Goal: Task Accomplishment & Management: Complete application form

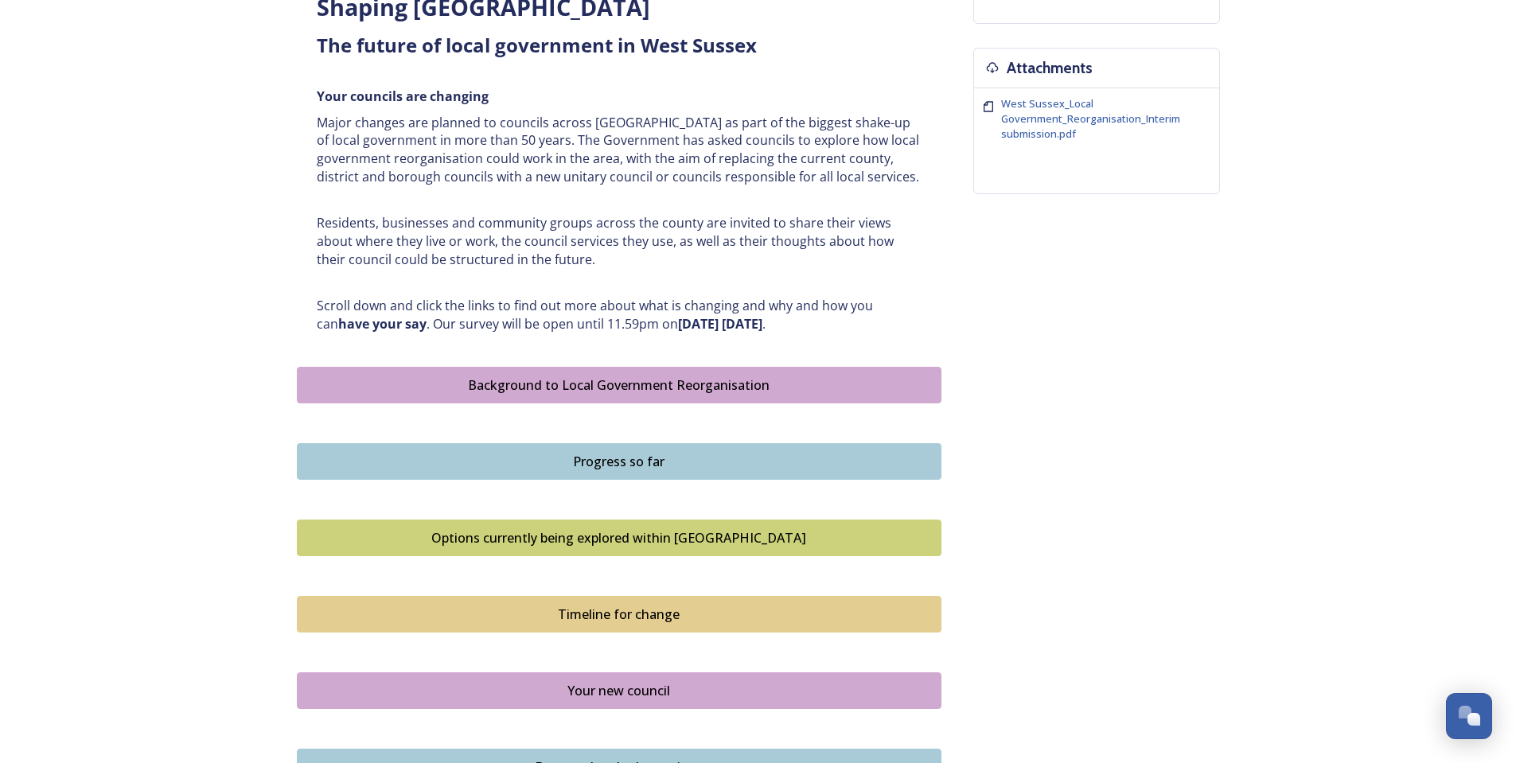
scroll to position [637, 0]
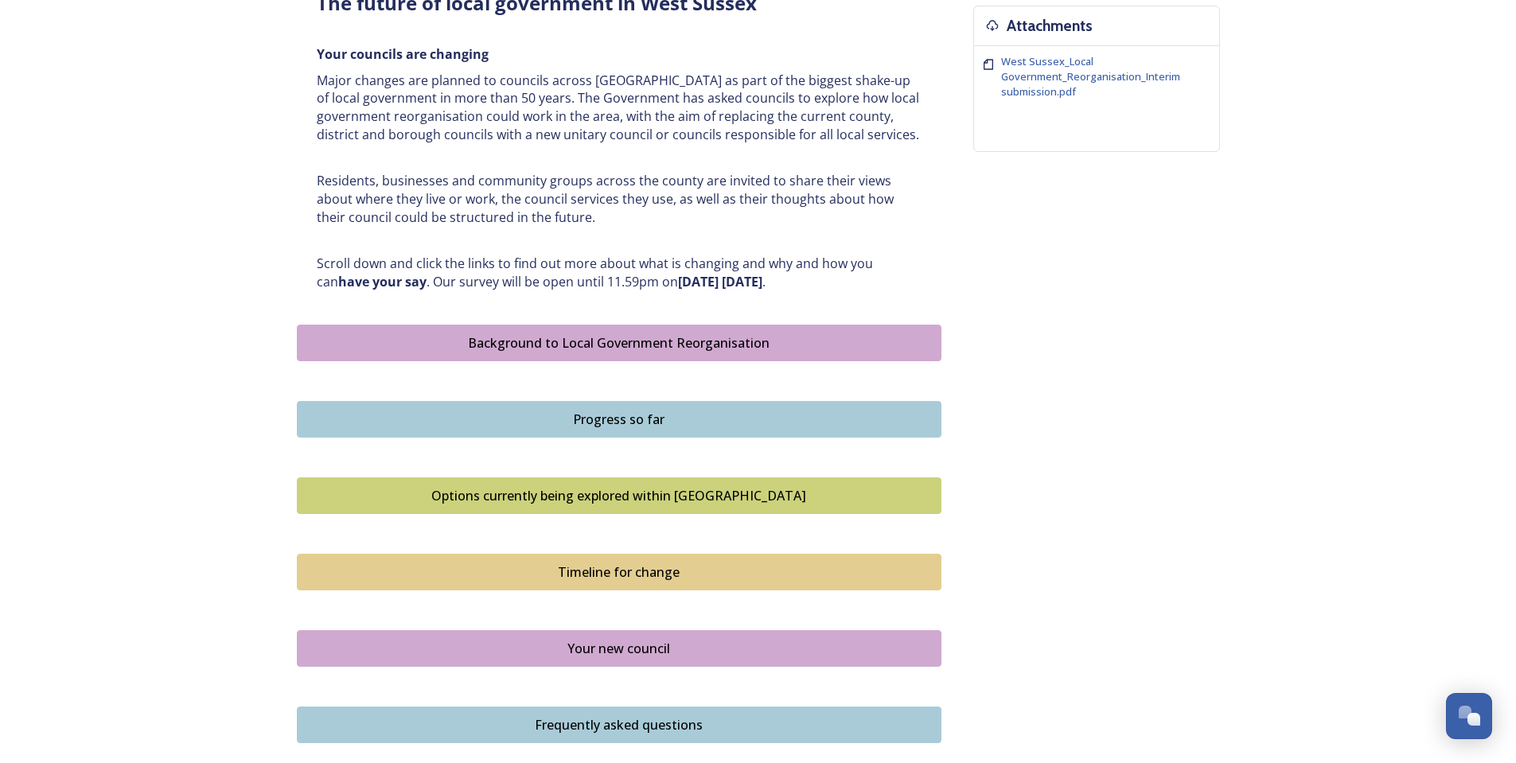
click at [783, 436] on button "Progress so far" at bounding box center [619, 419] width 645 height 37
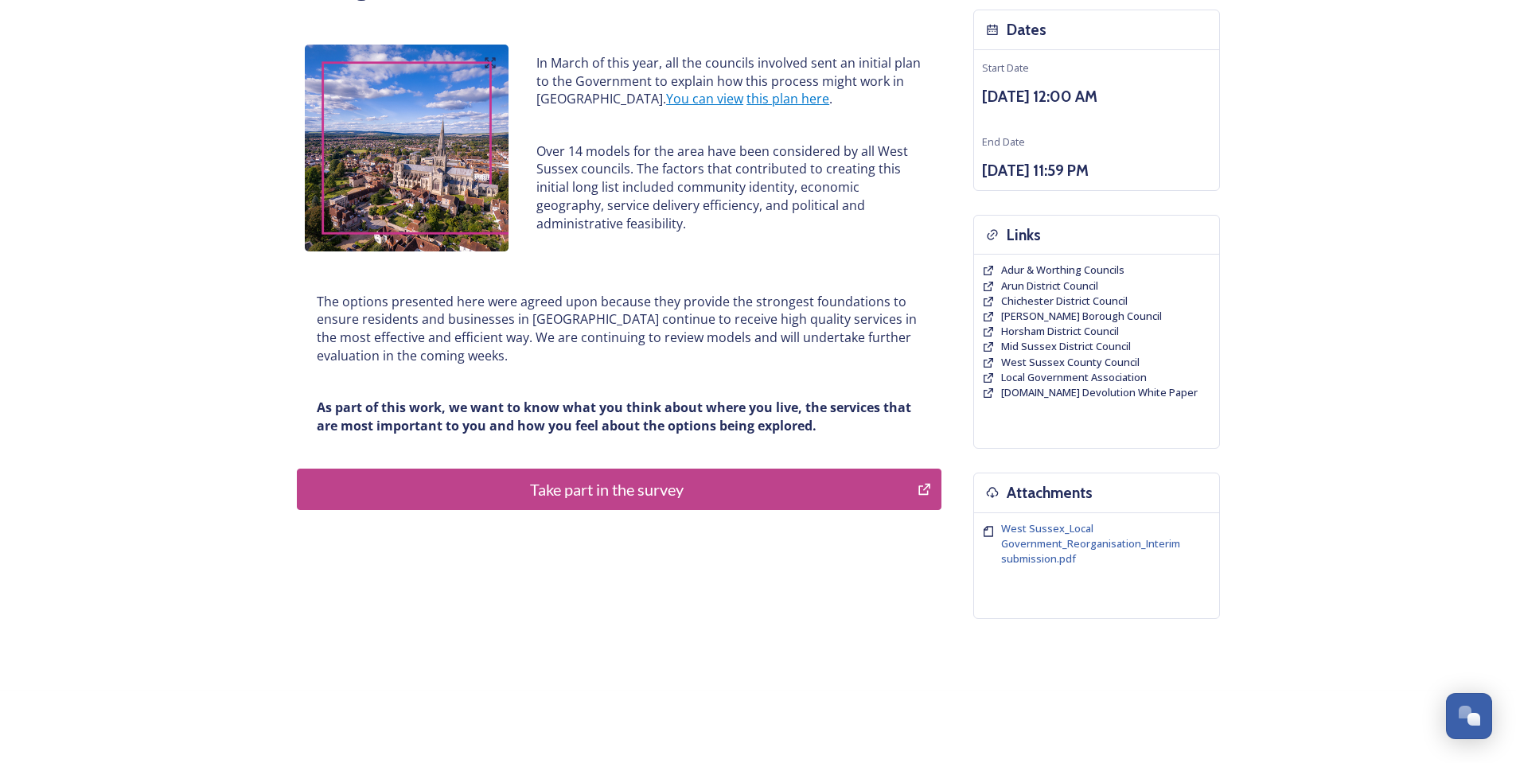
scroll to position [177, 0]
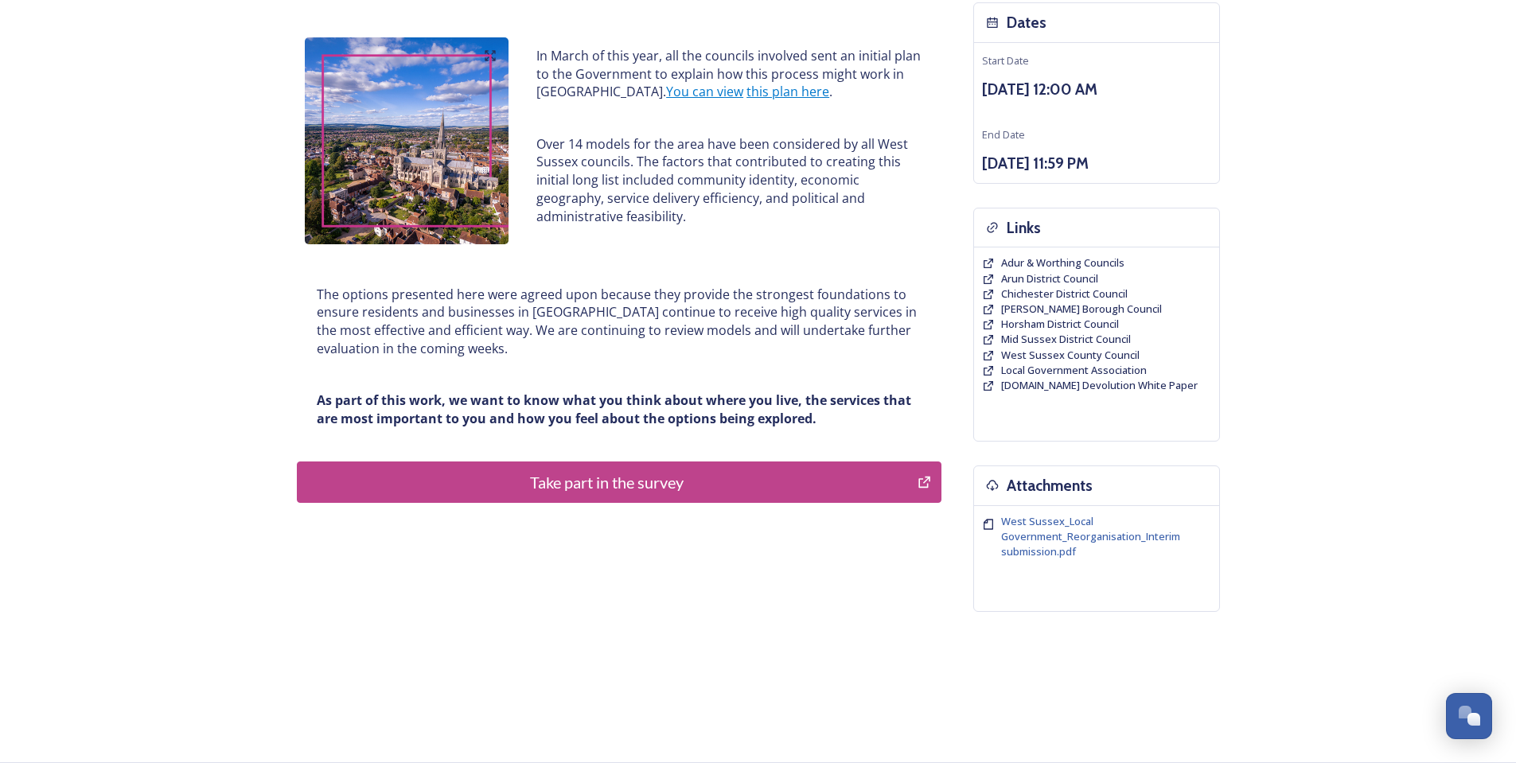
click at [612, 483] on div "Take part in the survey" at bounding box center [608, 482] width 604 height 24
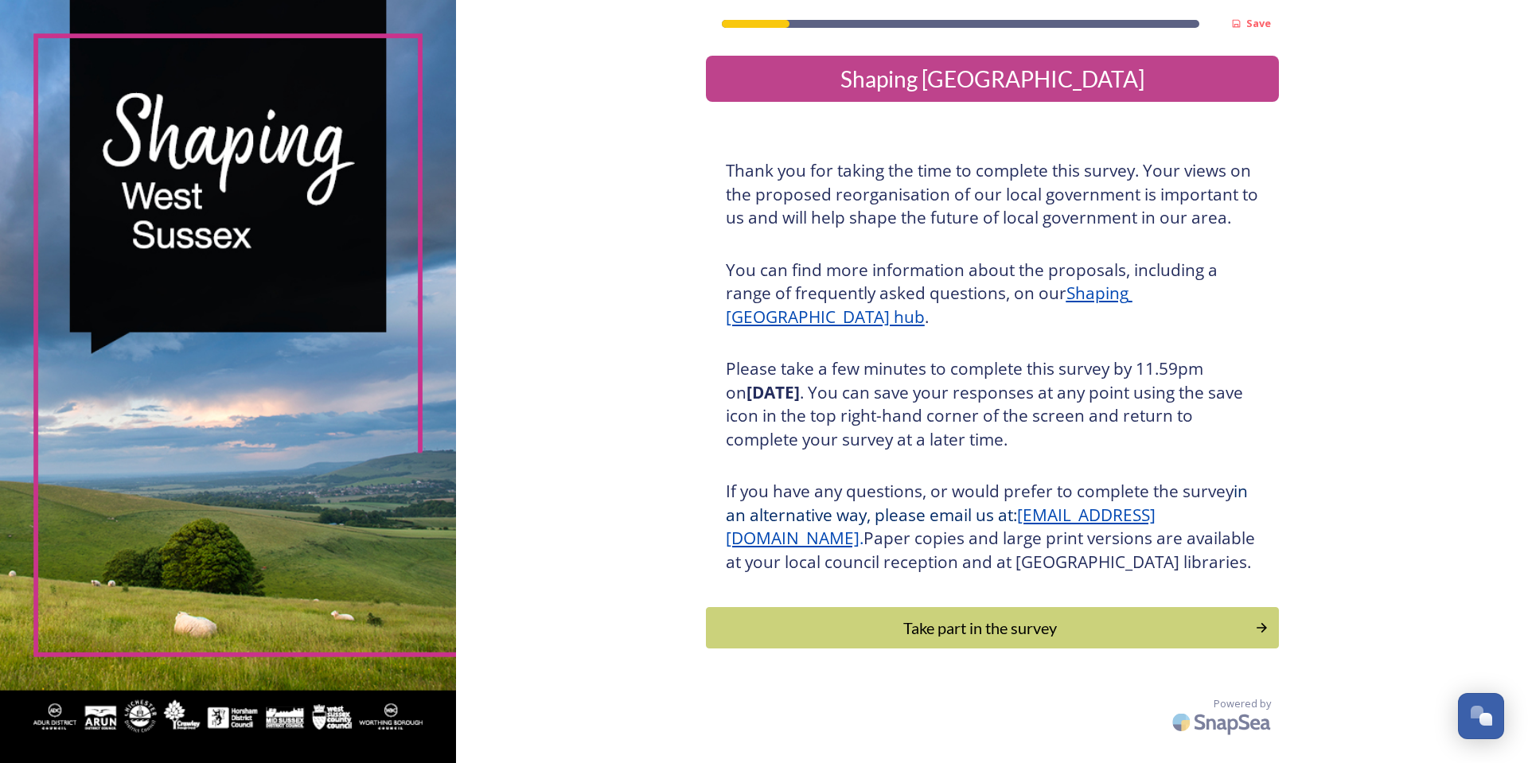
scroll to position [2, 0]
click at [989, 640] on div "Take part in the survey" at bounding box center [981, 628] width 538 height 24
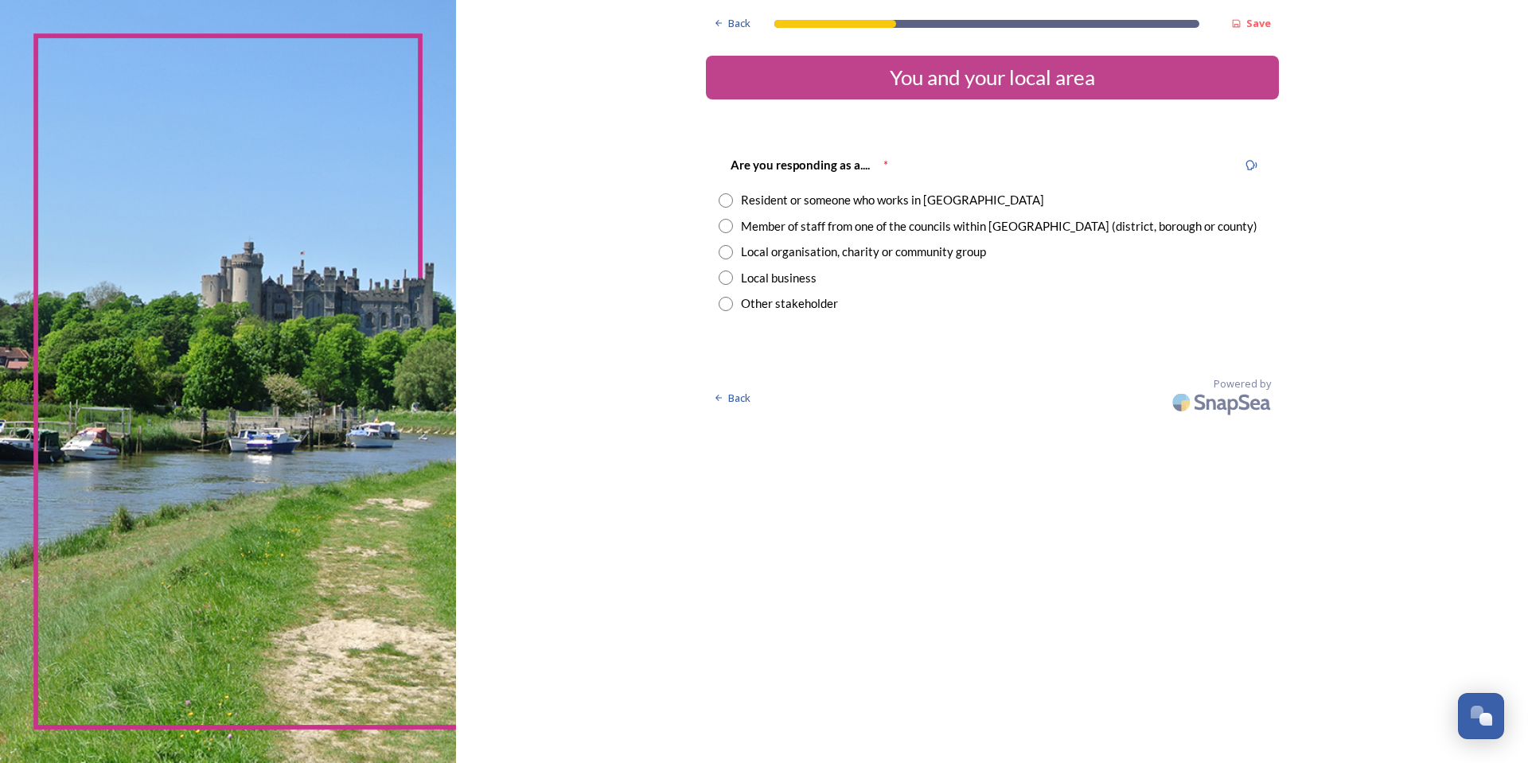
click at [720, 195] on input "radio" at bounding box center [726, 200] width 14 height 14
radio input "true"
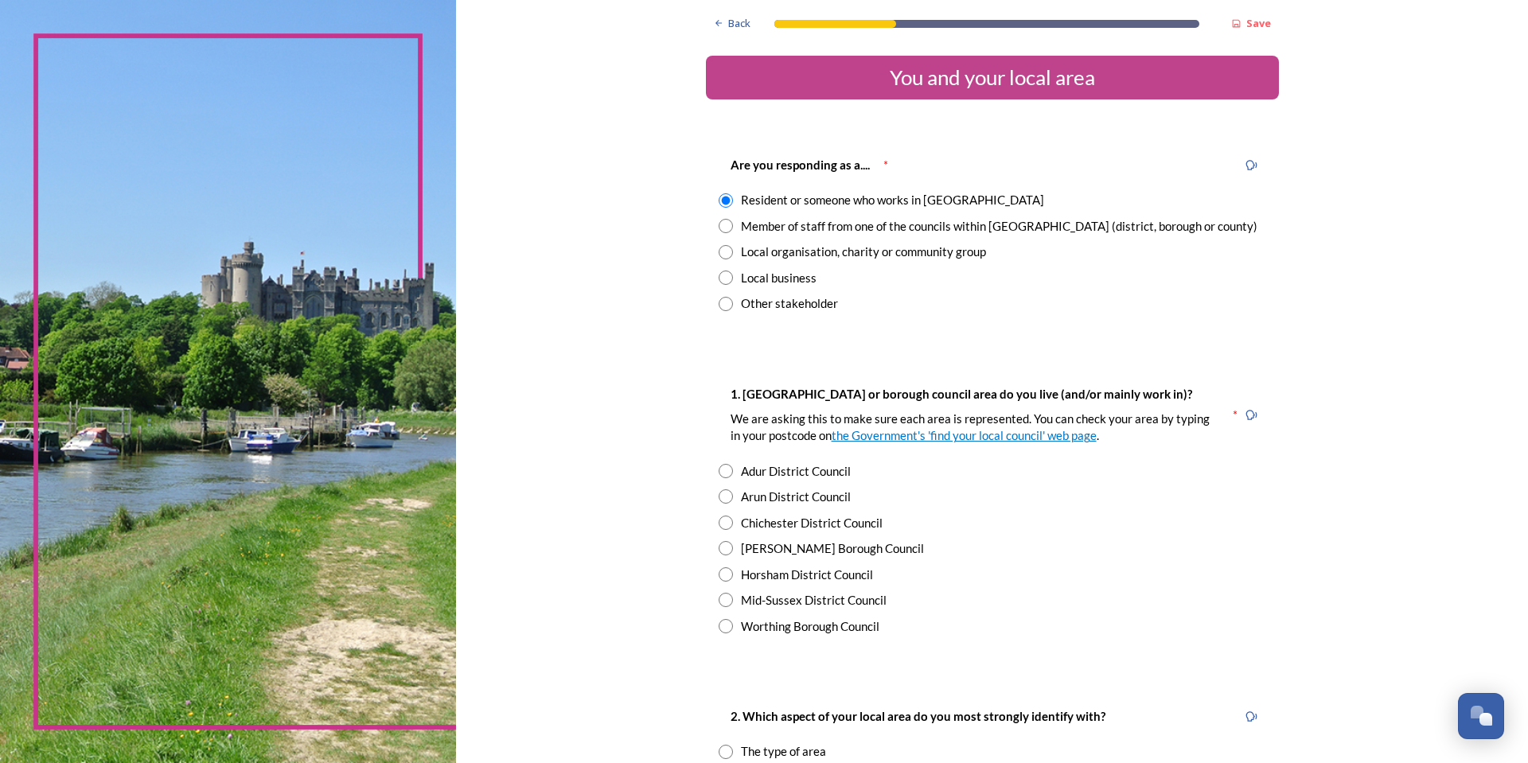
click at [727, 628] on div "Worthing Borough Council" at bounding box center [993, 627] width 548 height 18
radio input "true"
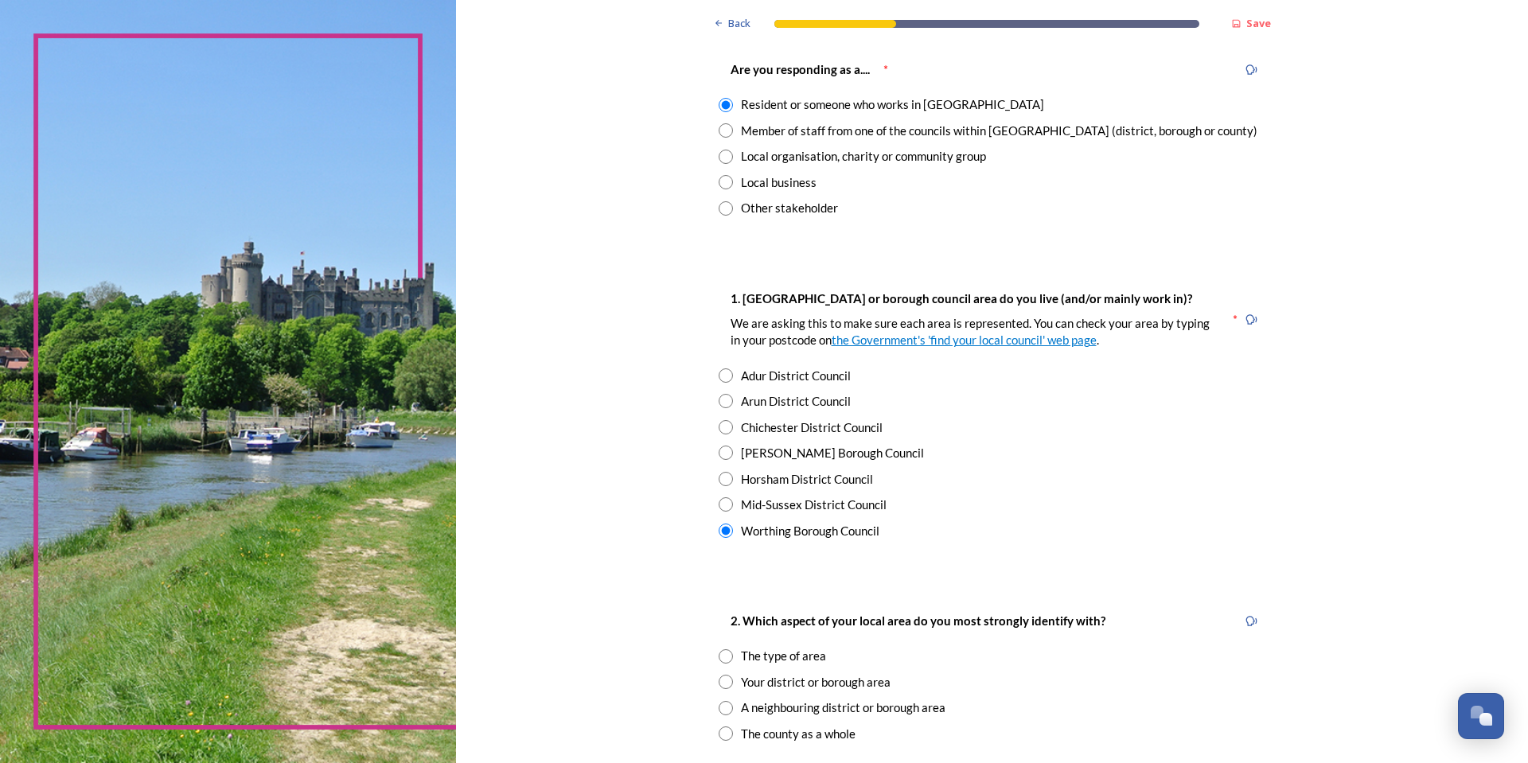
scroll to position [318, 0]
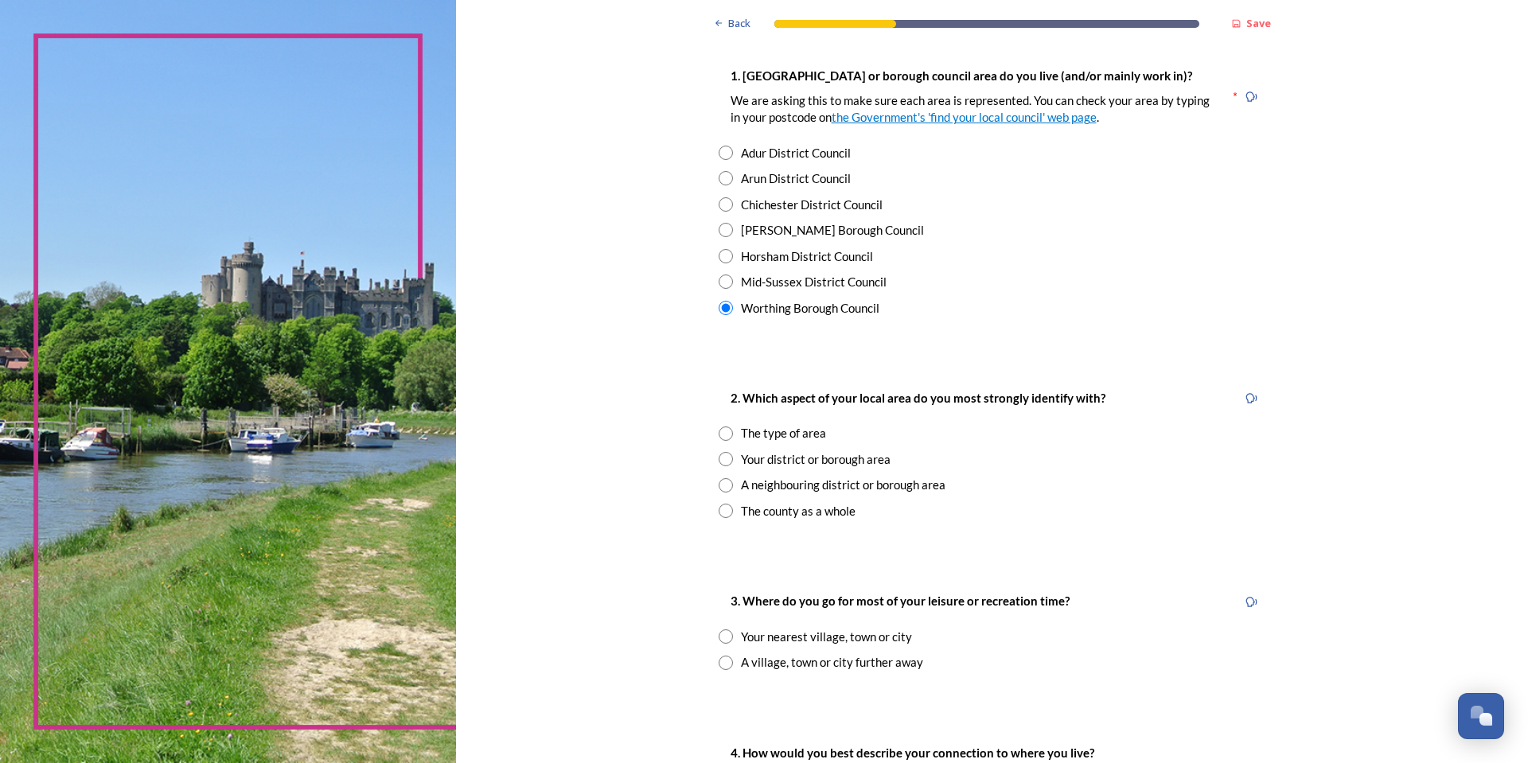
click at [725, 462] on input "radio" at bounding box center [726, 459] width 14 height 14
radio input "true"
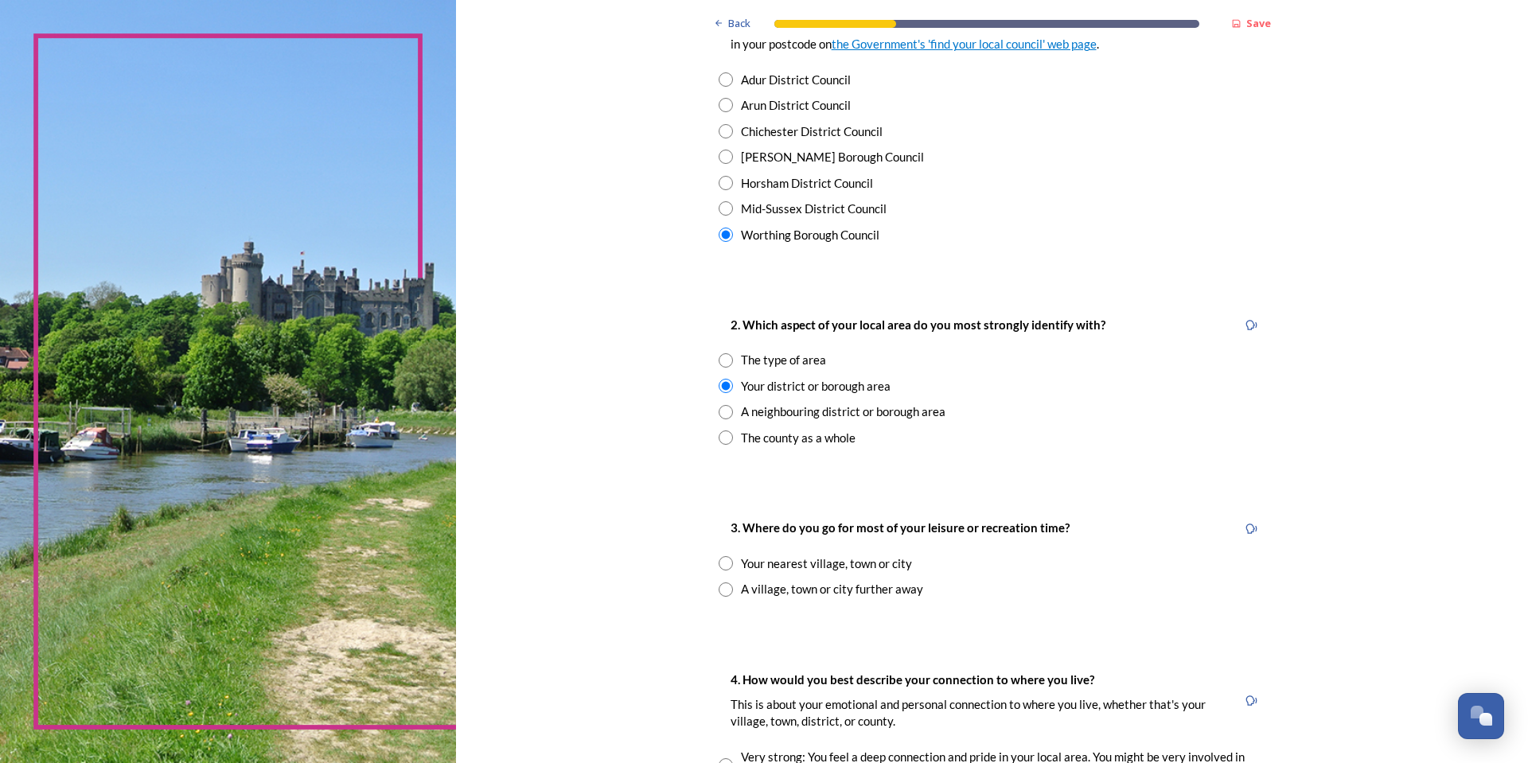
scroll to position [557, 0]
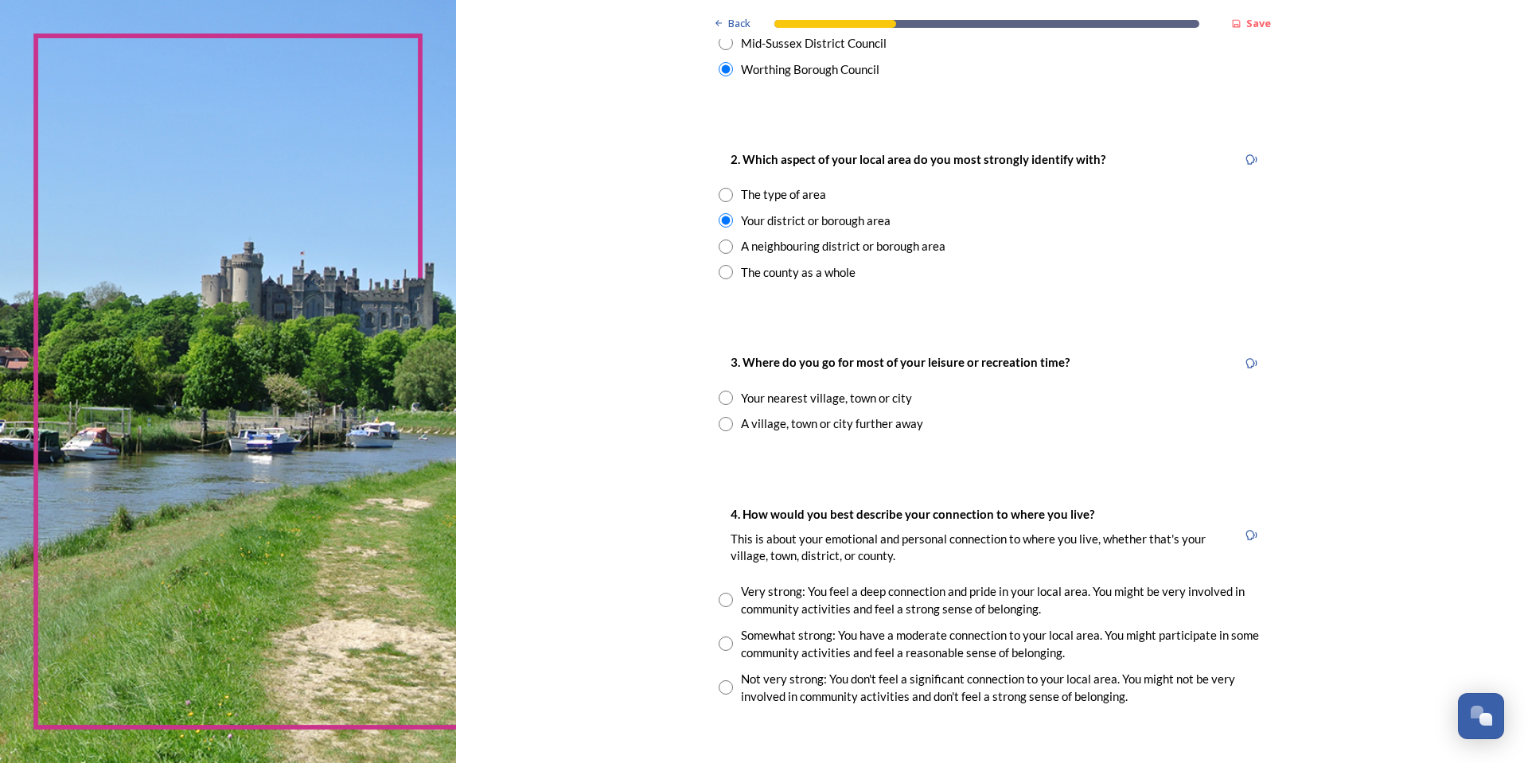
drag, startPoint x: 722, startPoint y: 397, endPoint x: 875, endPoint y: 420, distance: 154.6
click at [723, 397] on input "radio" at bounding box center [726, 398] width 14 height 14
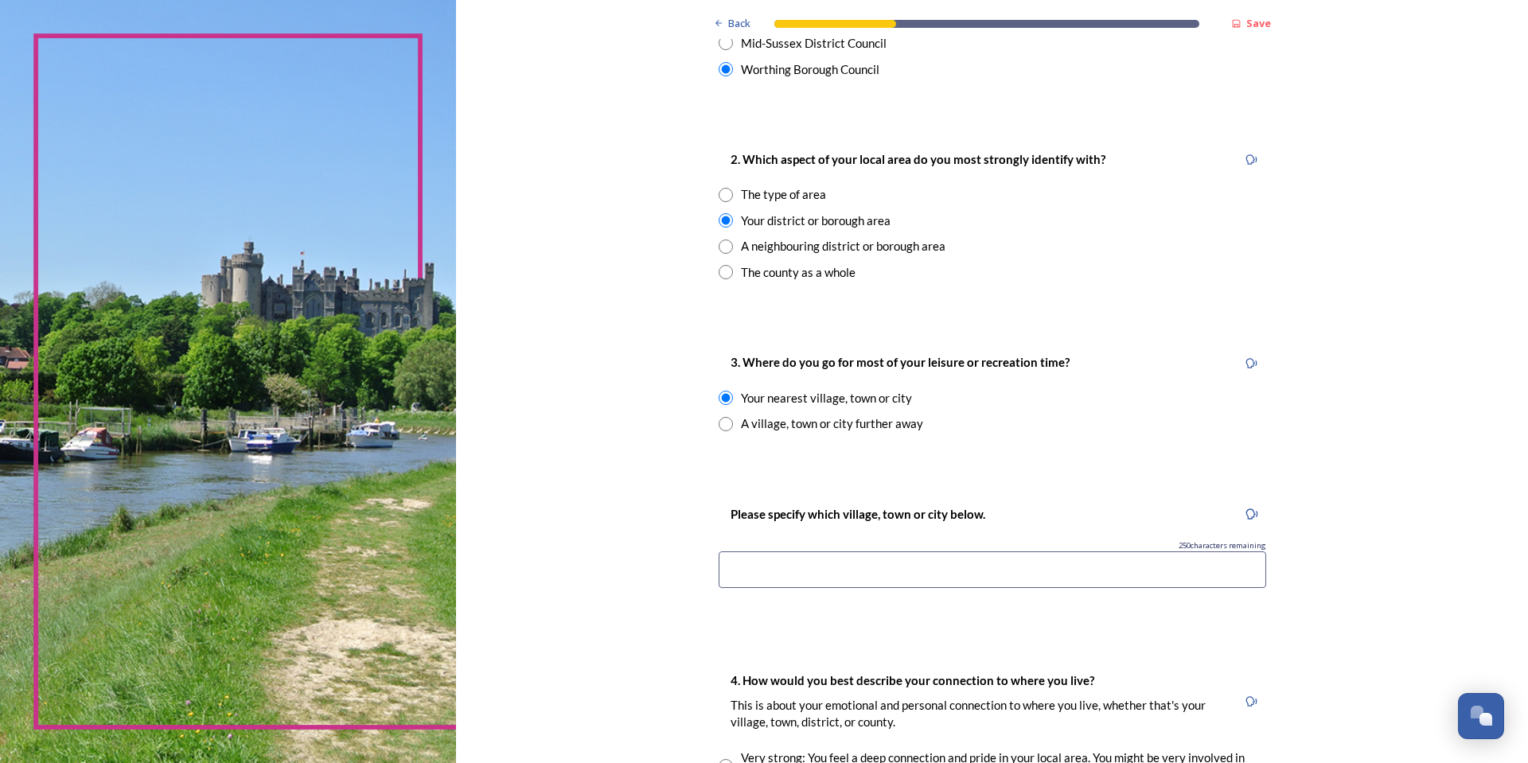
scroll to position [716, 0]
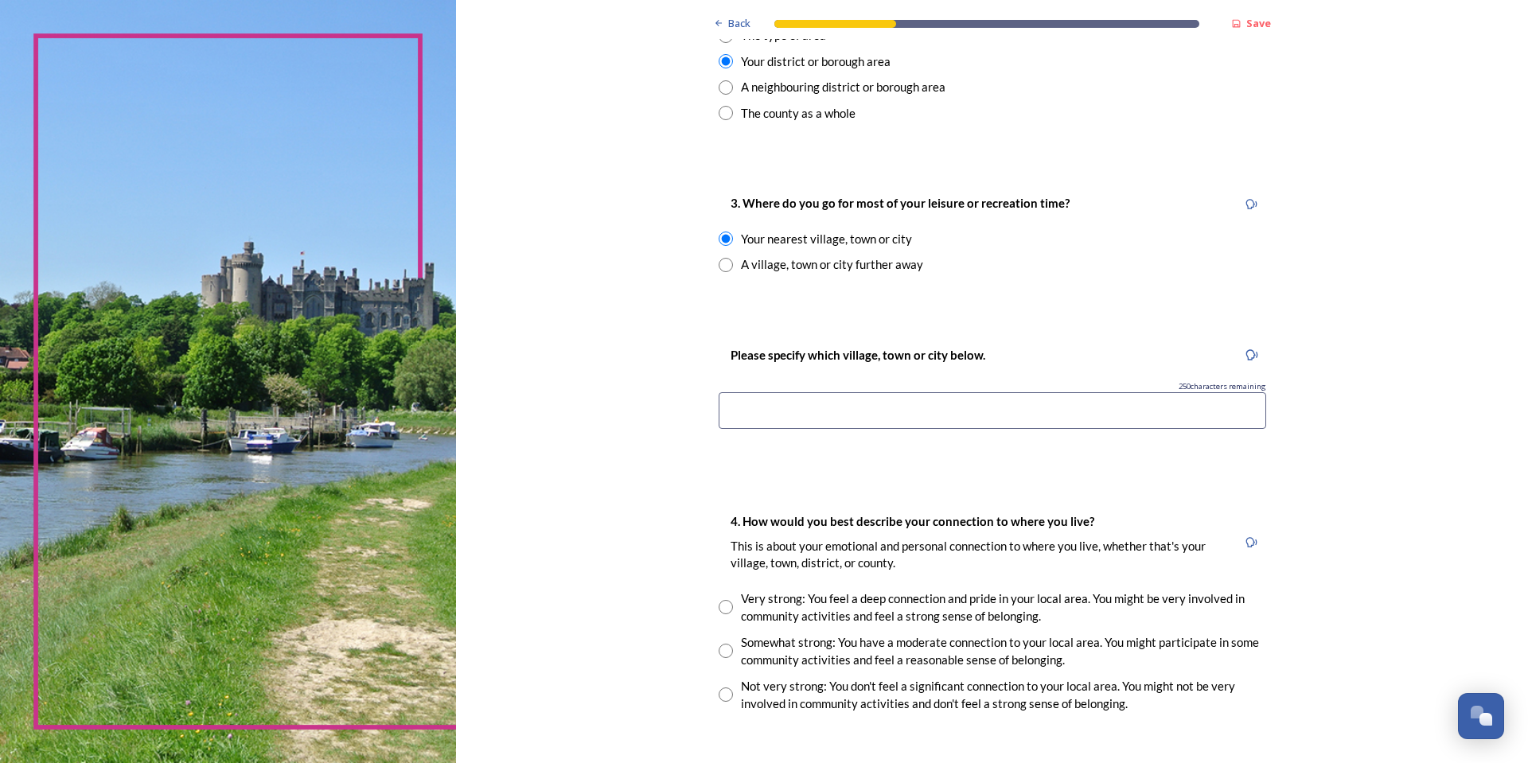
click at [726, 273] on div "A village, town or city further away" at bounding box center [993, 264] width 548 height 18
radio input "false"
radio input "true"
click at [722, 240] on input "radio" at bounding box center [726, 239] width 14 height 14
radio input "true"
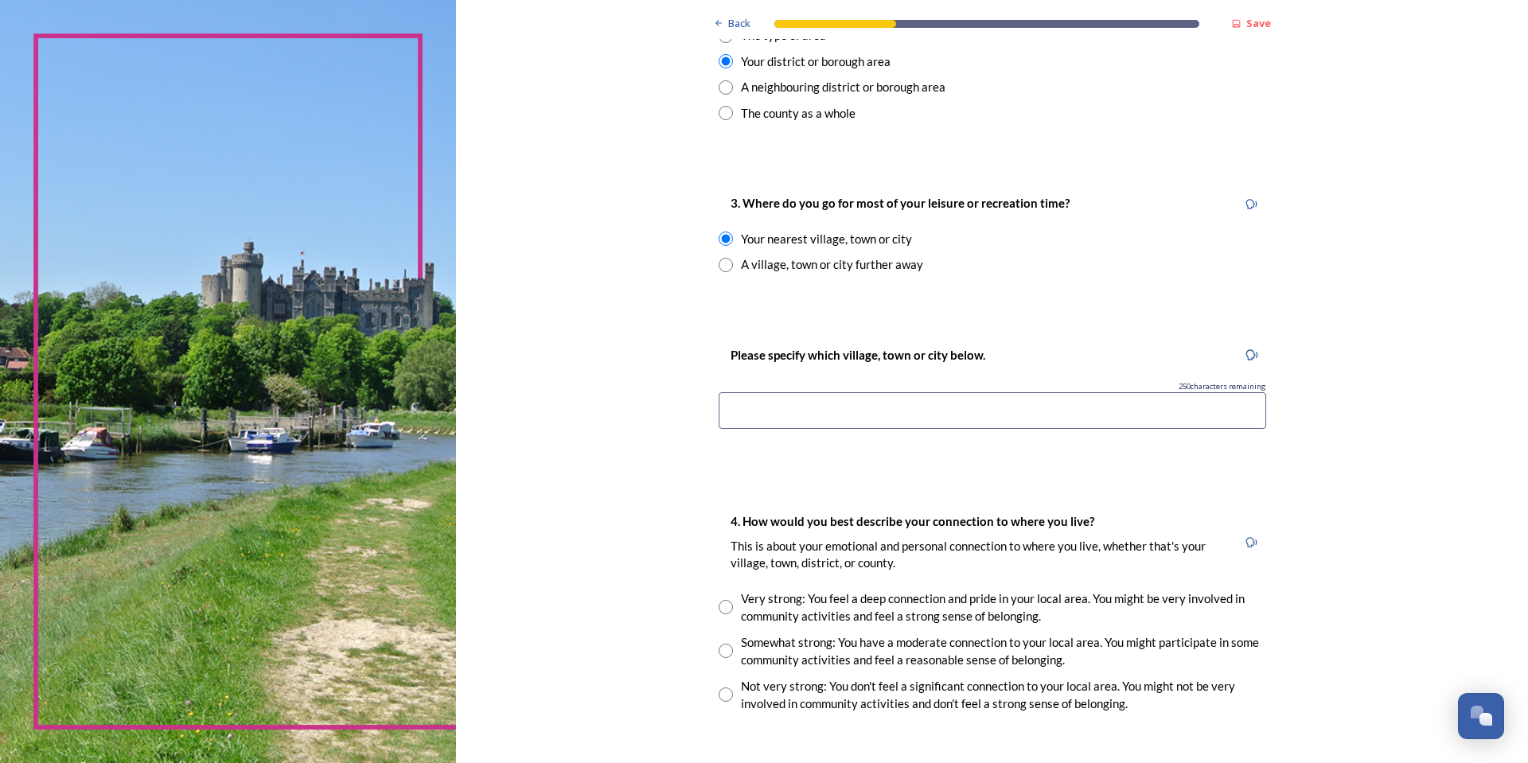
click at [825, 404] on input at bounding box center [993, 410] width 548 height 37
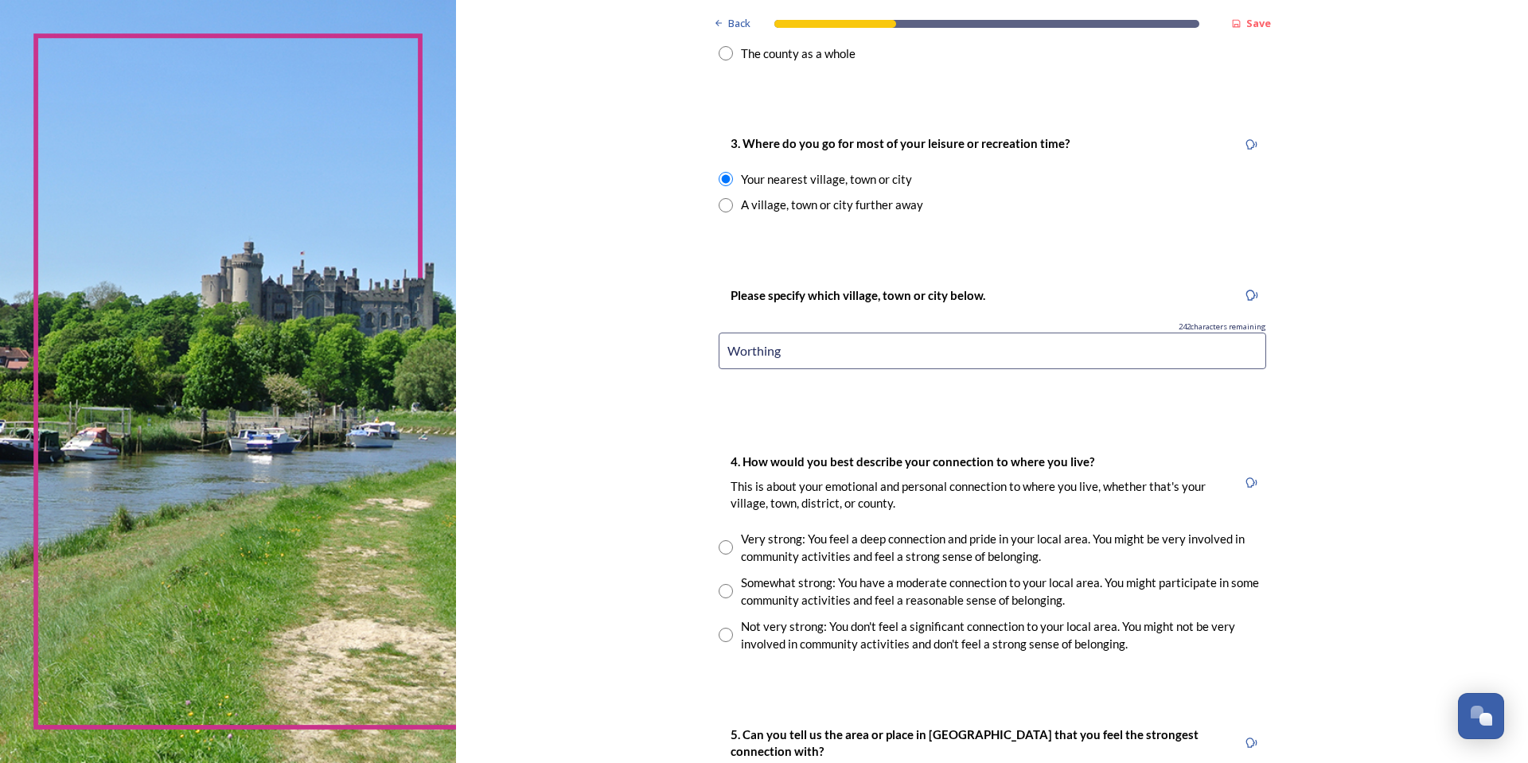
scroll to position [876, 0]
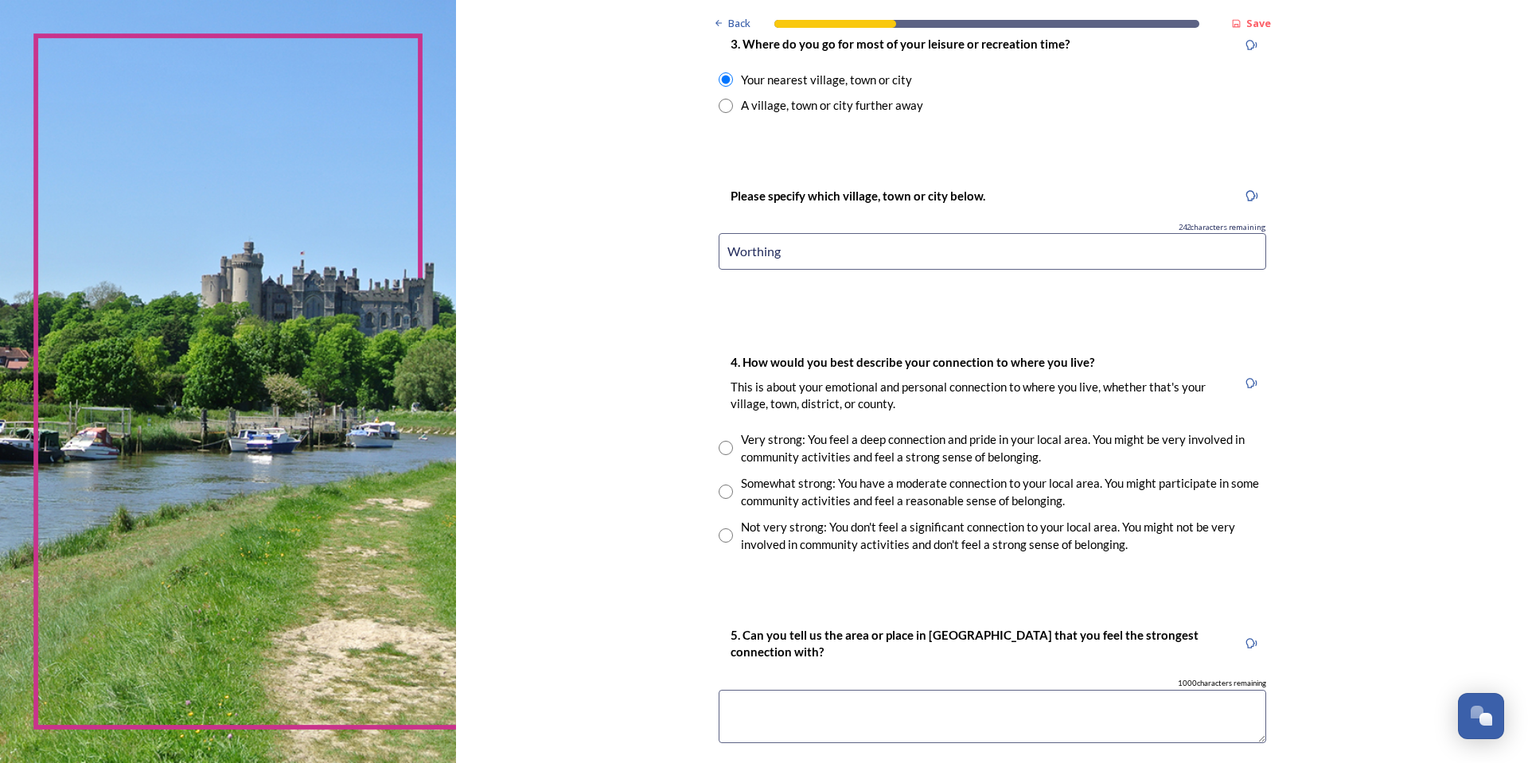
type input "Worthing"
click at [722, 538] on input "radio" at bounding box center [726, 535] width 14 height 14
radio input "true"
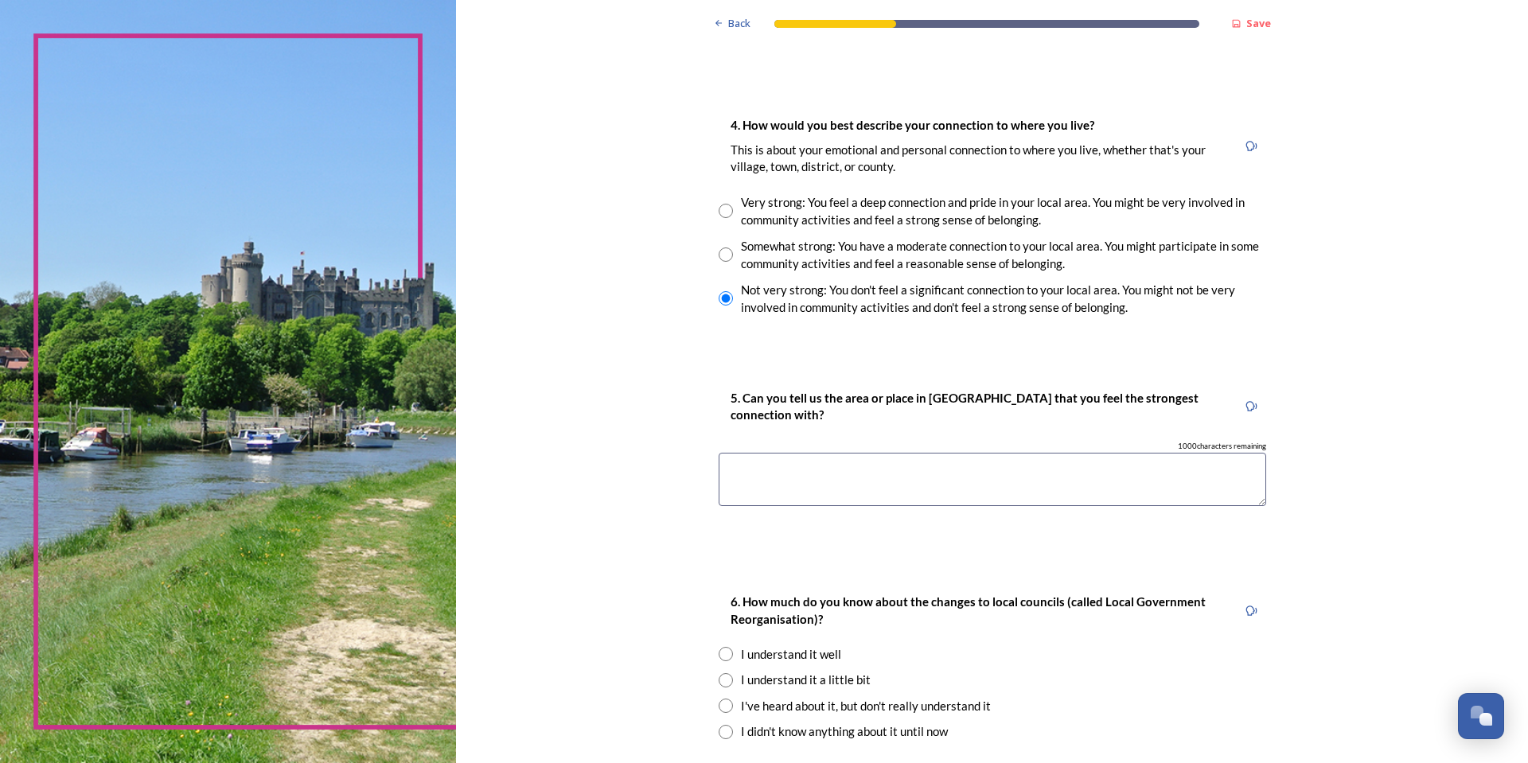
scroll to position [1114, 0]
click at [954, 471] on textarea at bounding box center [993, 477] width 548 height 53
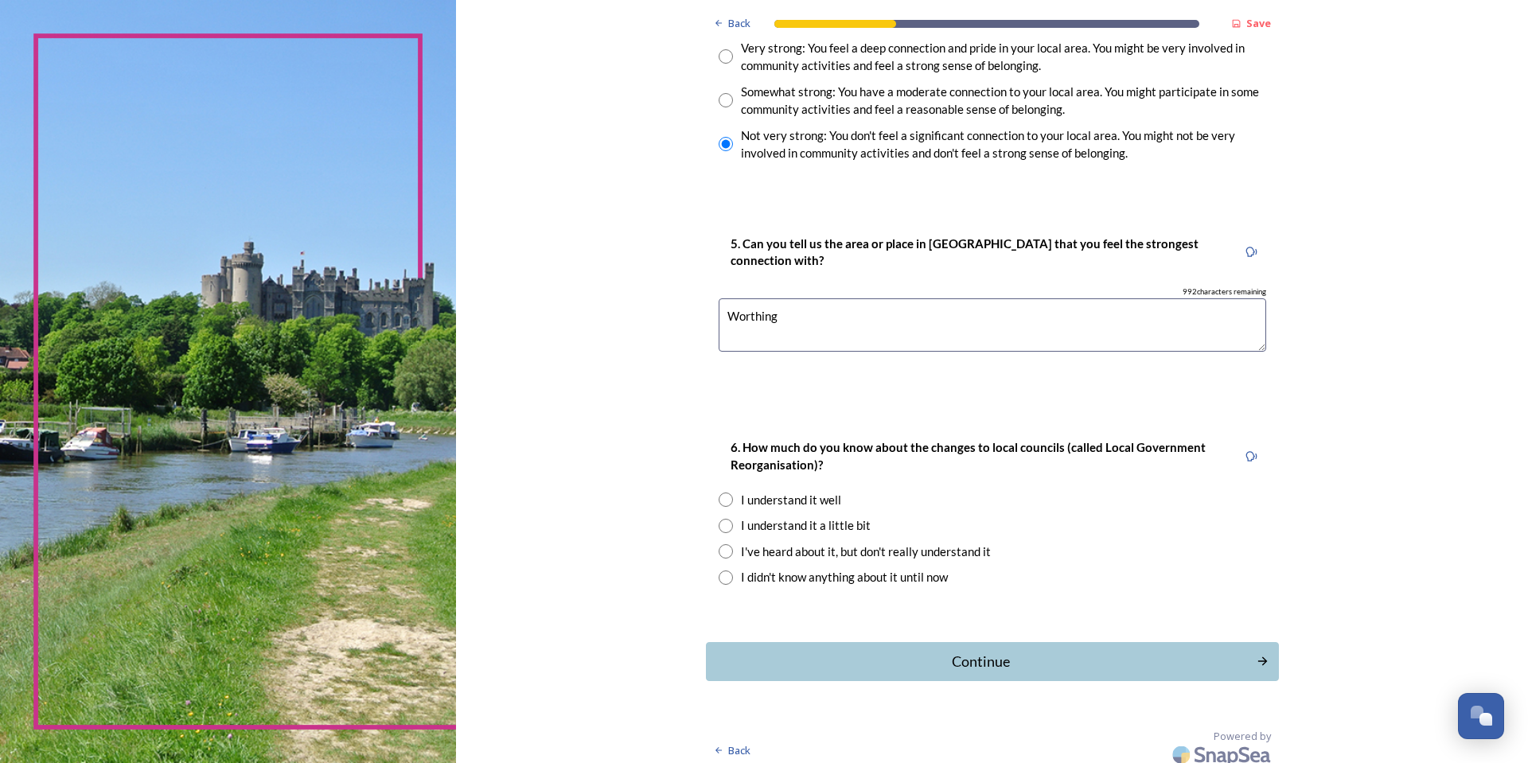
scroll to position [1273, 0]
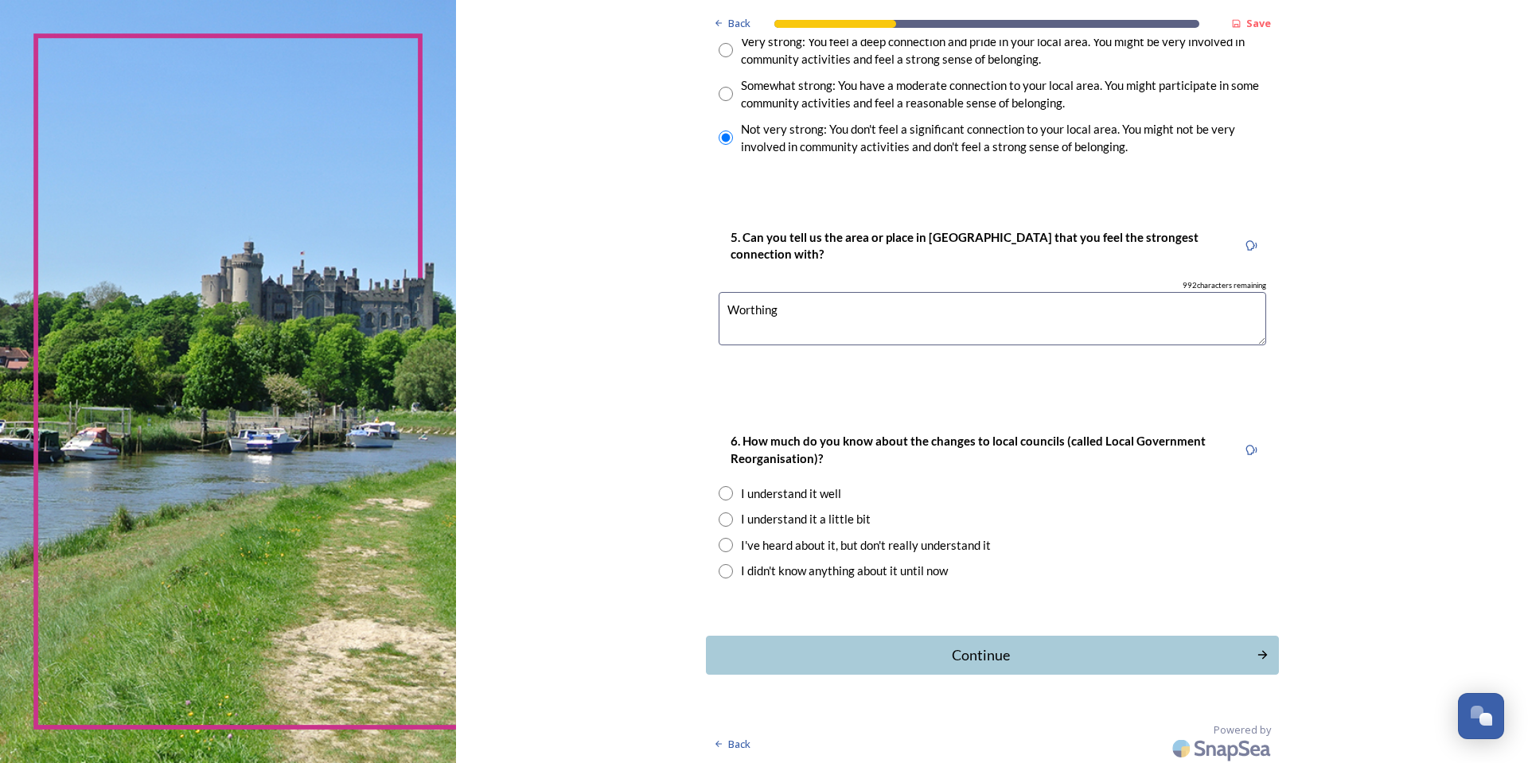
type textarea "Worthing"
click at [719, 541] on input "radio" at bounding box center [726, 545] width 14 height 14
radio input "true"
click at [1182, 651] on div "Continue" at bounding box center [982, 655] width 534 height 21
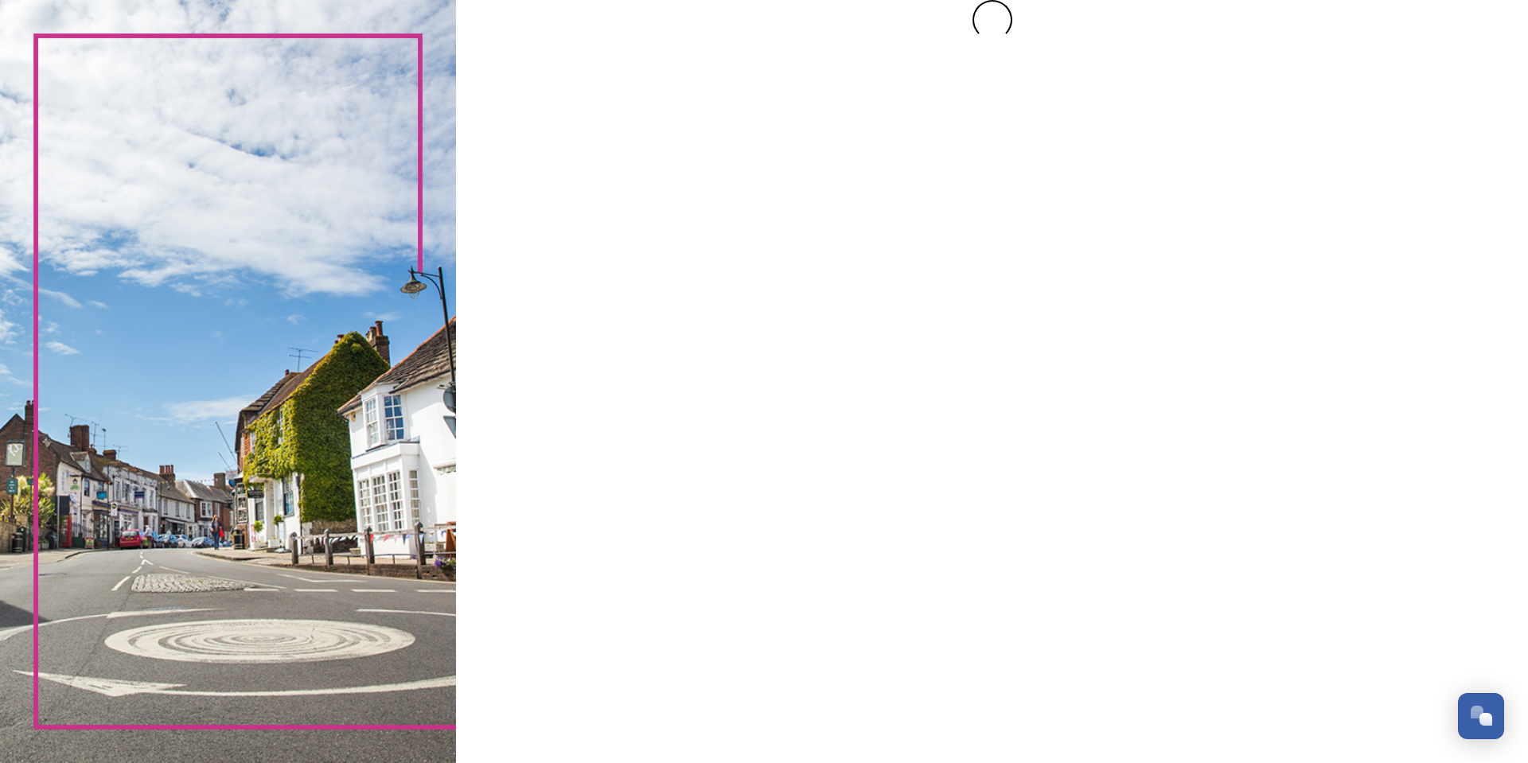
scroll to position [0, 0]
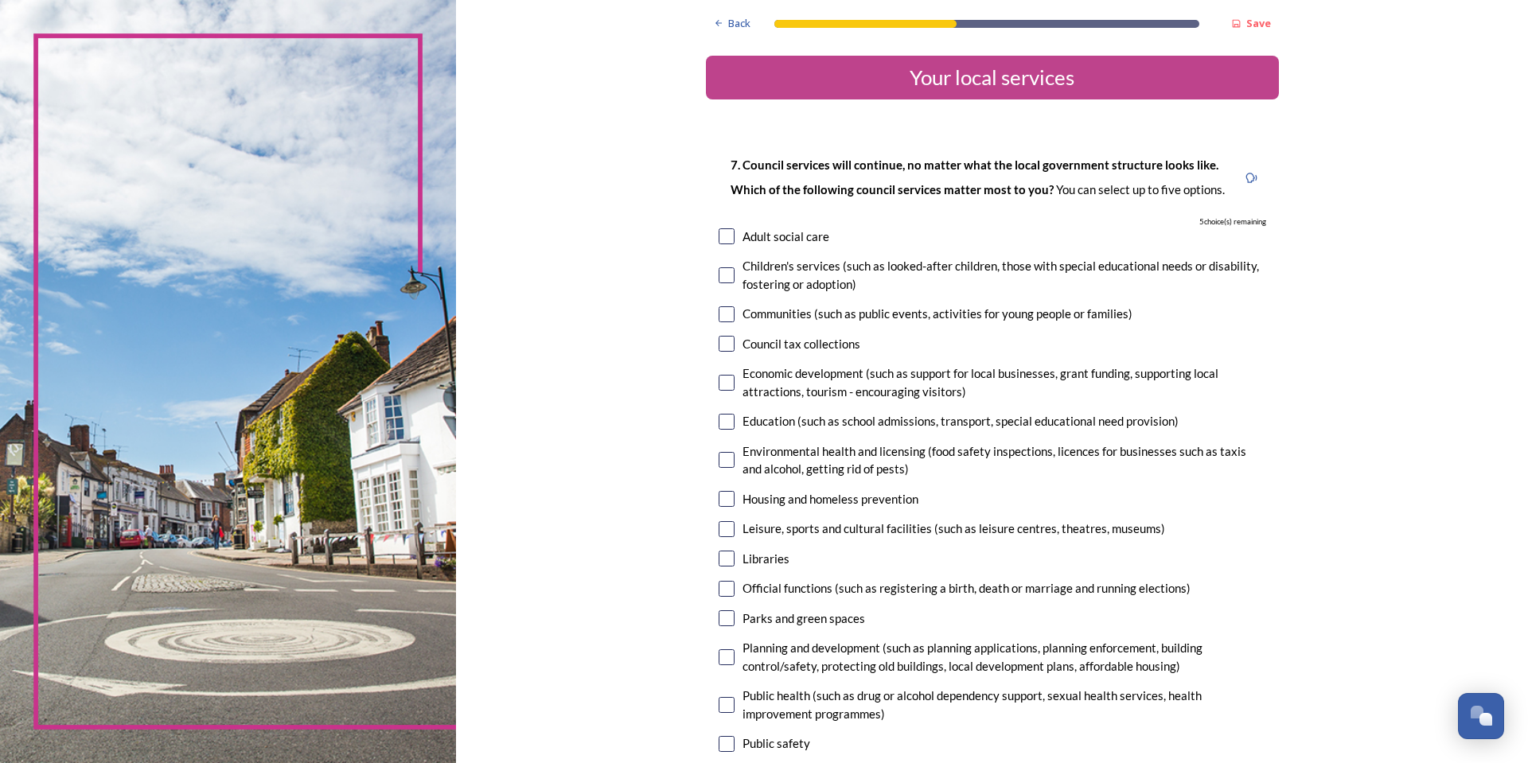
click at [721, 233] on input "checkbox" at bounding box center [727, 236] width 16 height 16
checkbox input "true"
click at [720, 275] on input "checkbox" at bounding box center [727, 275] width 16 height 16
checkbox input "true"
click at [723, 318] on input "checkbox" at bounding box center [727, 314] width 16 height 16
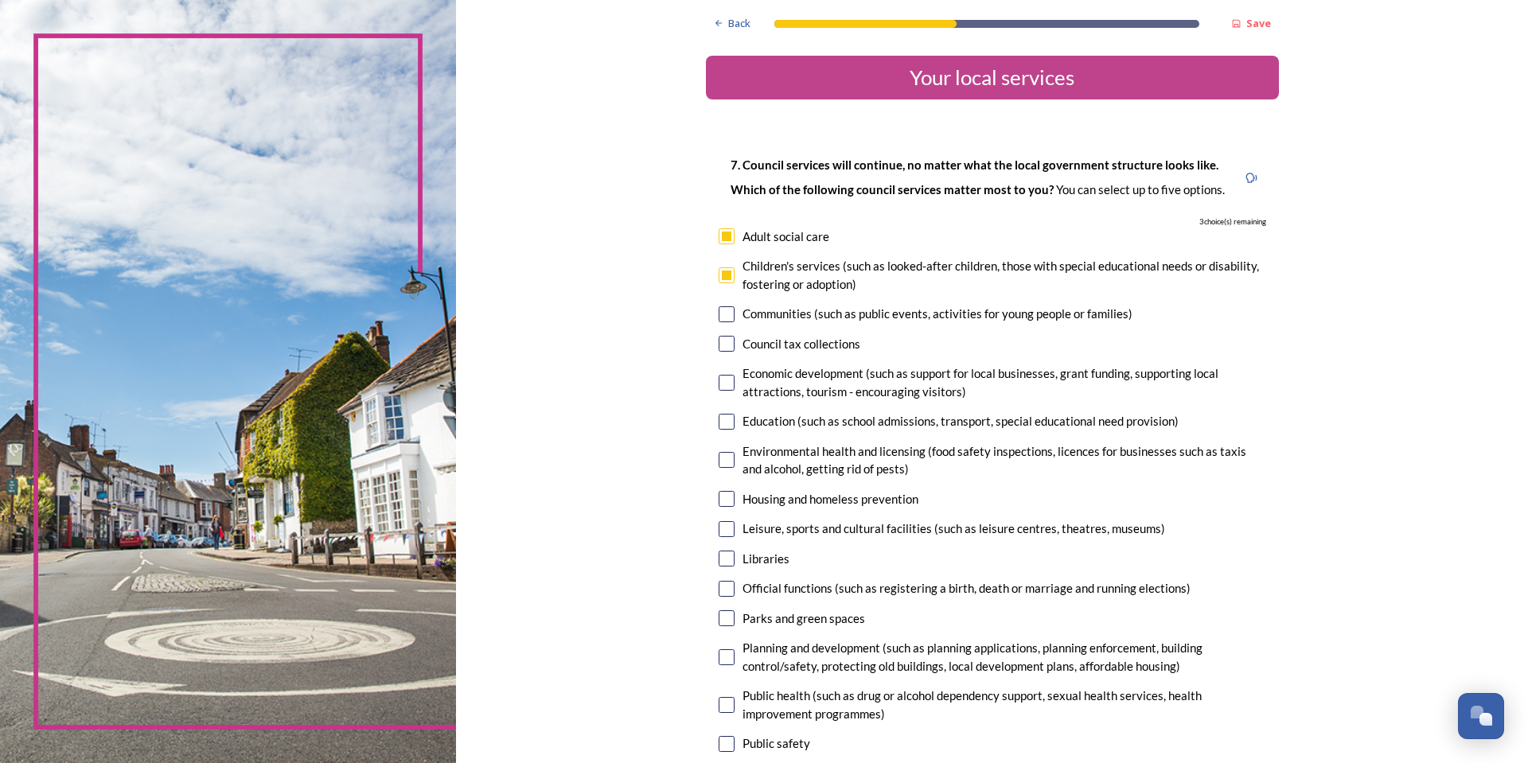
checkbox input "true"
click at [722, 346] on input "checkbox" at bounding box center [727, 344] width 16 height 16
checkbox input "true"
click at [719, 386] on input "checkbox" at bounding box center [727, 383] width 16 height 16
checkbox input "true"
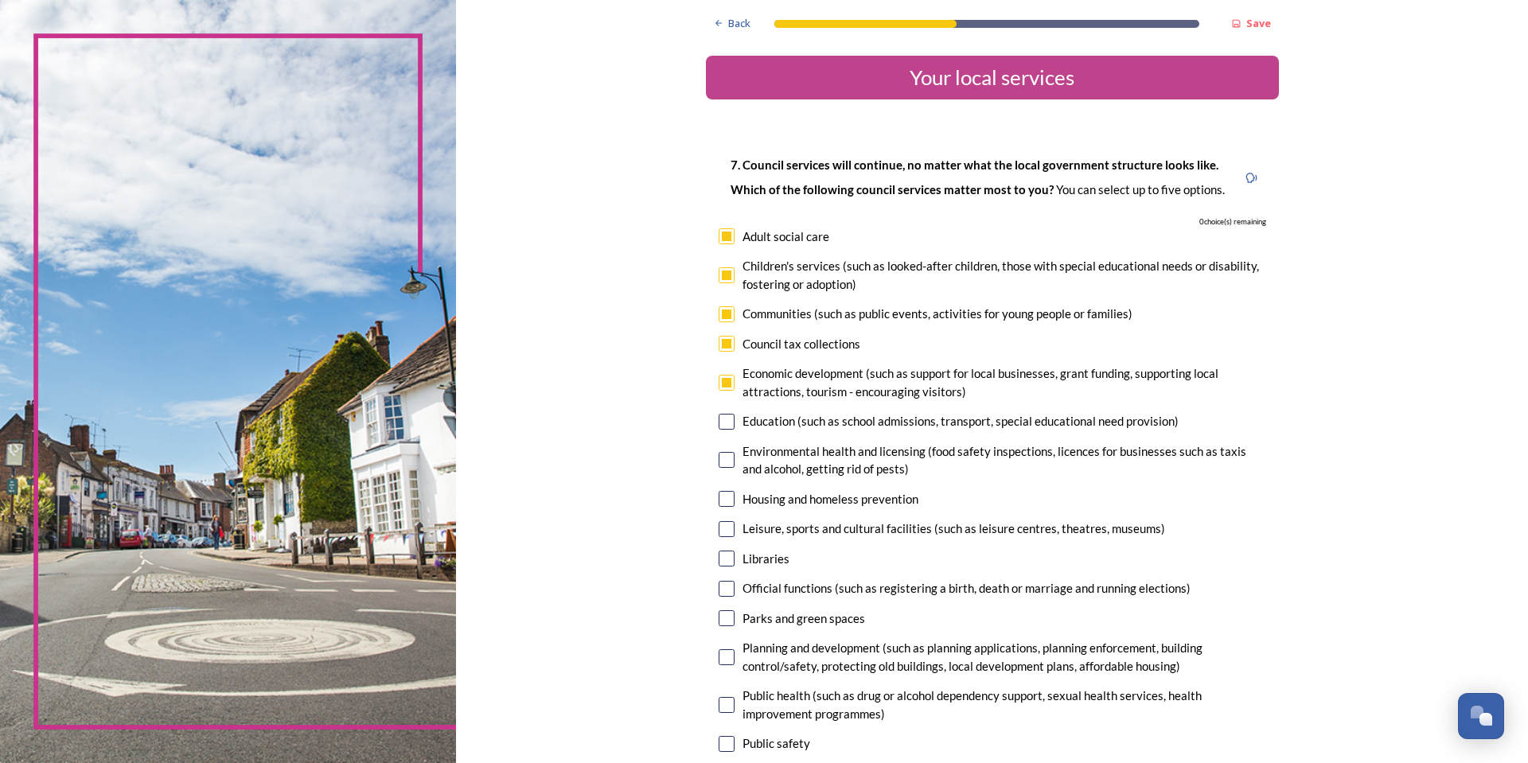
click at [720, 423] on input "checkbox" at bounding box center [727, 422] width 16 height 16
click at [725, 422] on input "checkbox" at bounding box center [727, 422] width 16 height 16
click at [810, 416] on div "Education (such as school admissions, transport, special educational need provi…" at bounding box center [961, 421] width 436 height 18
click at [722, 422] on input "checkbox" at bounding box center [727, 422] width 16 height 16
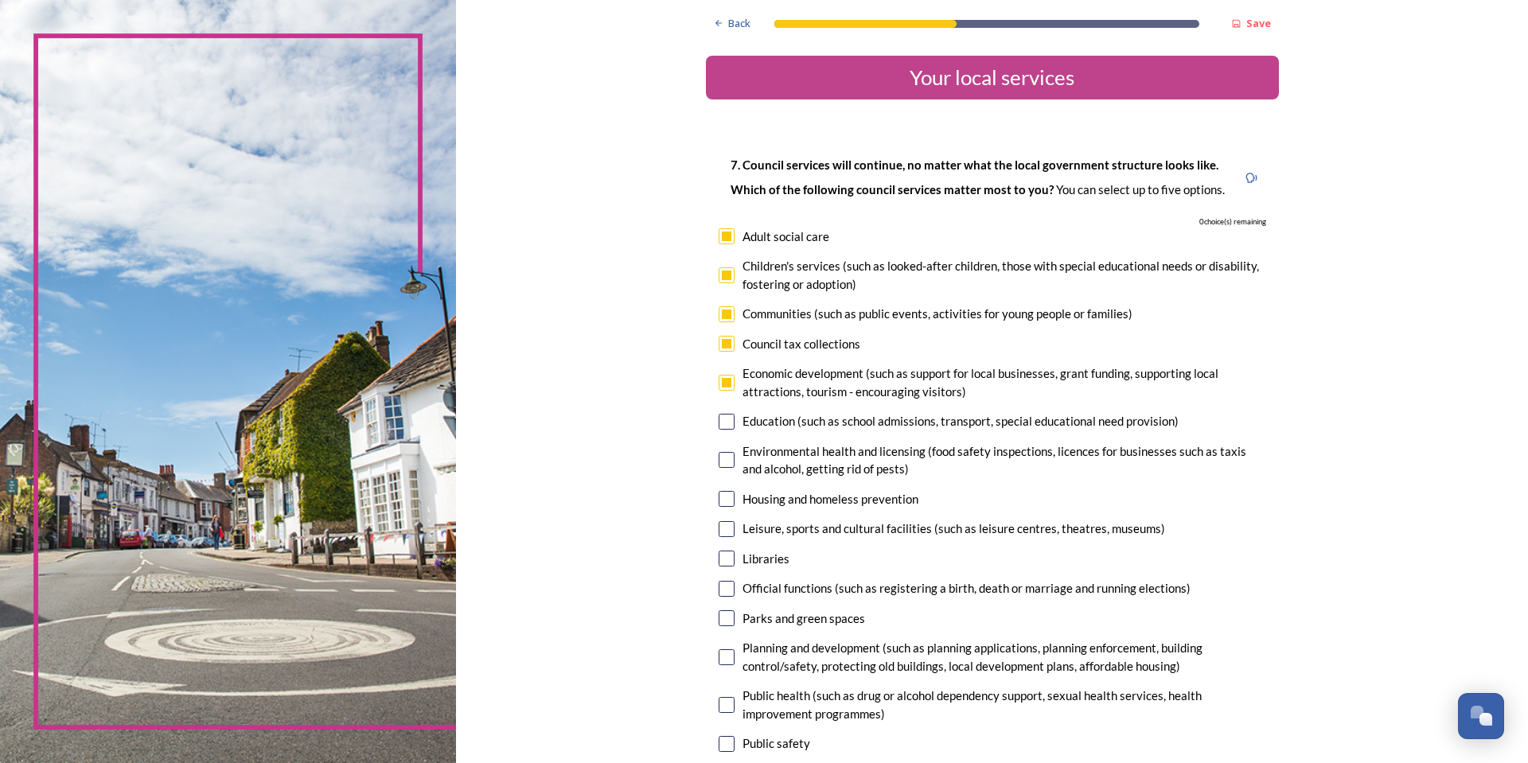
drag, startPoint x: 722, startPoint y: 427, endPoint x: 721, endPoint y: 409, distance: 18.3
click at [721, 427] on input "checkbox" at bounding box center [727, 422] width 16 height 16
checkbox input "false"
click at [721, 388] on input "checkbox" at bounding box center [727, 383] width 16 height 16
checkbox input "false"
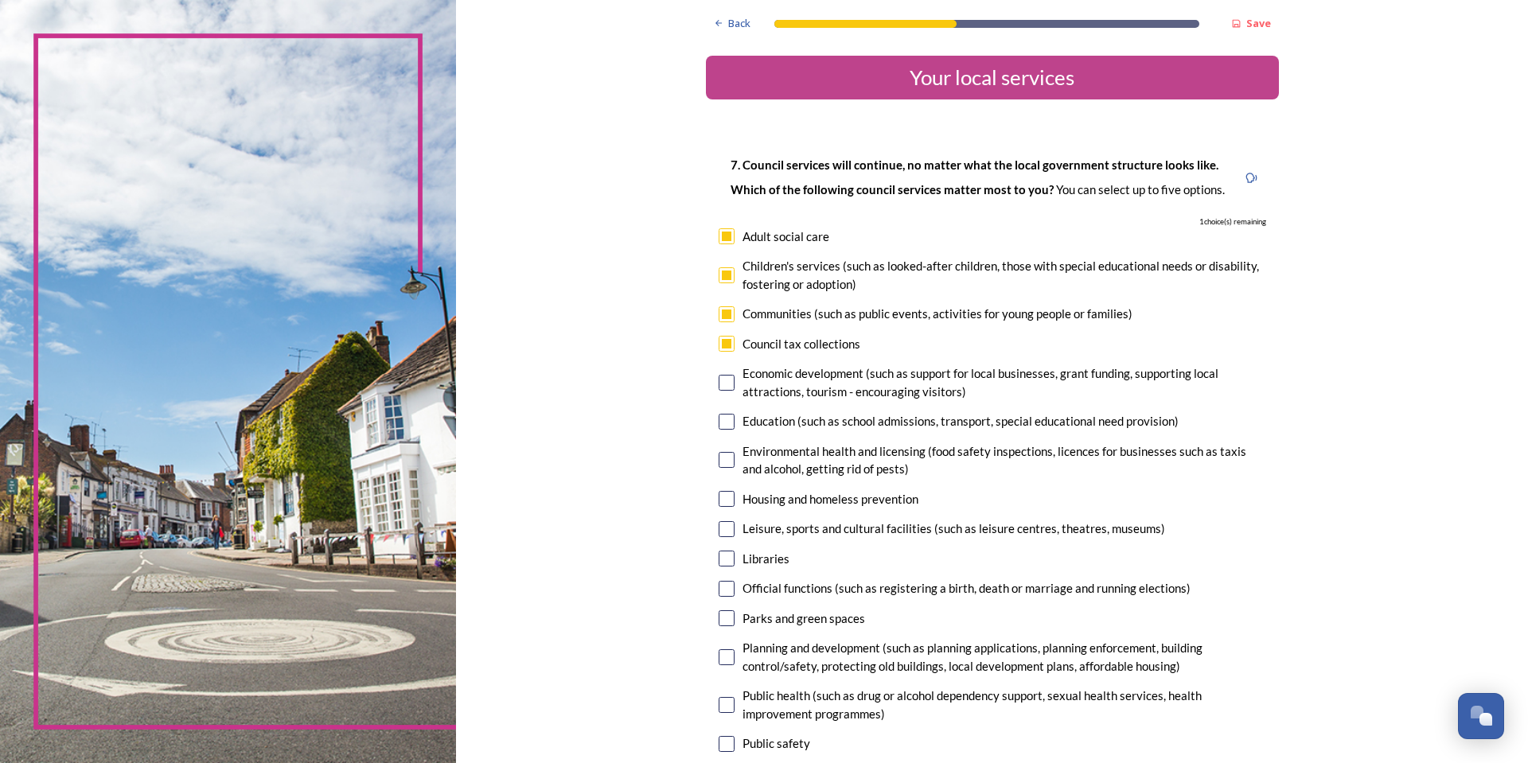
click at [720, 421] on input "checkbox" at bounding box center [727, 422] width 16 height 16
checkbox input "true"
click at [720, 384] on input "checkbox" at bounding box center [727, 383] width 16 height 16
checkbox input "false"
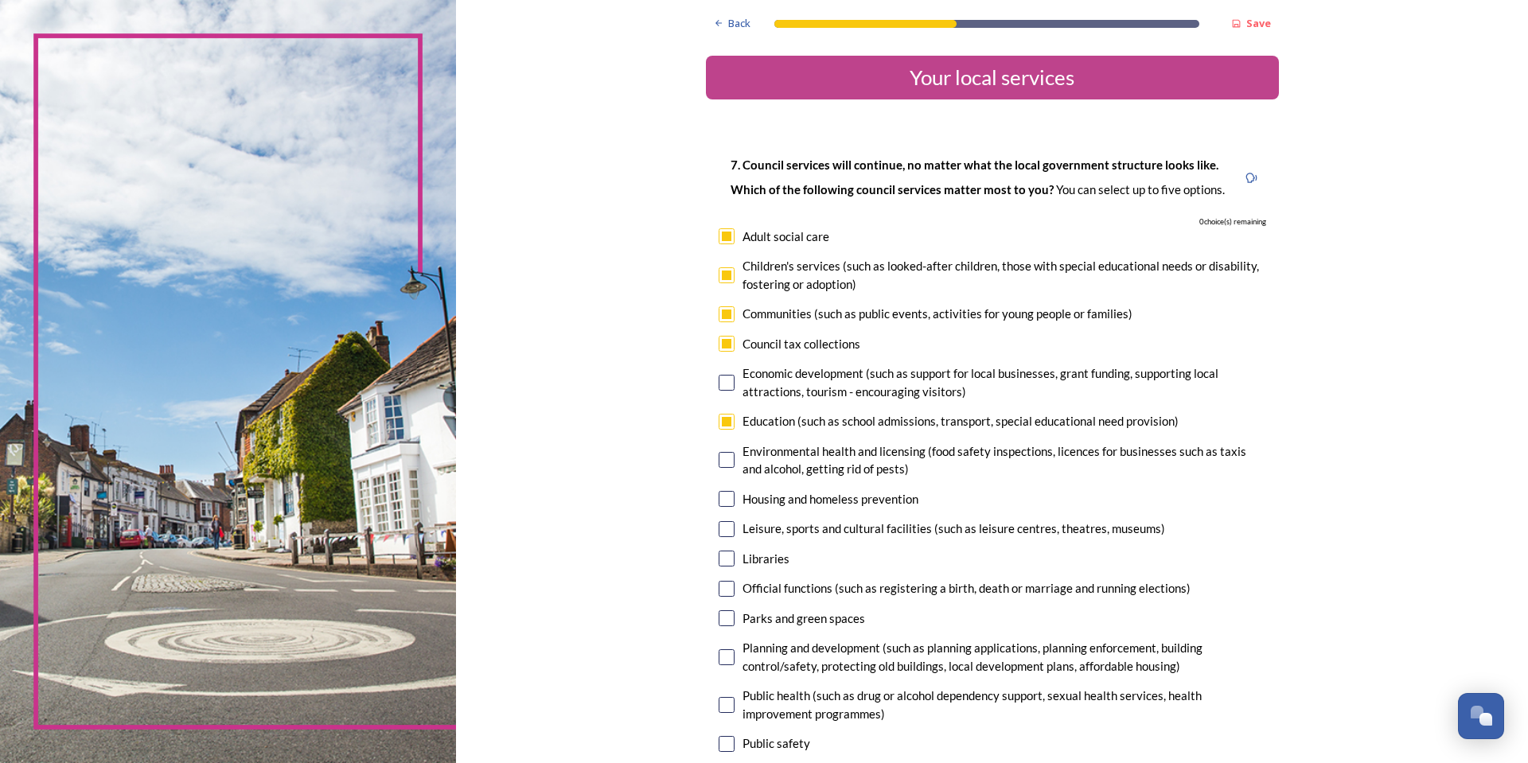
drag, startPoint x: 723, startPoint y: 342, endPoint x: 731, endPoint y: 388, distance: 46.8
click at [723, 343] on input "checkbox" at bounding box center [727, 344] width 16 height 16
click at [720, 349] on input "checkbox" at bounding box center [727, 344] width 16 height 16
checkbox input "true"
click at [719, 314] on input "checkbox" at bounding box center [727, 314] width 16 height 16
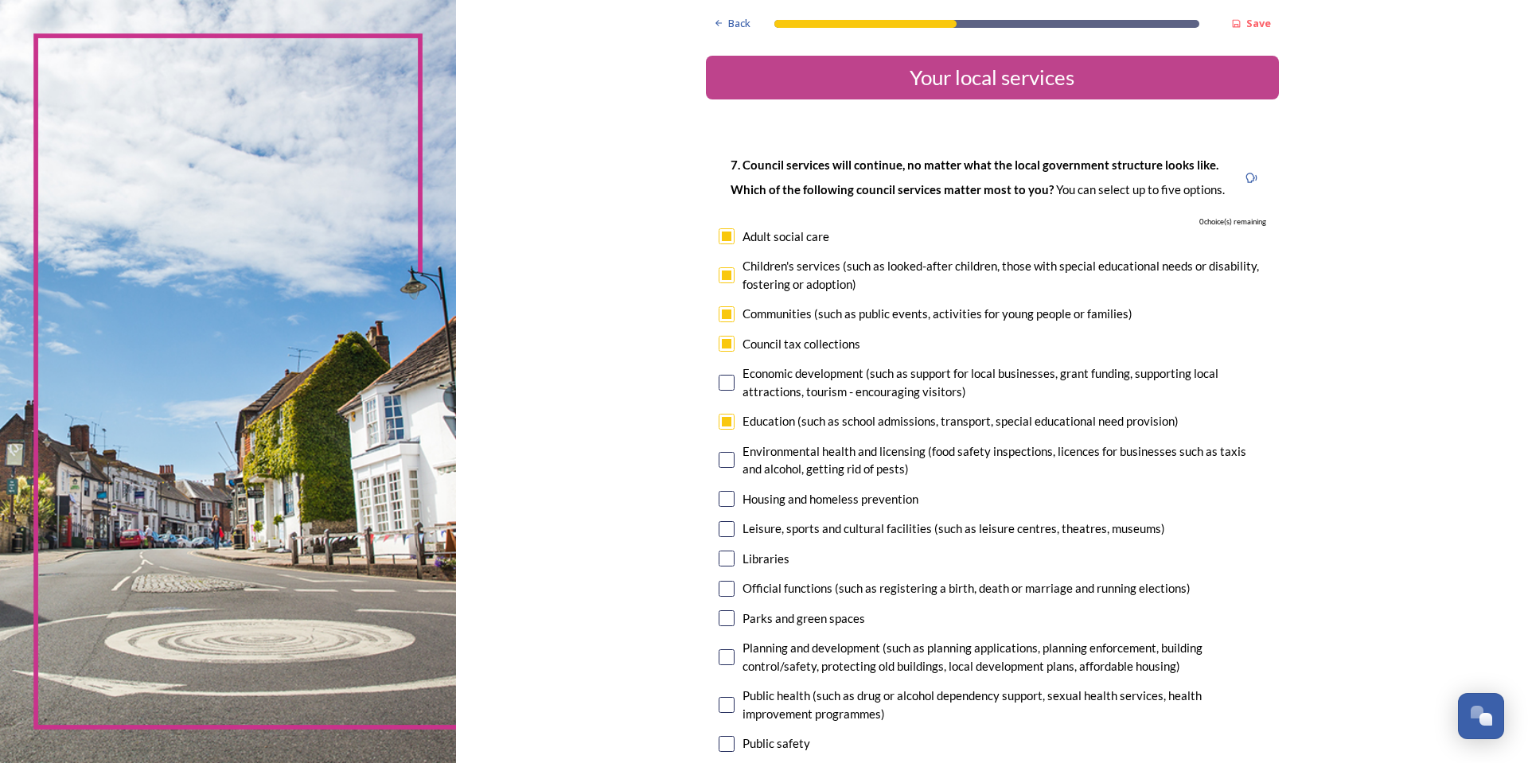
checkbox input "false"
click at [720, 461] on input "checkbox" at bounding box center [727, 460] width 16 height 16
checkbox input "true"
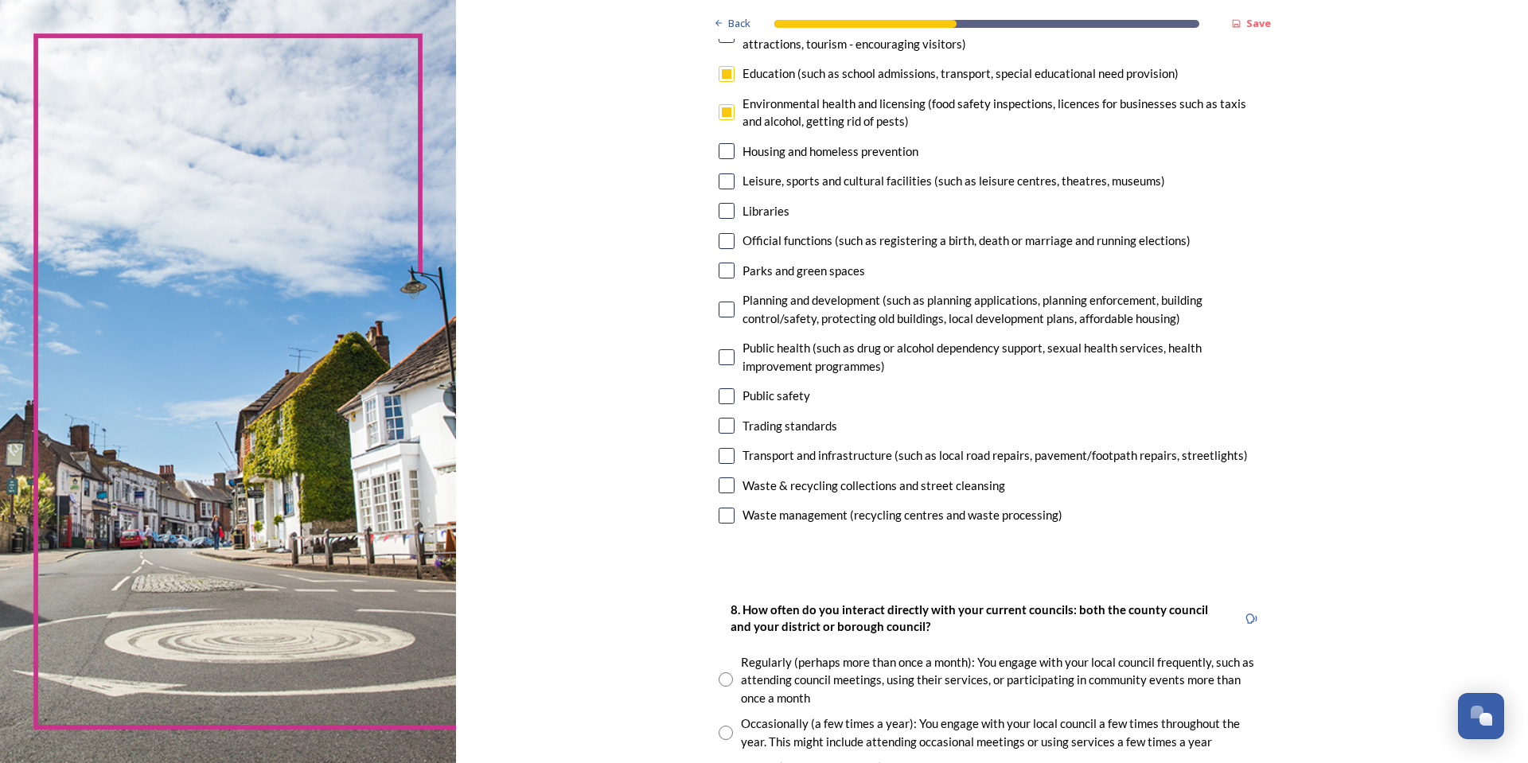
scroll to position [637, 0]
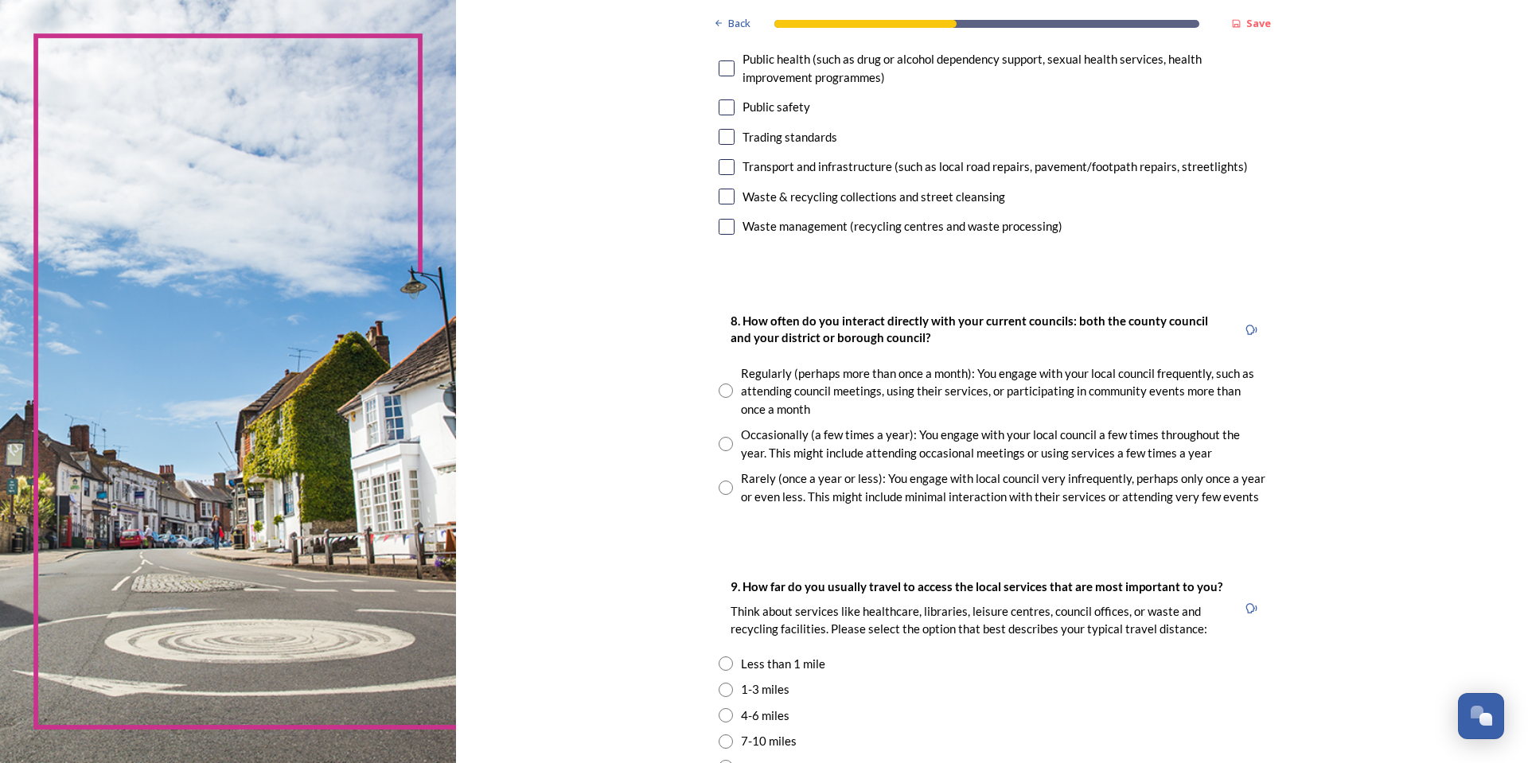
click at [724, 486] on input "radio" at bounding box center [726, 488] width 14 height 14
radio input "true"
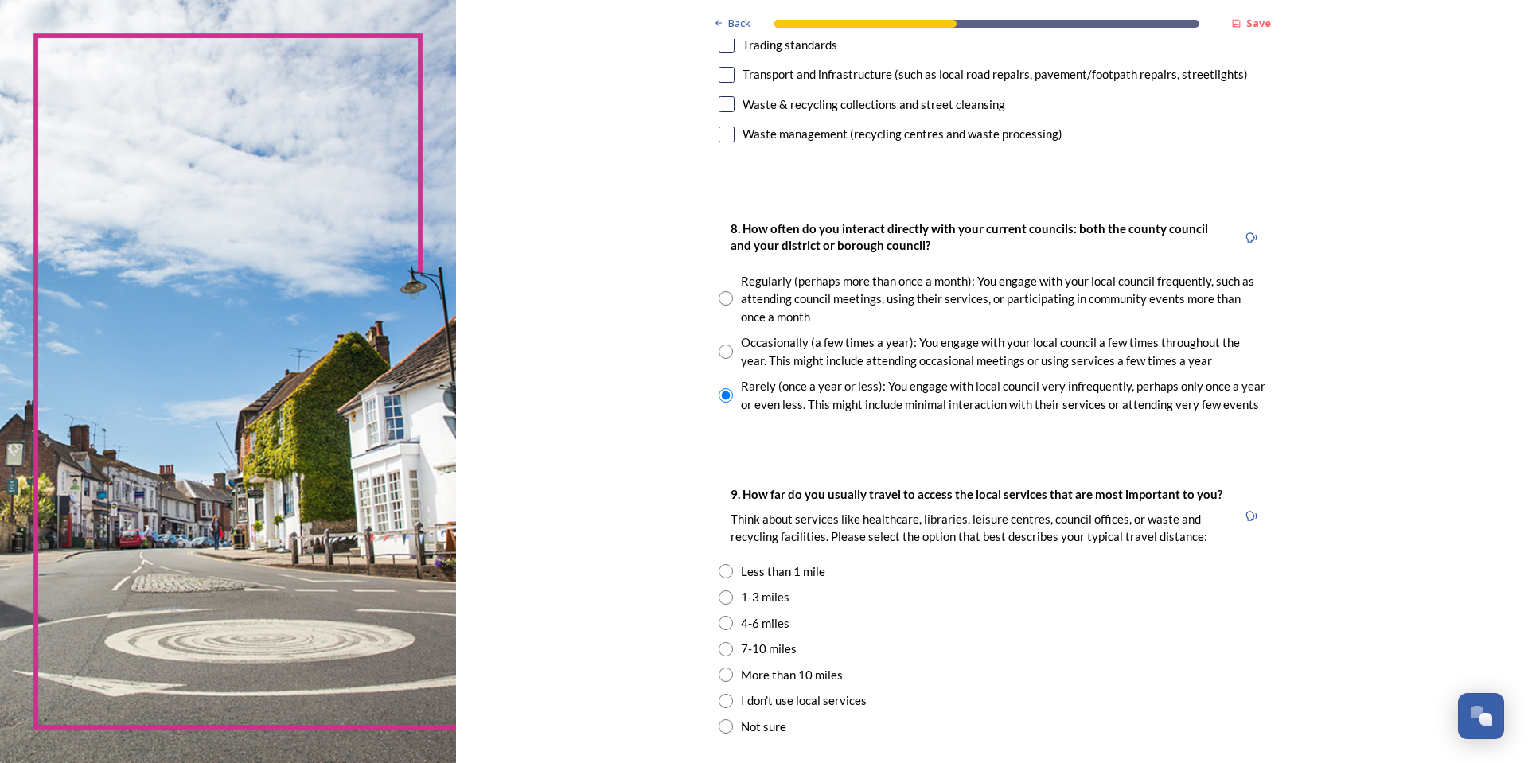
scroll to position [876, 0]
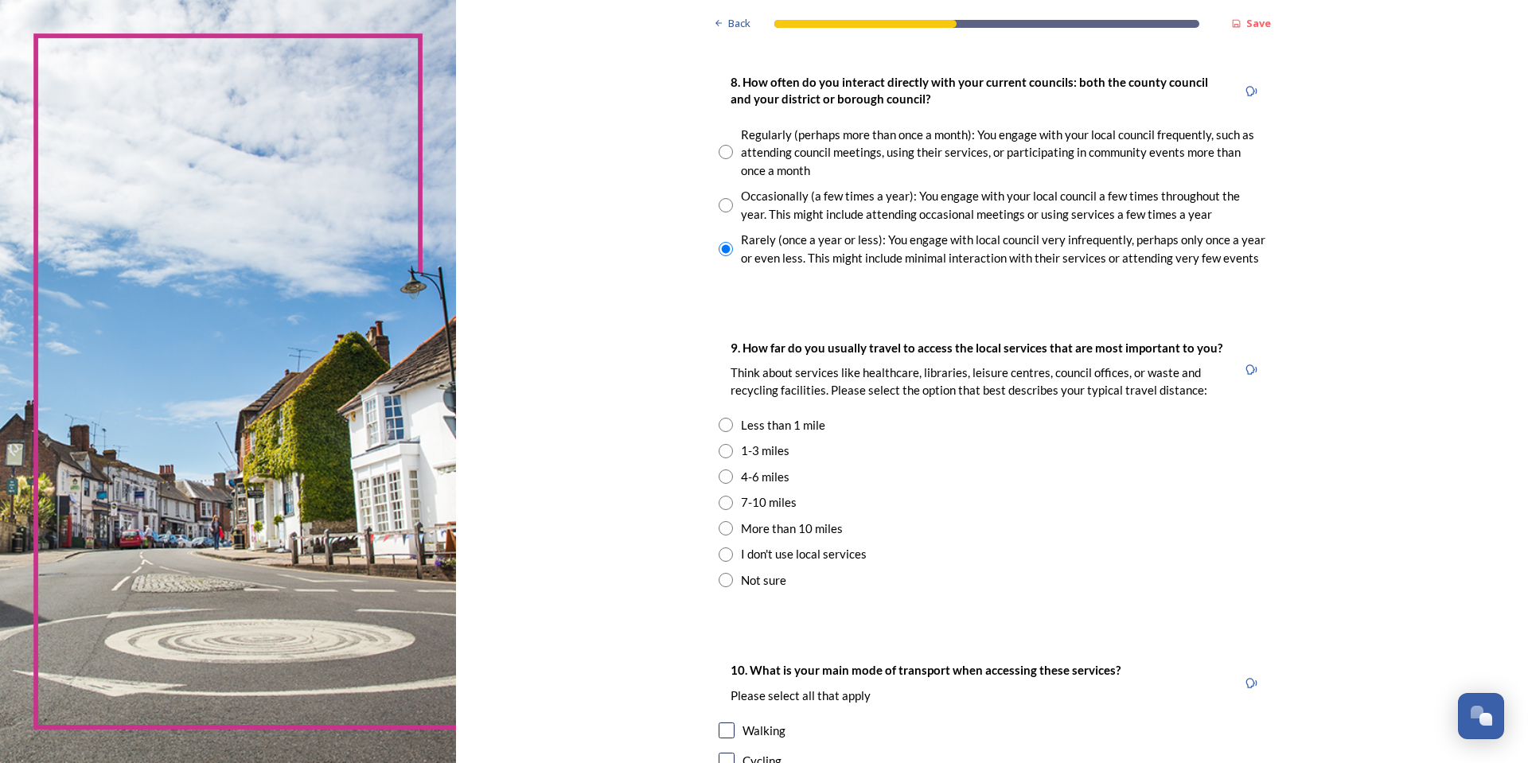
click at [722, 449] on input "radio" at bounding box center [726, 451] width 14 height 14
radio input "true"
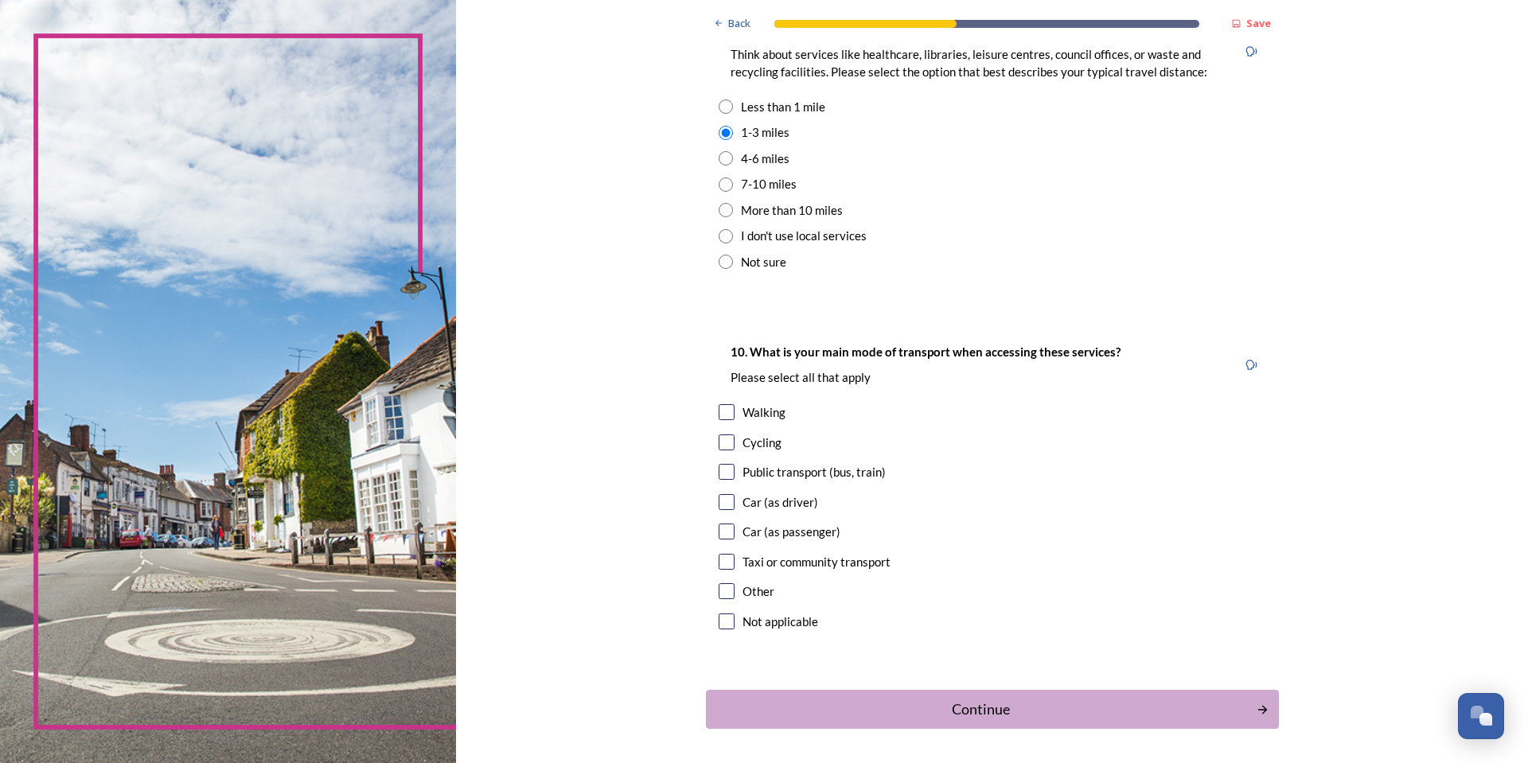
click at [719, 501] on input "checkbox" at bounding box center [727, 502] width 16 height 16
checkbox input "true"
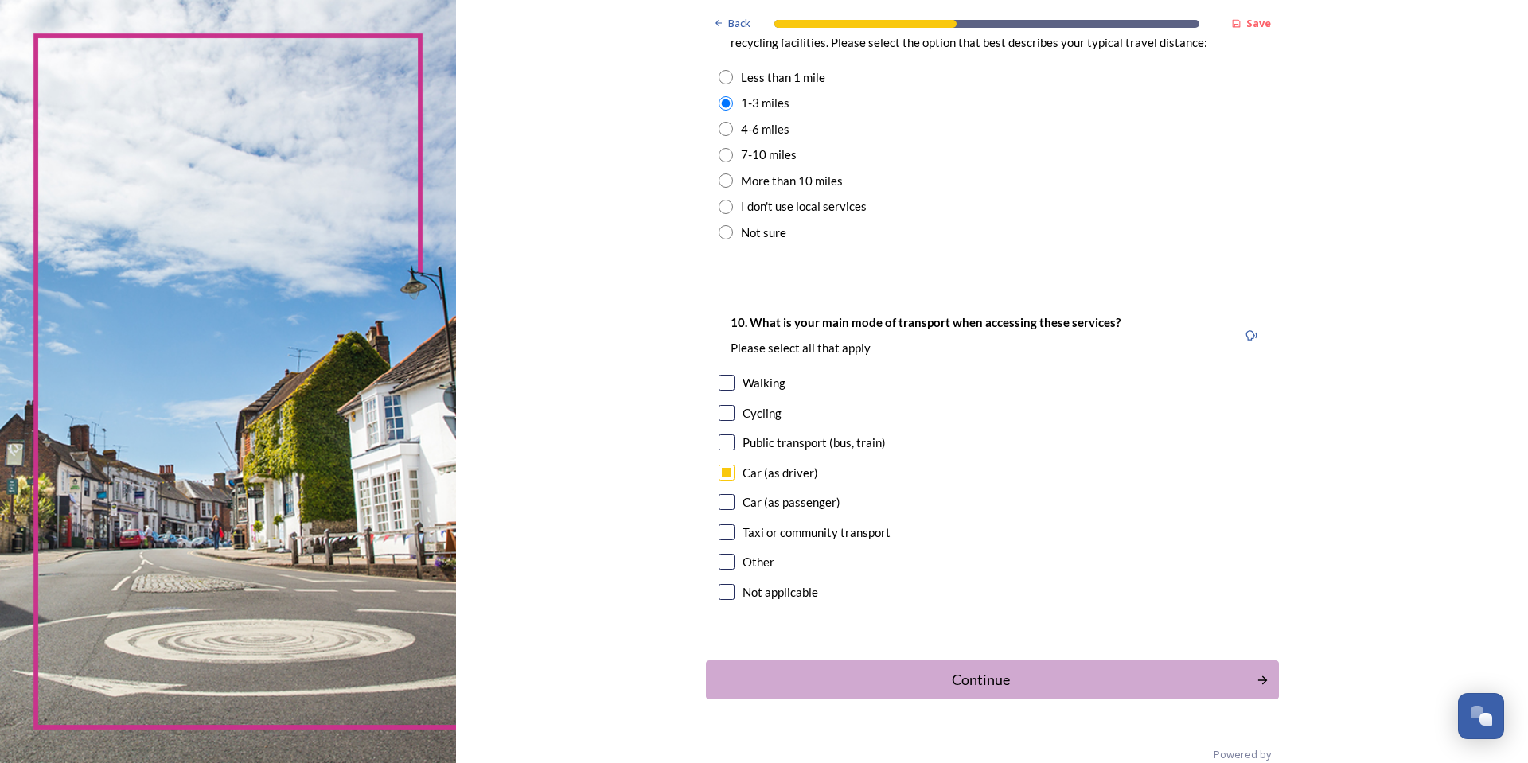
scroll to position [1252, 0]
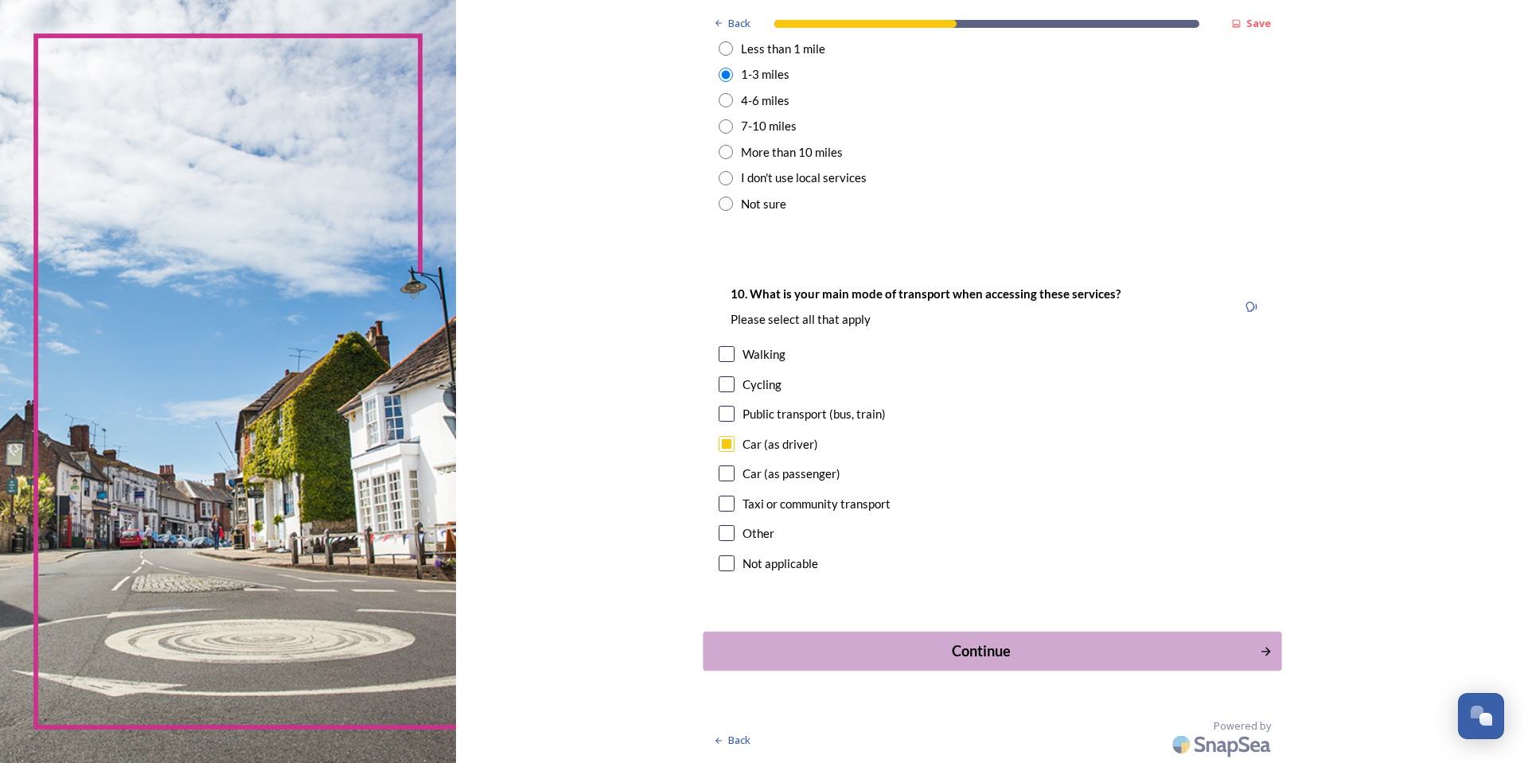
click at [973, 649] on div "Continue" at bounding box center [981, 651] width 539 height 21
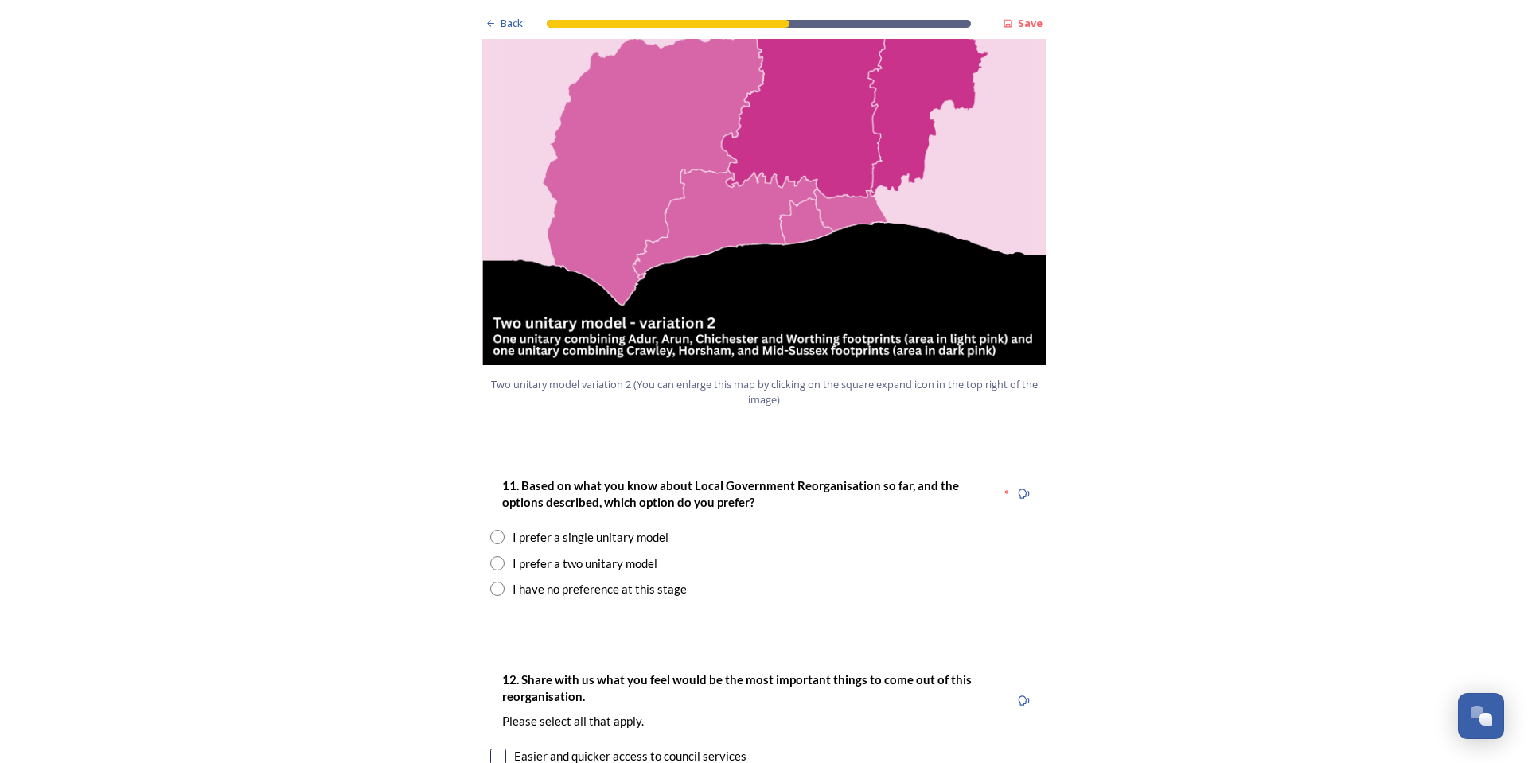
scroll to position [1831, 0]
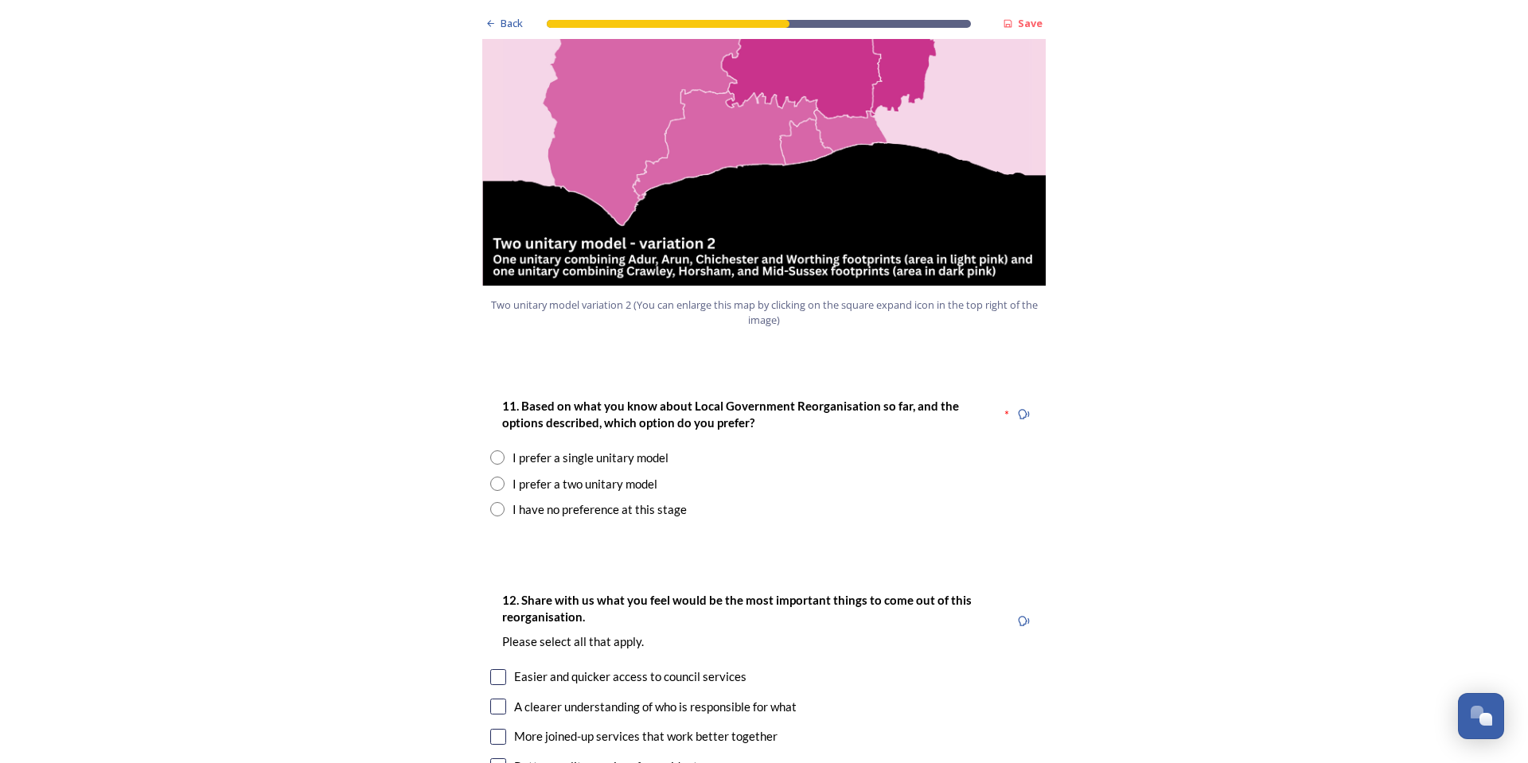
drag, startPoint x: 493, startPoint y: 442, endPoint x: 615, endPoint y: 497, distance: 133.6
click at [496, 477] on input "radio" at bounding box center [497, 484] width 14 height 14
radio input "true"
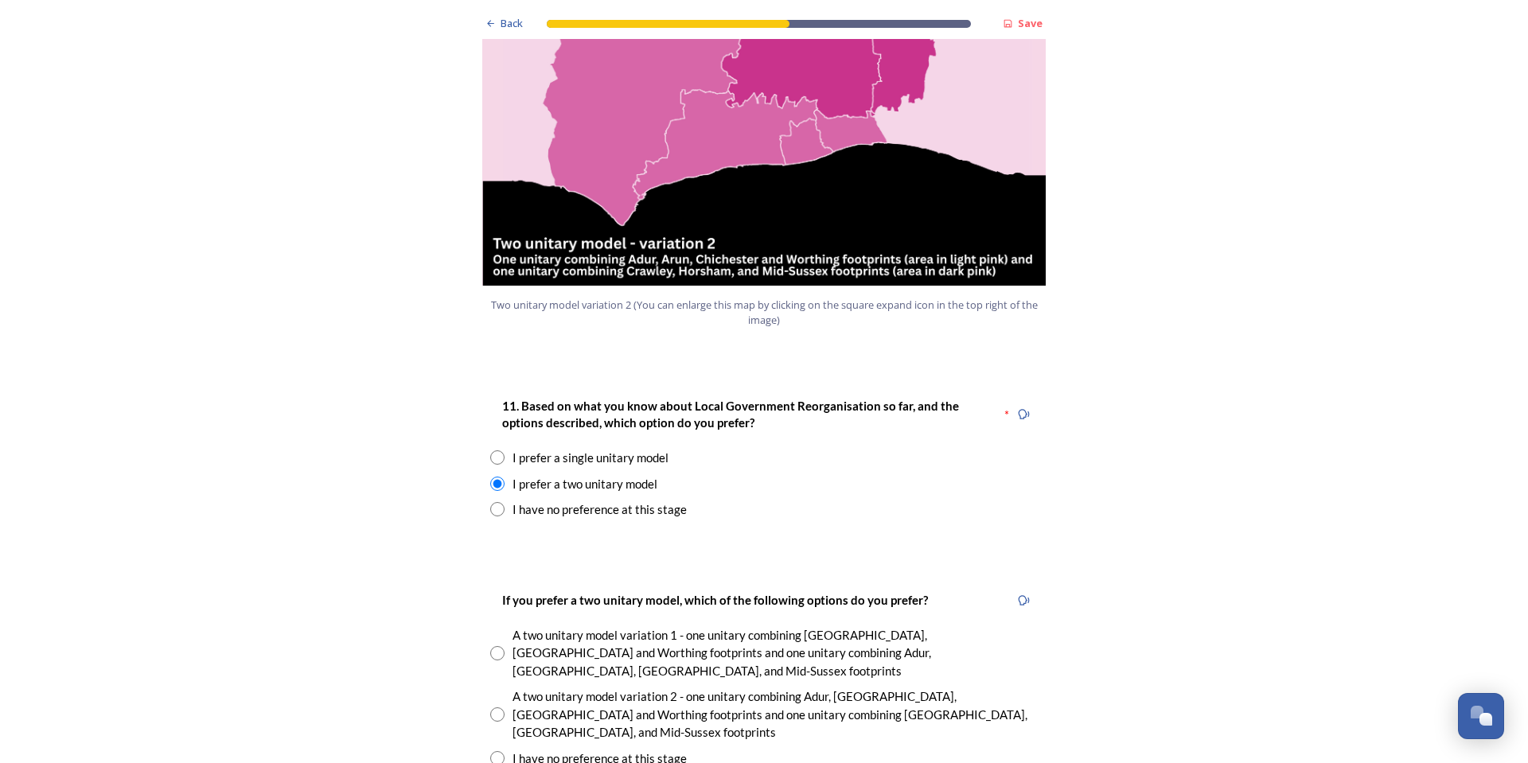
scroll to position [2069, 0]
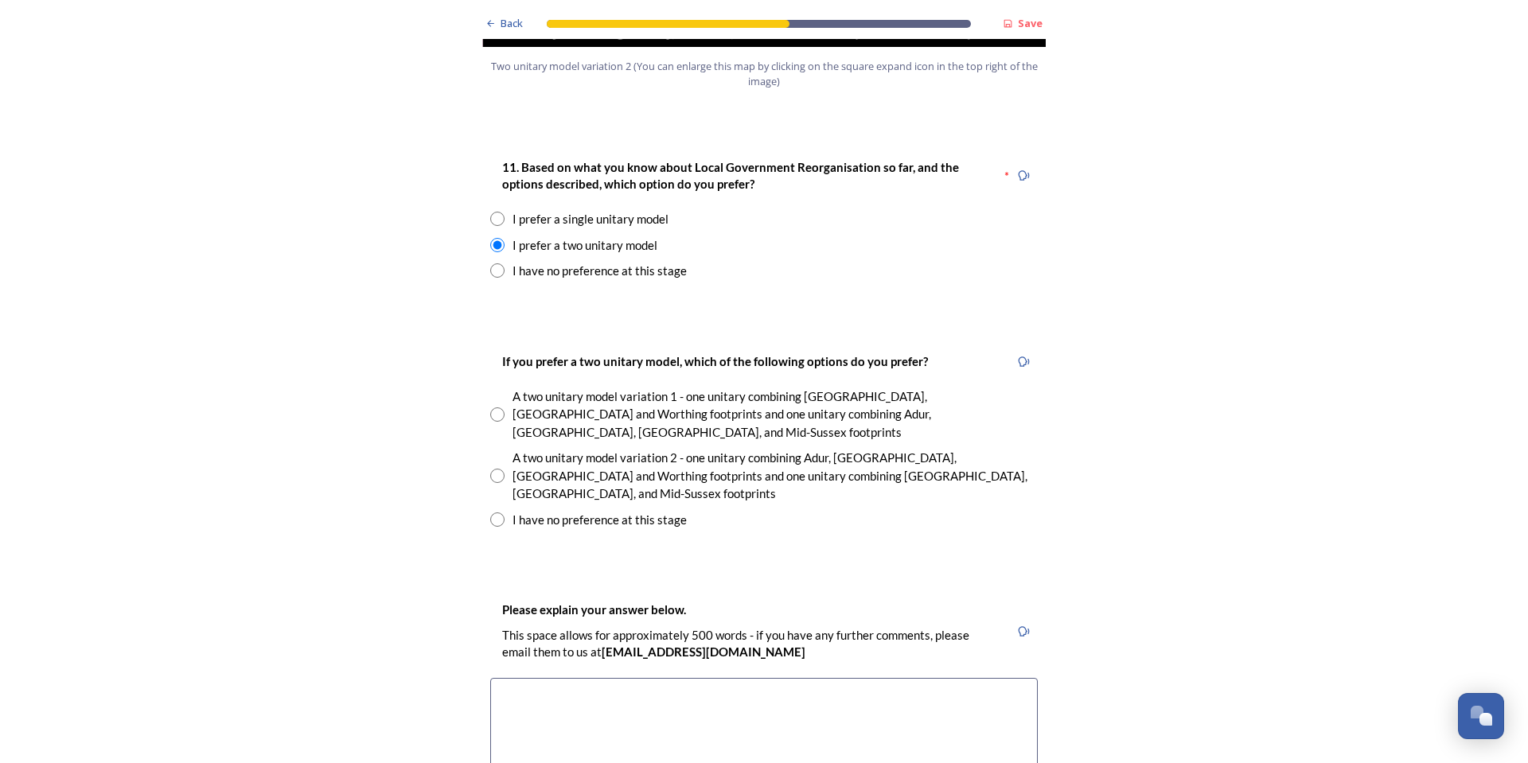
drag, startPoint x: 494, startPoint y: 404, endPoint x: 644, endPoint y: 458, distance: 159.1
click at [494, 469] on input "radio" at bounding box center [497, 476] width 14 height 14
radio input "true"
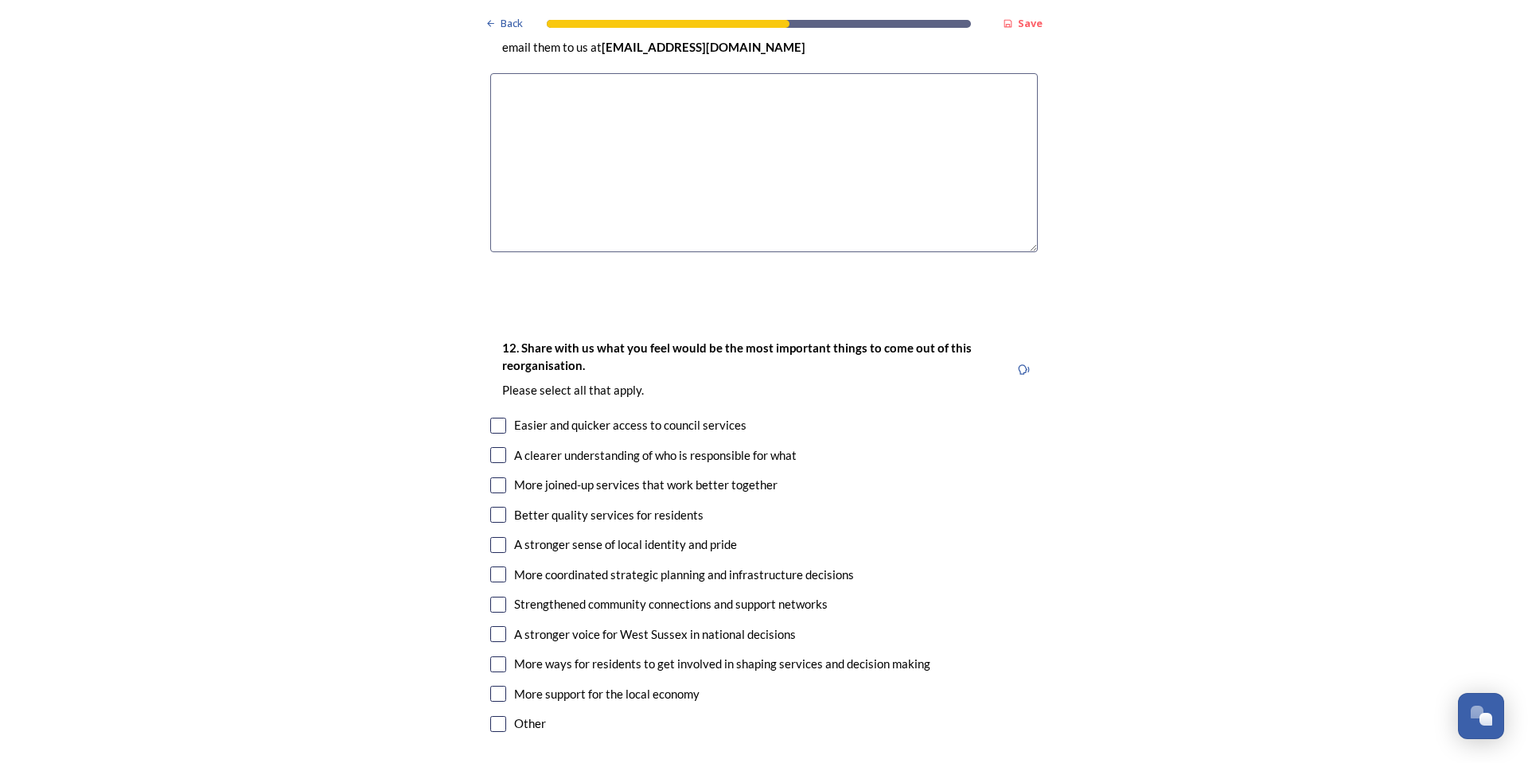
scroll to position [2786, 0]
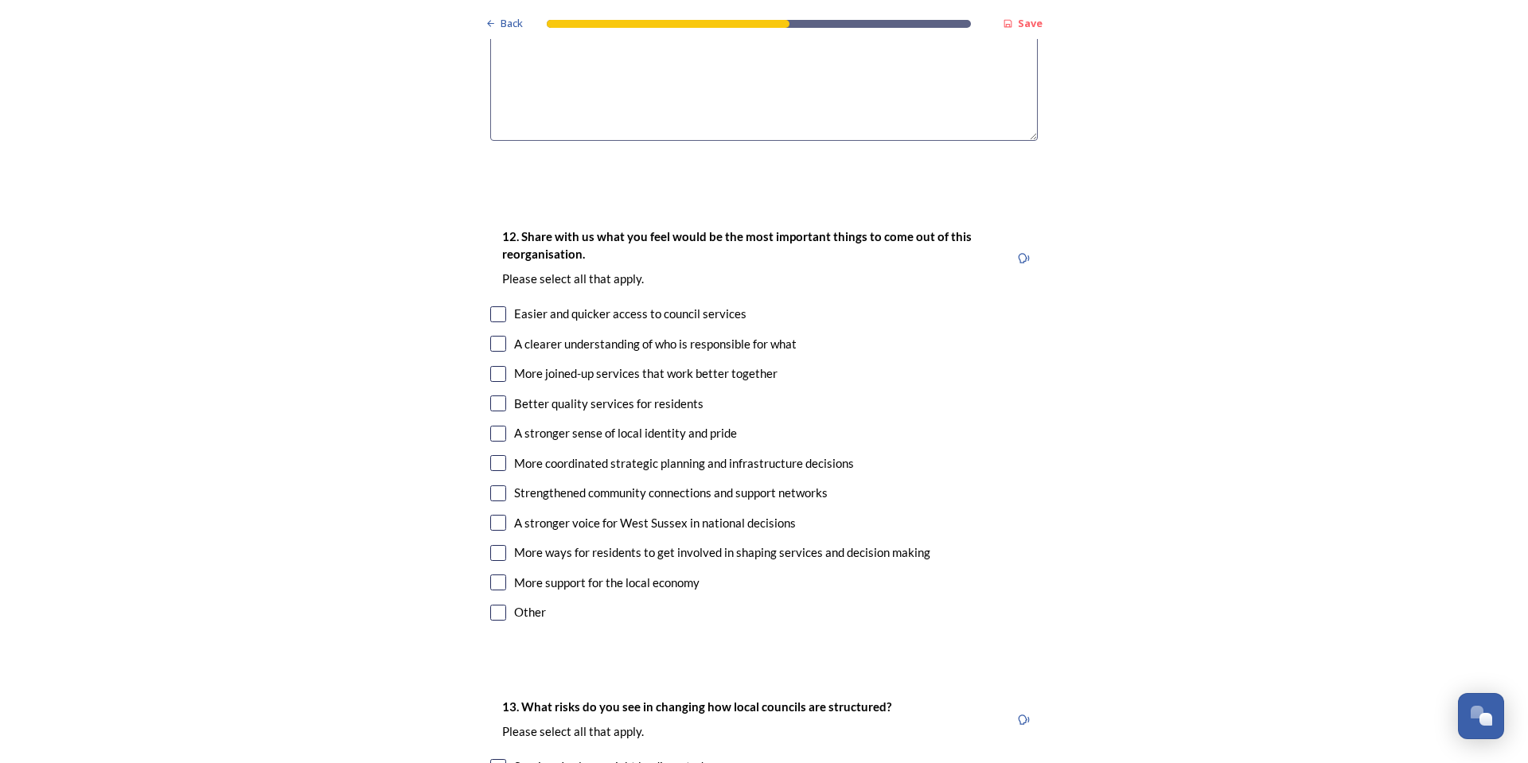
click at [495, 306] on input "checkbox" at bounding box center [498, 314] width 16 height 16
checkbox input "true"
click at [501, 365] on div "More joined-up services that work better together" at bounding box center [764, 374] width 548 height 18
checkbox input "true"
click at [496, 336] on input "checkbox" at bounding box center [498, 344] width 16 height 16
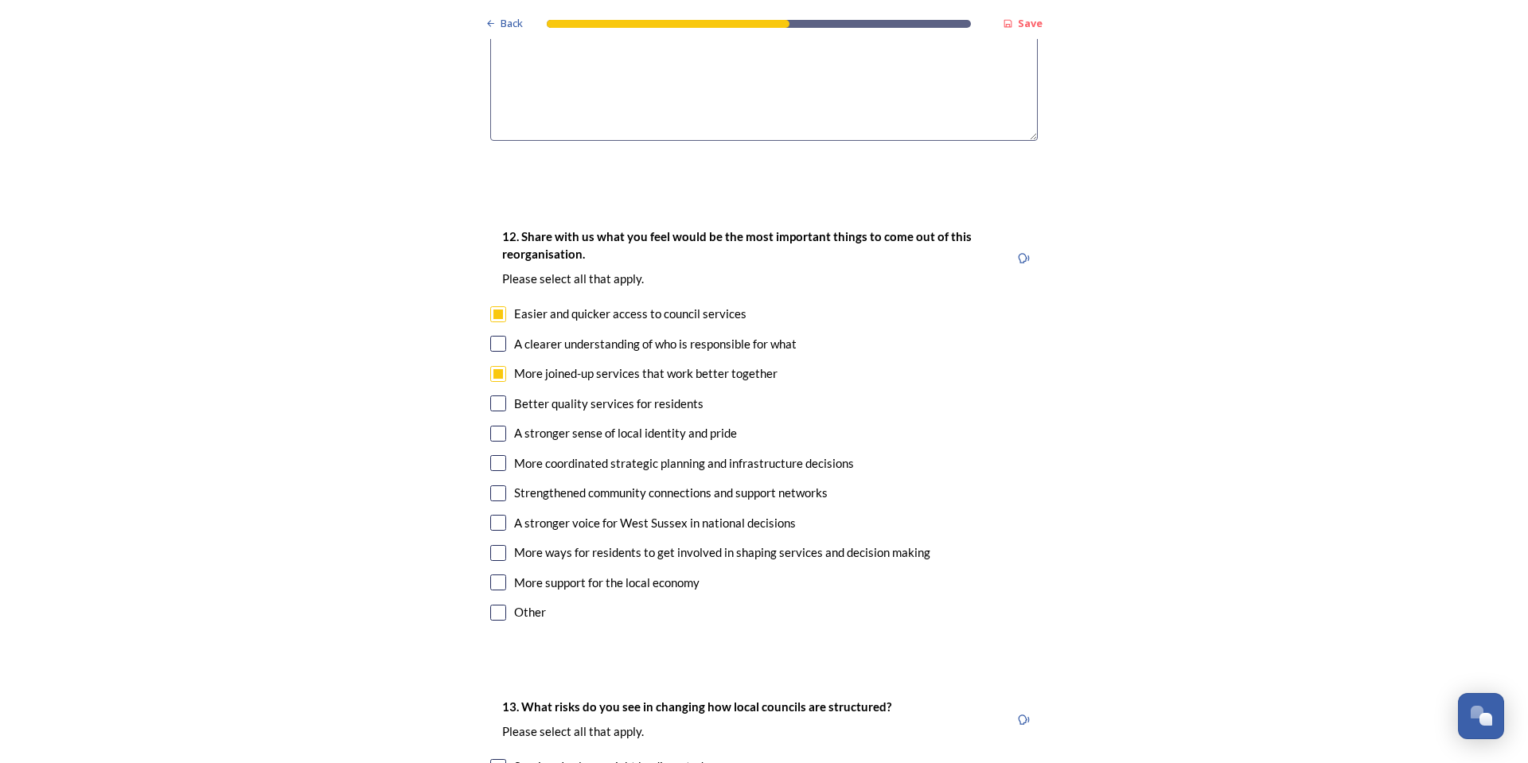
checkbox input "true"
click at [493, 396] on input "checkbox" at bounding box center [498, 404] width 16 height 16
checkbox input "true"
click at [492, 426] on input "checkbox" at bounding box center [498, 434] width 16 height 16
checkbox input "true"
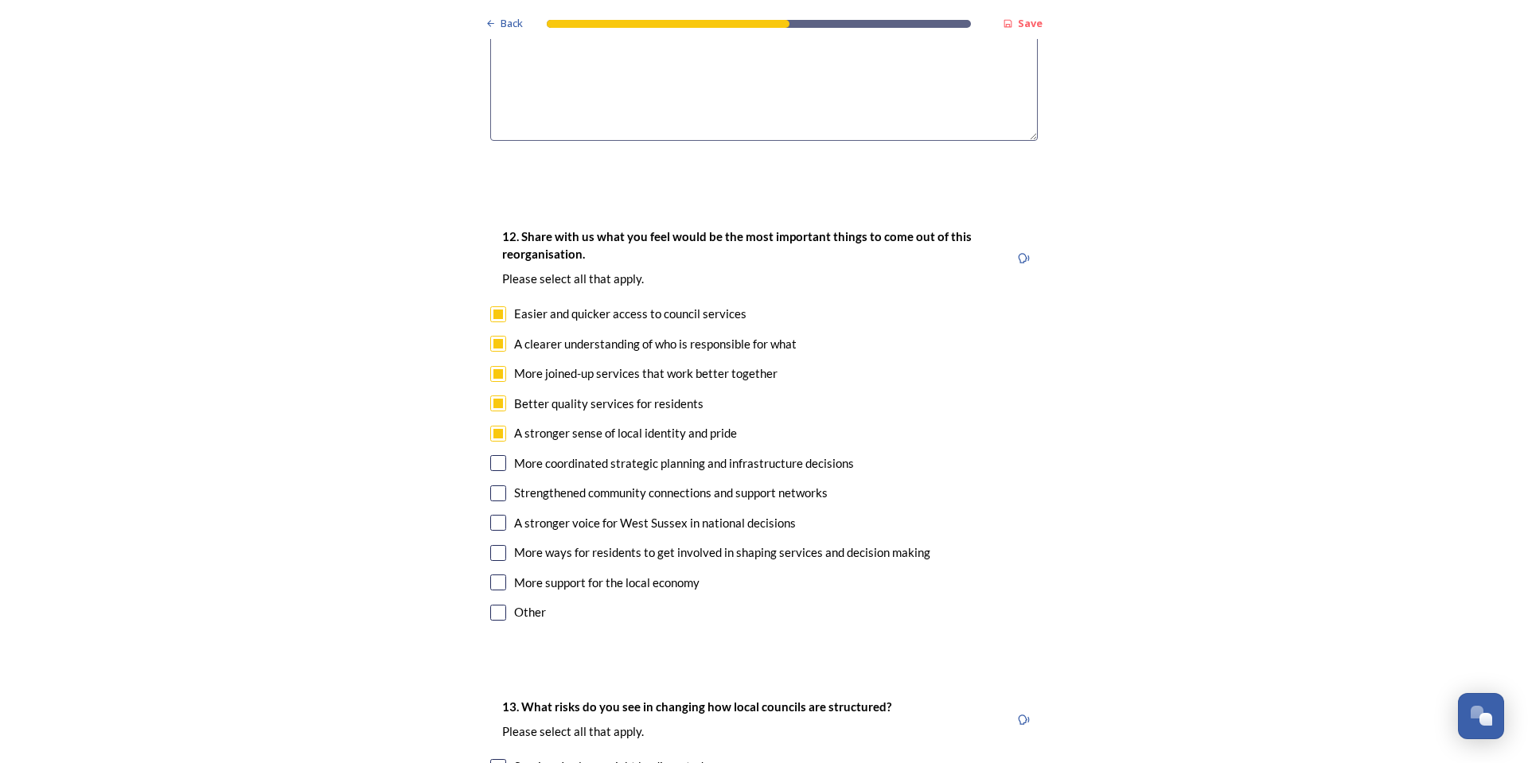
click at [492, 455] on input "checkbox" at bounding box center [498, 463] width 16 height 16
checkbox input "true"
click at [496, 486] on input "checkbox" at bounding box center [498, 494] width 16 height 16
checkbox input "true"
click at [490, 515] on input "checkbox" at bounding box center [498, 523] width 16 height 16
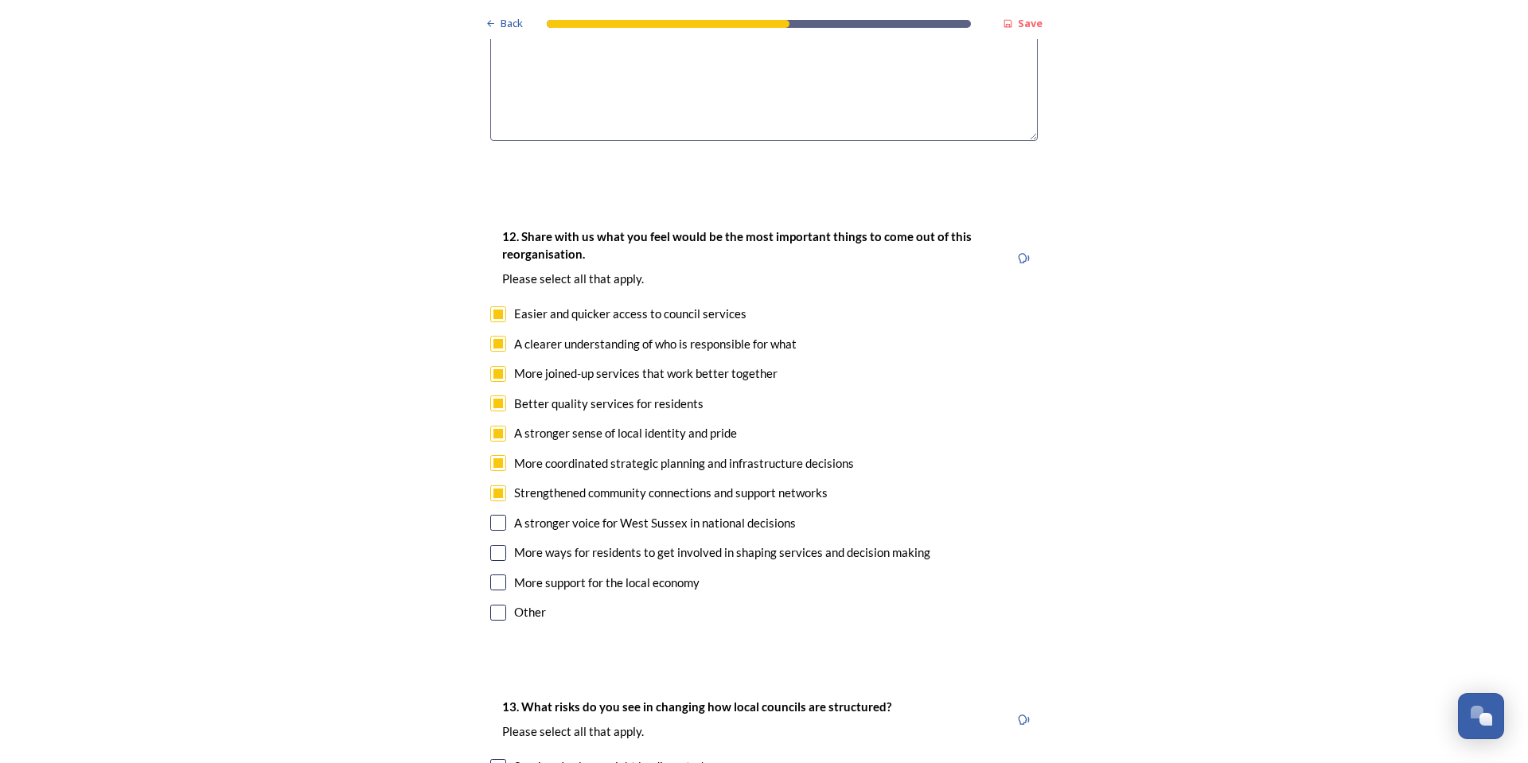
checkbox input "true"
click at [490, 545] on input "checkbox" at bounding box center [498, 553] width 16 height 16
checkbox input "true"
click at [494, 575] on input "checkbox" at bounding box center [498, 583] width 16 height 16
checkbox input "true"
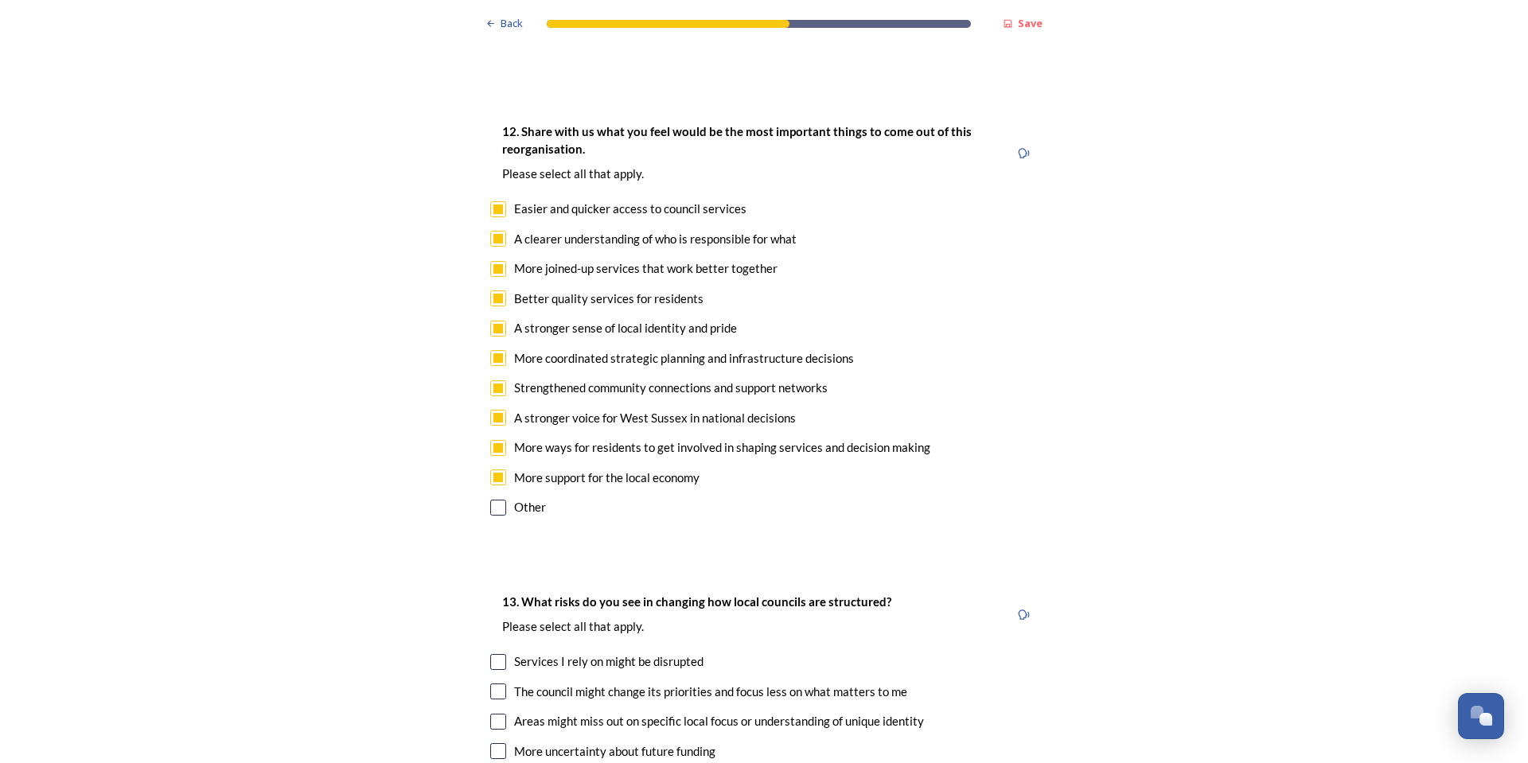
scroll to position [3104, 0]
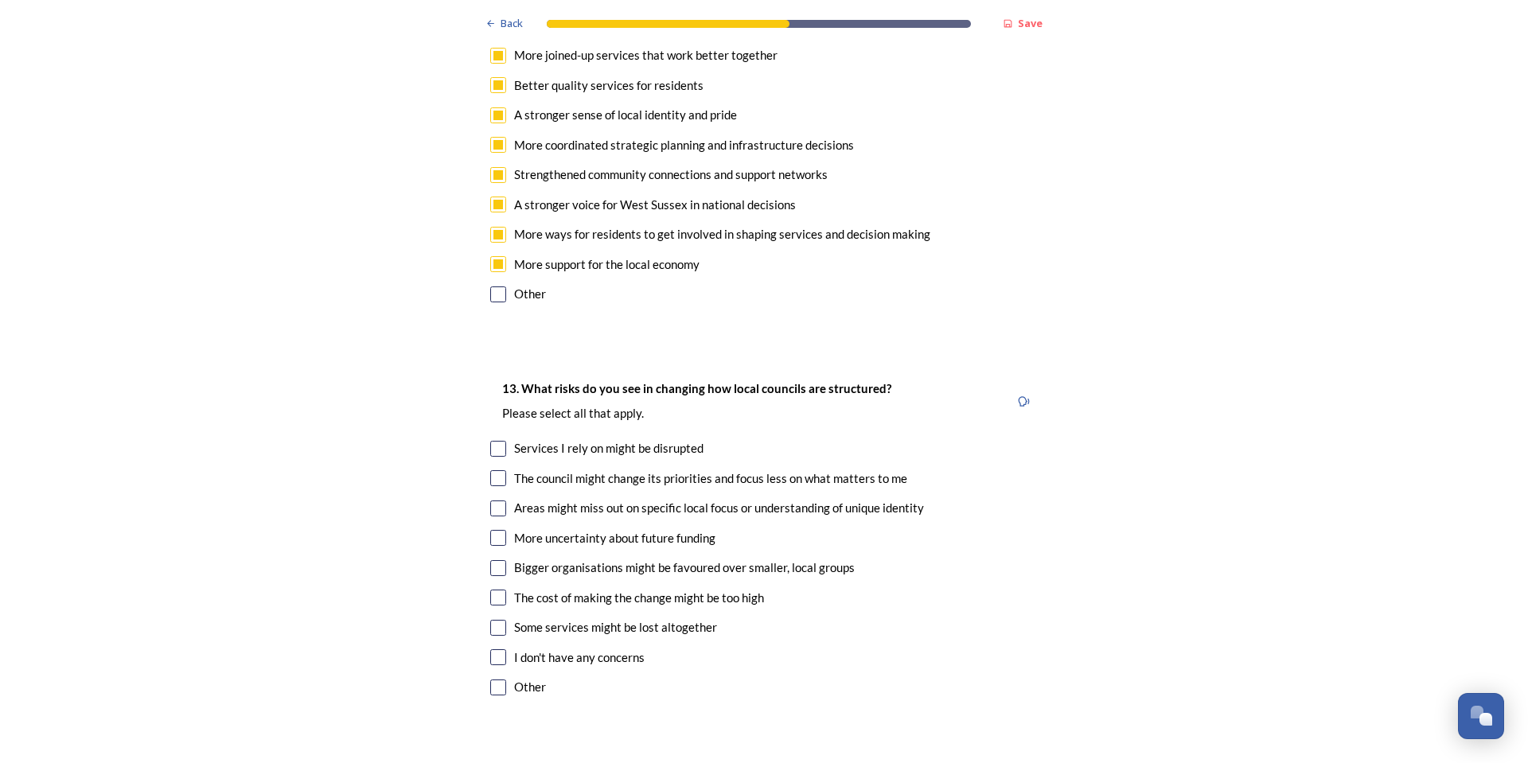
click at [490, 441] on input "checkbox" at bounding box center [498, 449] width 16 height 16
checkbox input "true"
click at [497, 470] on input "checkbox" at bounding box center [498, 478] width 16 height 16
checkbox input "true"
click at [493, 501] on input "checkbox" at bounding box center [498, 509] width 16 height 16
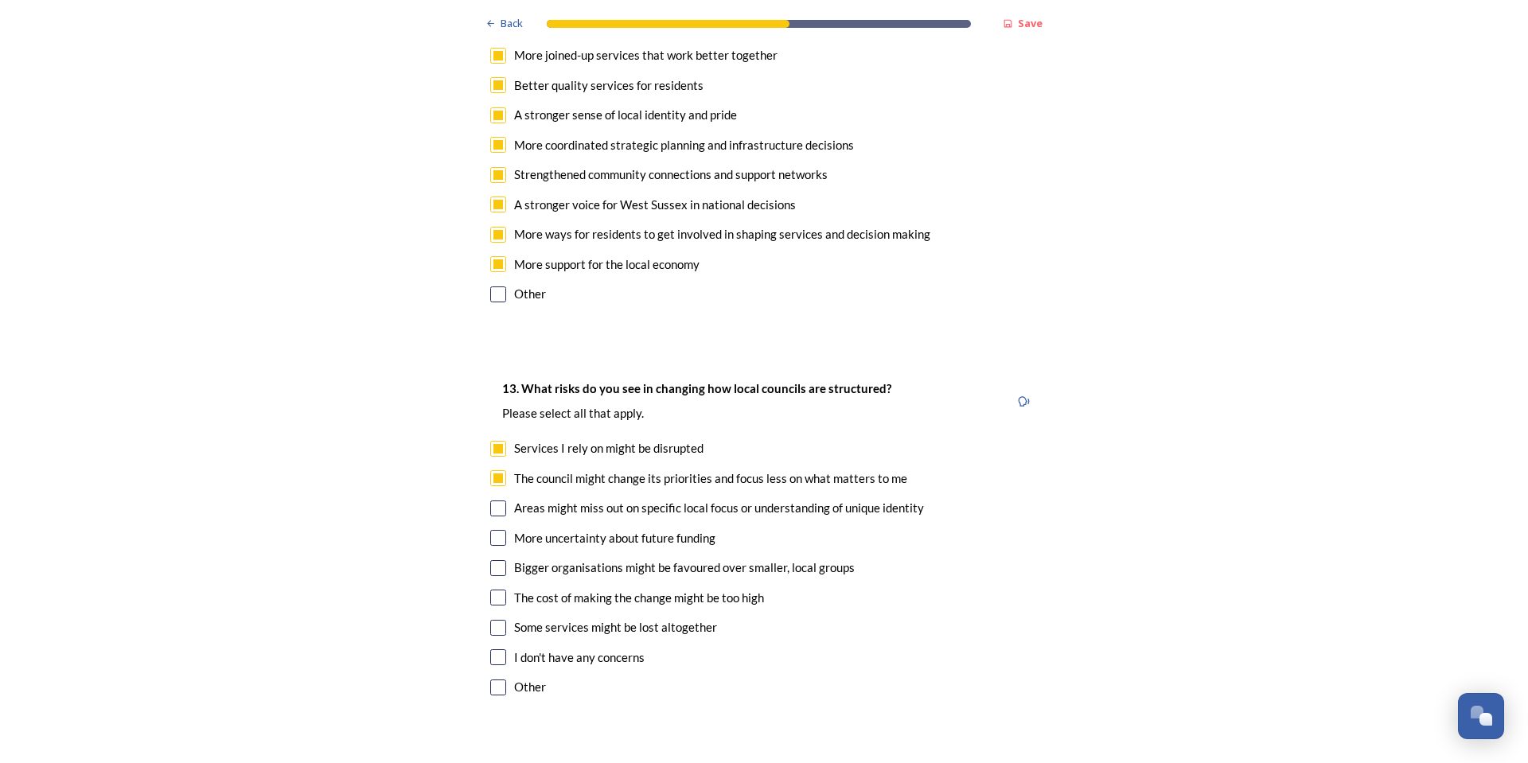
checkbox input "true"
click at [490, 530] on input "checkbox" at bounding box center [498, 538] width 16 height 16
checkbox input "true"
click at [492, 590] on input "checkbox" at bounding box center [498, 598] width 16 height 16
checkbox input "true"
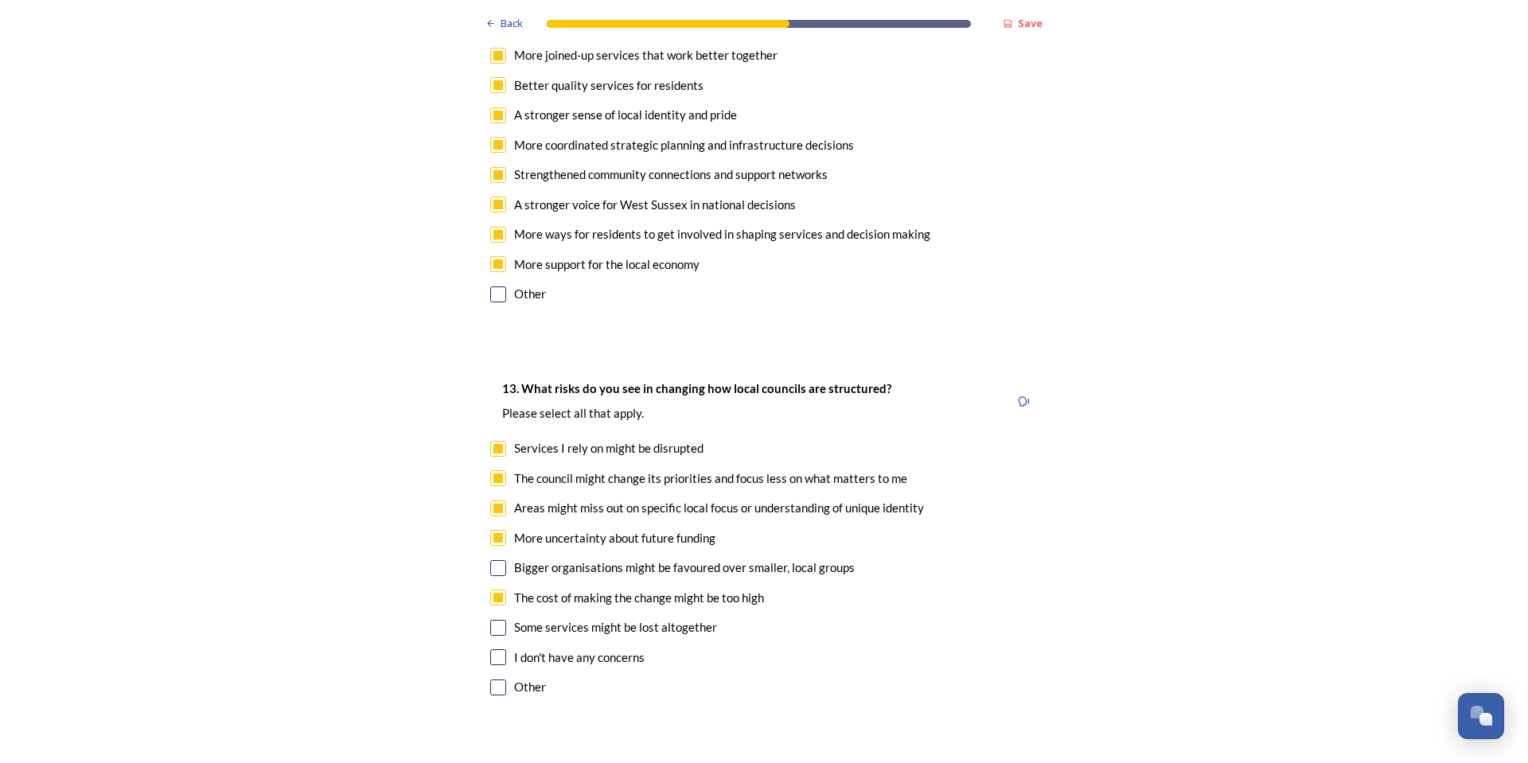
click at [493, 620] on input "checkbox" at bounding box center [498, 628] width 16 height 16
checkbox input "true"
click at [493, 560] on input "checkbox" at bounding box center [498, 568] width 16 height 16
checkbox input "true"
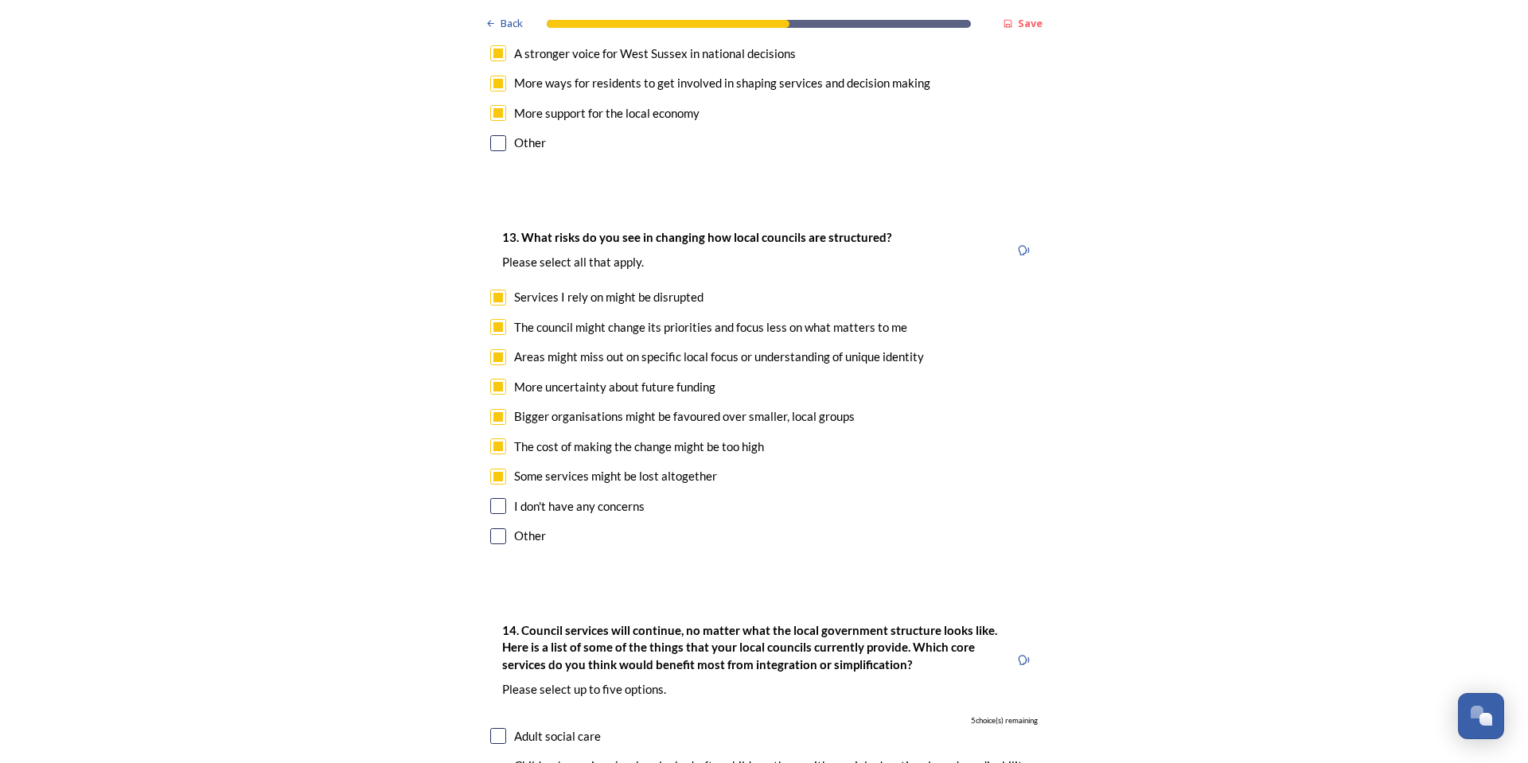
scroll to position [3422, 0]
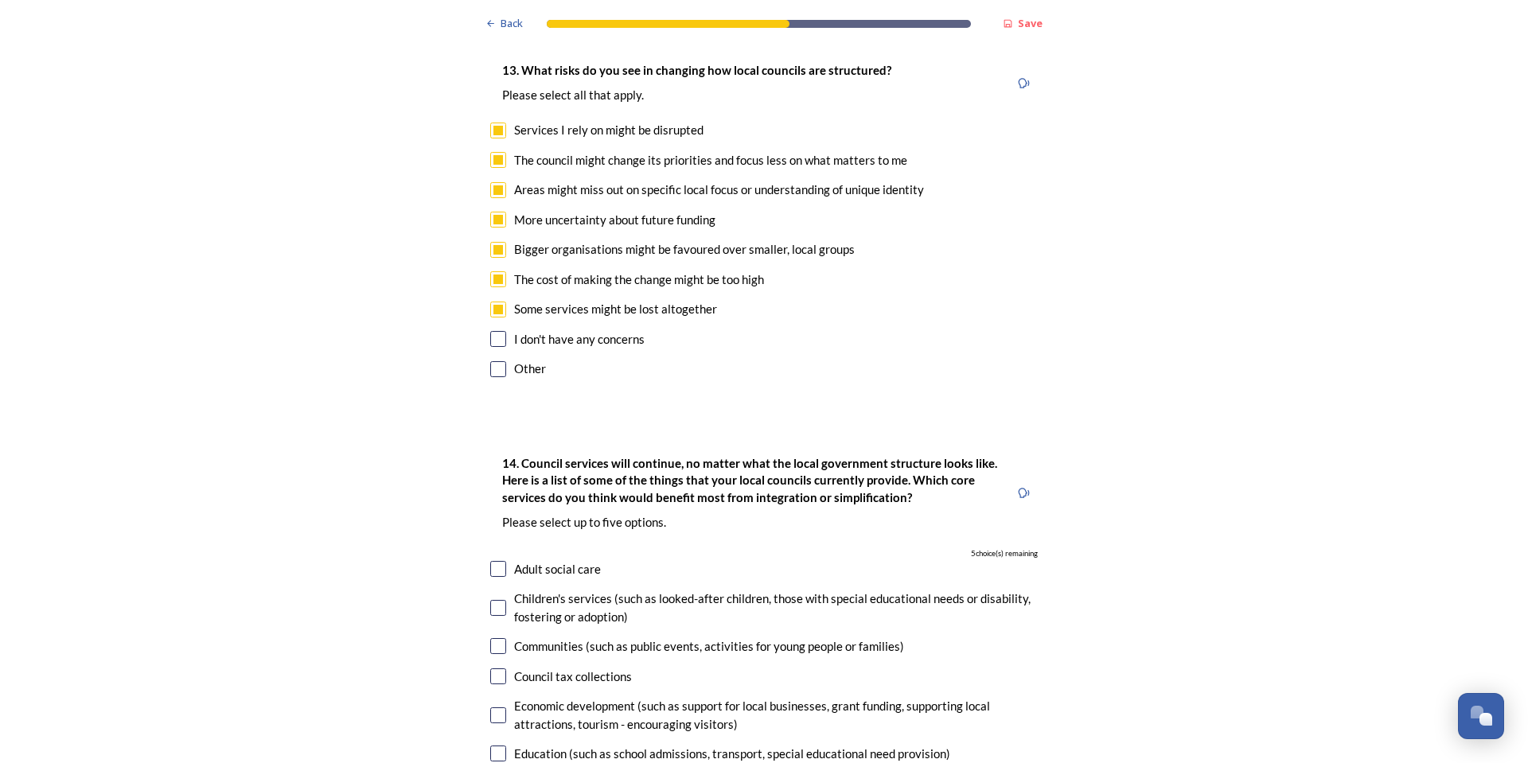
click at [498, 638] on input "checkbox" at bounding box center [498, 646] width 16 height 16
checkbox input "true"
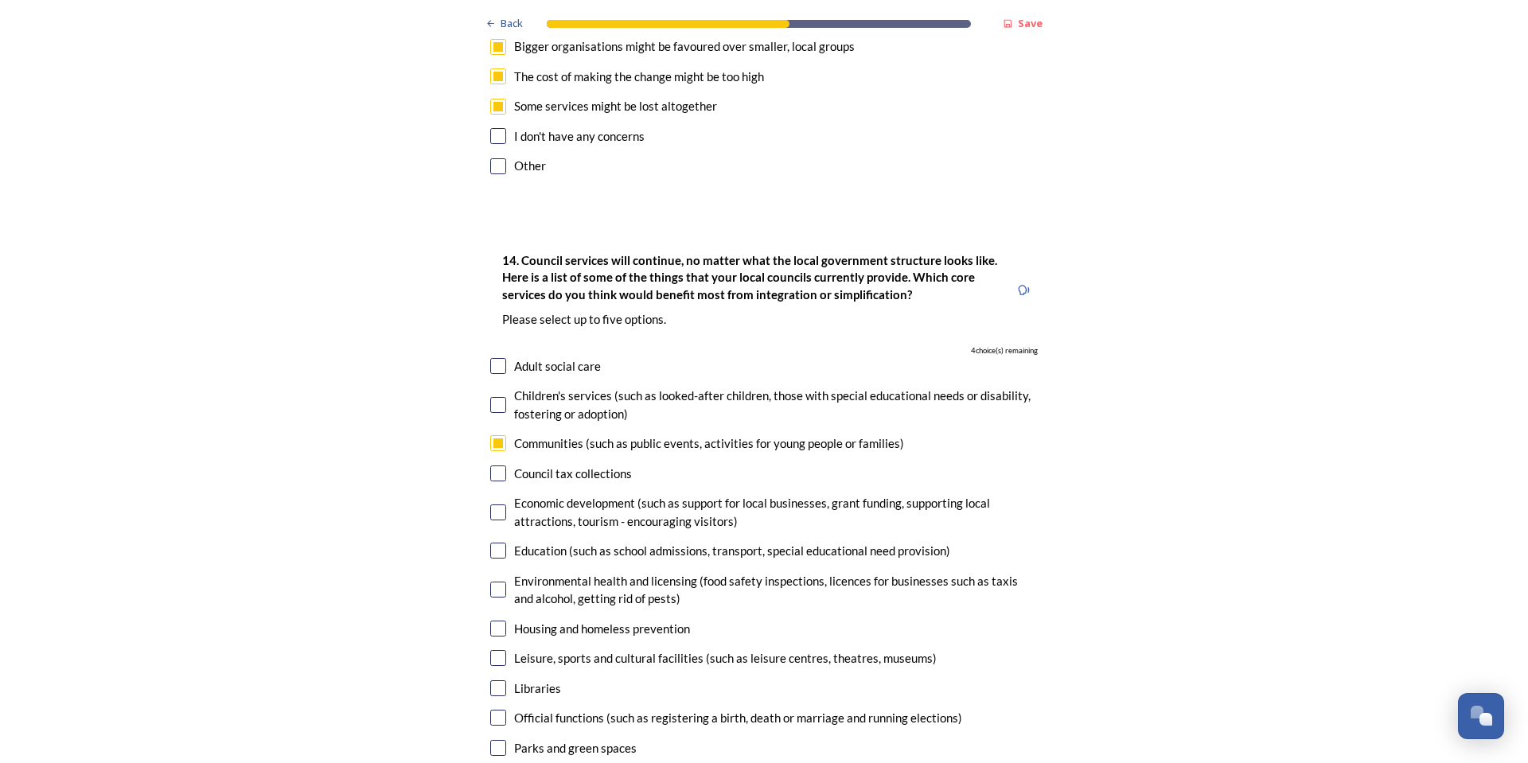
scroll to position [3661, 0]
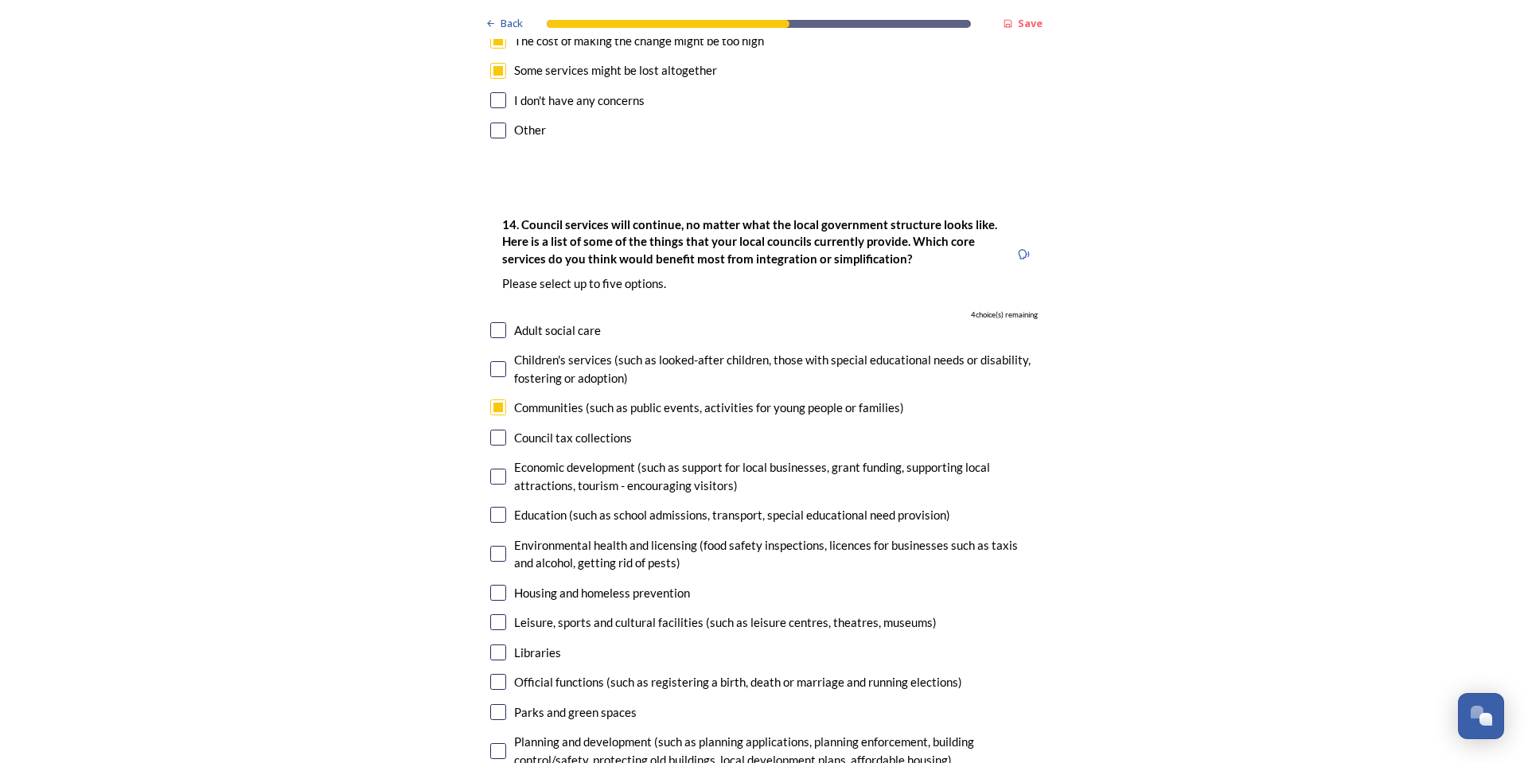
drag, startPoint x: 482, startPoint y: 392, endPoint x: 505, endPoint y: 400, distance: 24.2
click at [486, 391] on div "14. Council services will continue, no matter what the local government structu…" at bounding box center [764, 592] width 573 height 787
click at [490, 469] on input "checkbox" at bounding box center [498, 477] width 16 height 16
checkbox input "true"
click at [494, 507] on input "checkbox" at bounding box center [498, 515] width 16 height 16
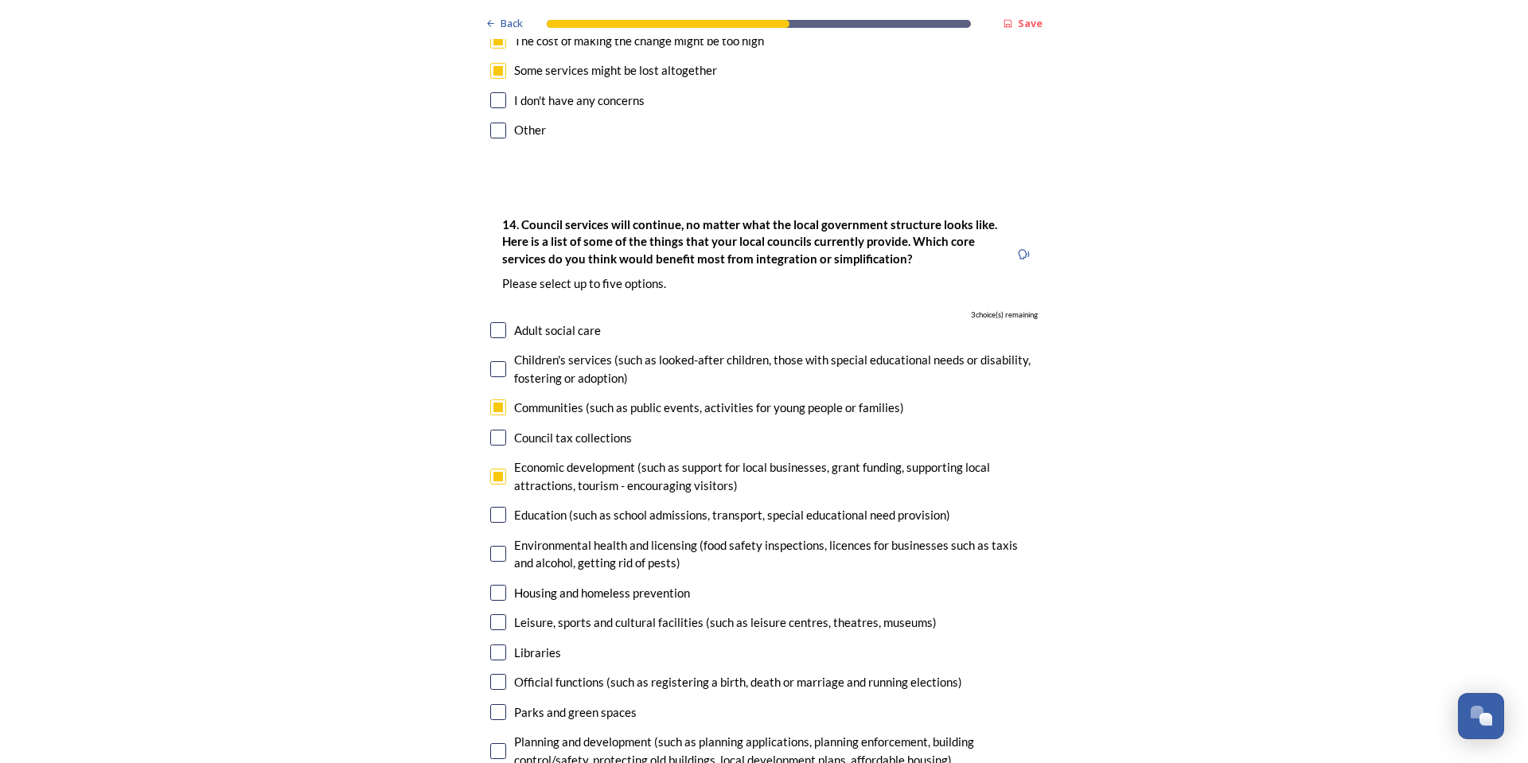
checkbox input "true"
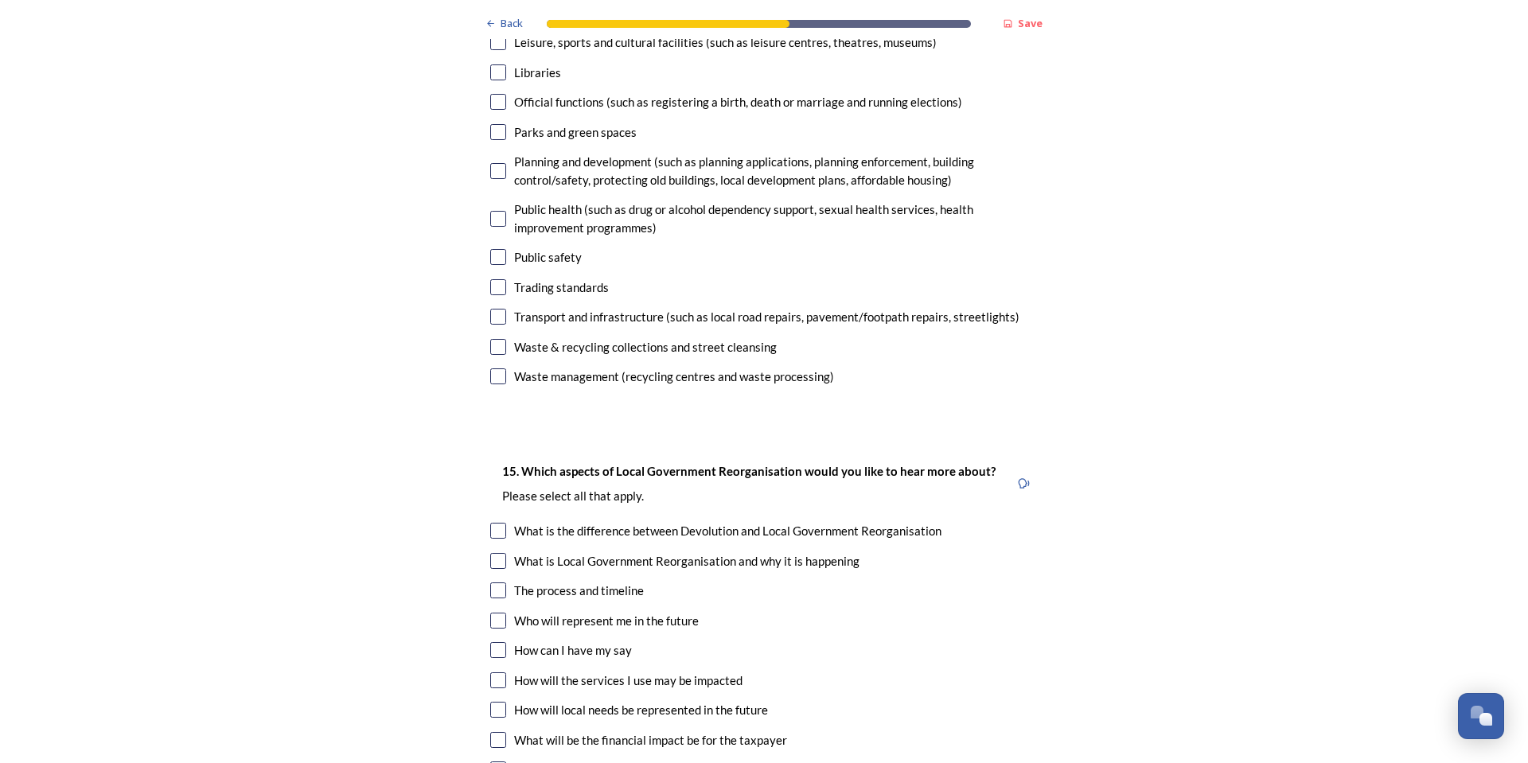
scroll to position [4378, 0]
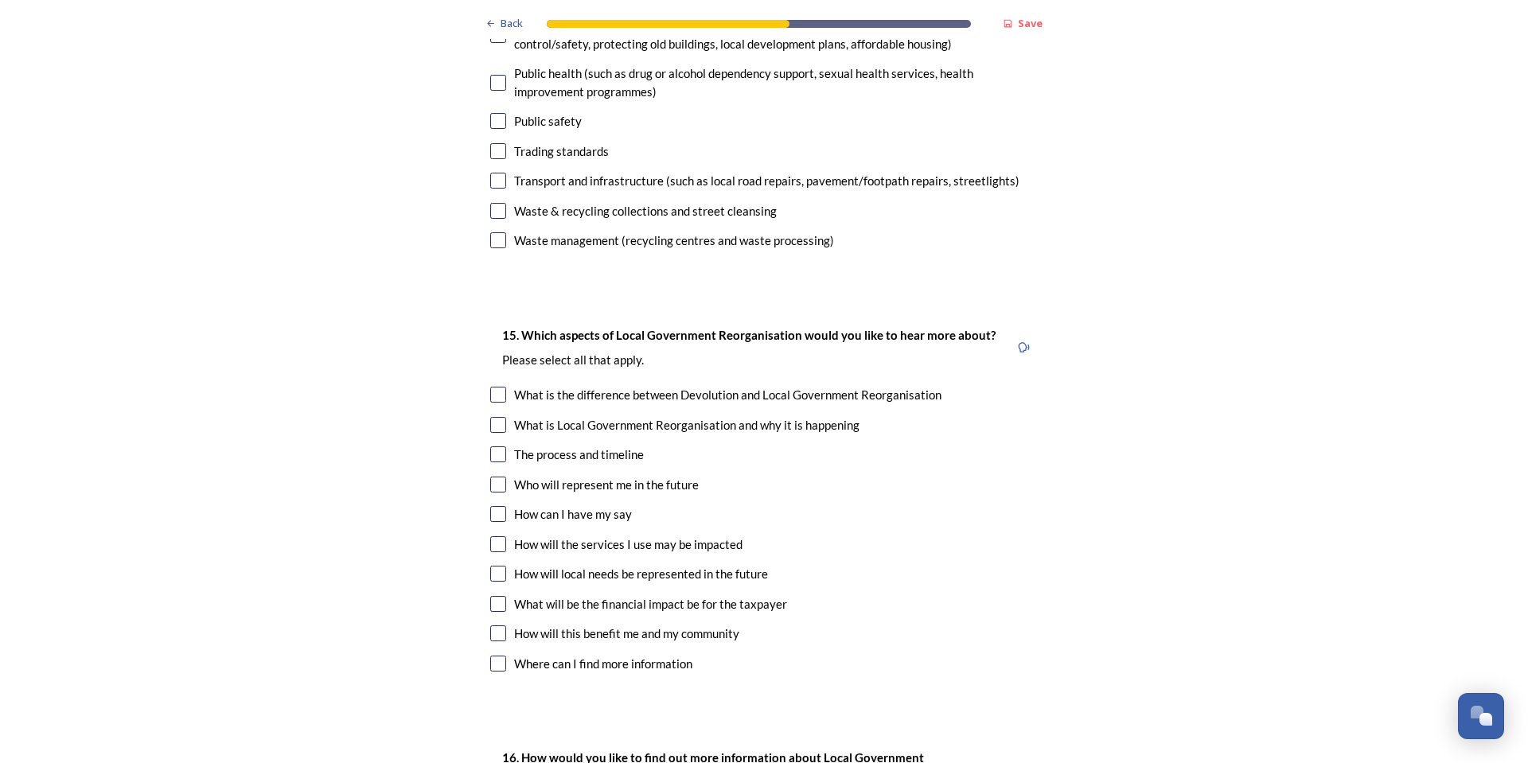
click at [493, 387] on input "checkbox" at bounding box center [498, 395] width 16 height 16
click at [497, 387] on input "checkbox" at bounding box center [498, 395] width 16 height 16
click at [492, 387] on input "checkbox" at bounding box center [498, 395] width 16 height 16
checkbox input "true"
drag, startPoint x: 491, startPoint y: 370, endPoint x: 531, endPoint y: 391, distance: 44.9
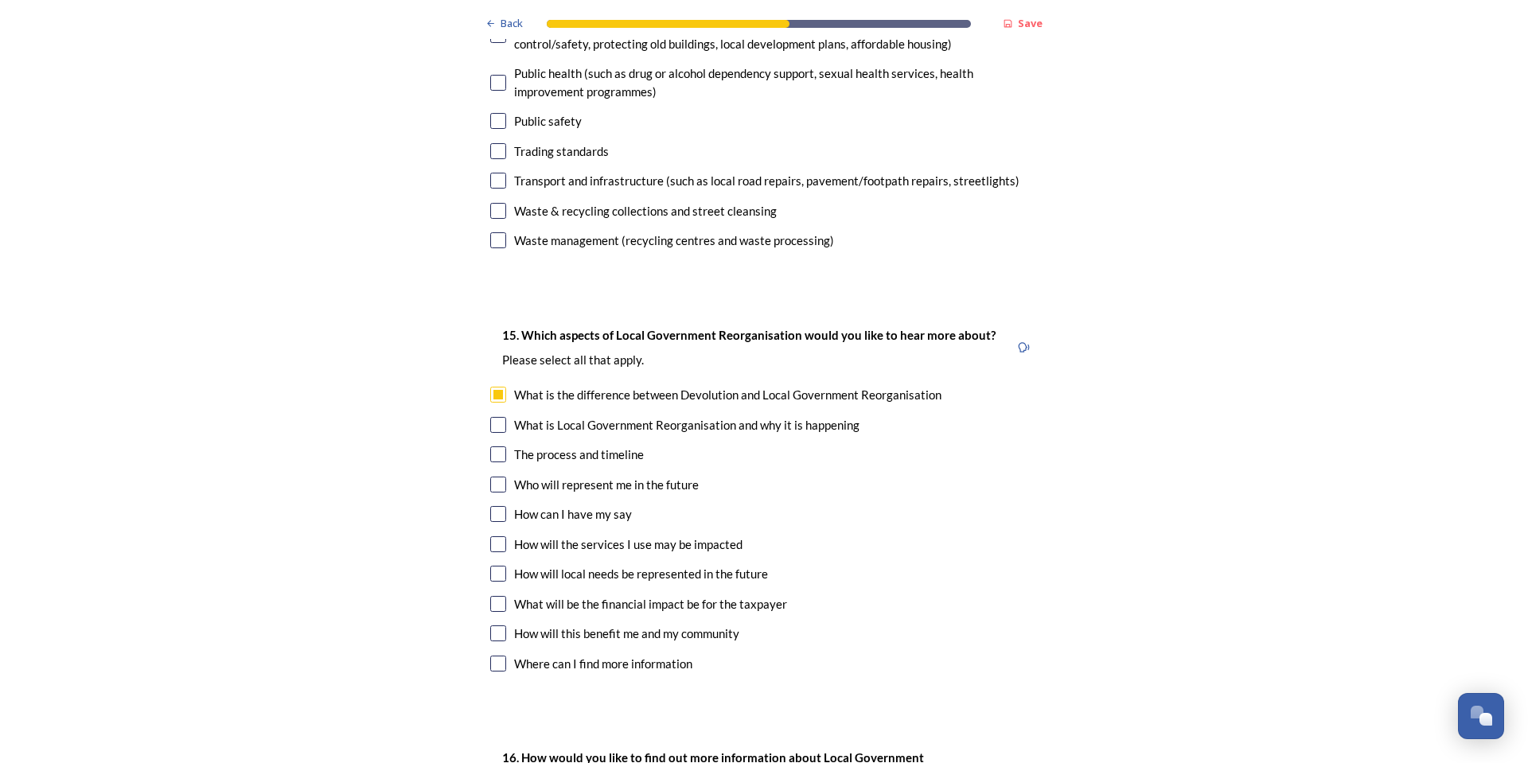
click at [492, 447] on input "checkbox" at bounding box center [498, 455] width 16 height 16
checkbox input "true"
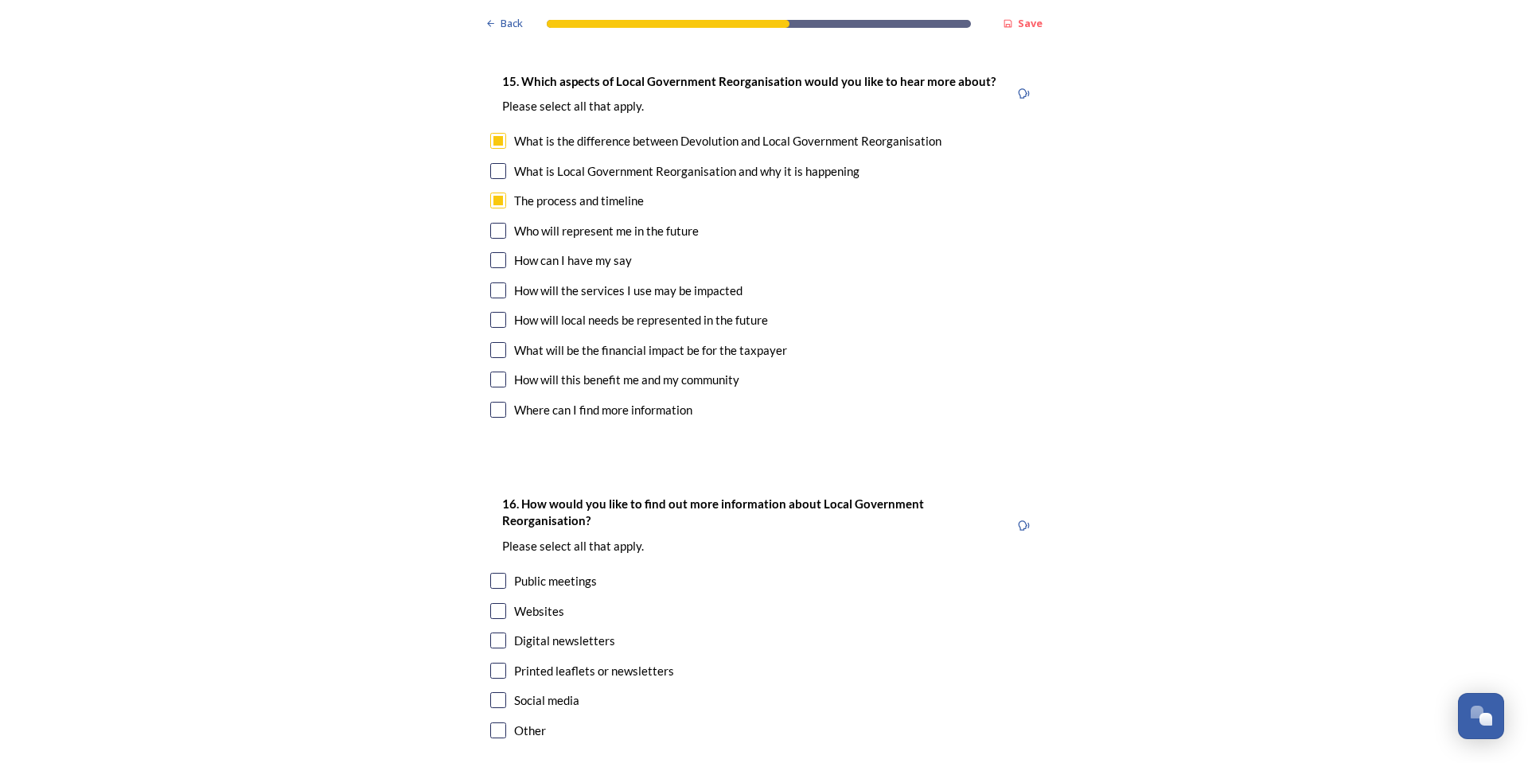
scroll to position [4696, 0]
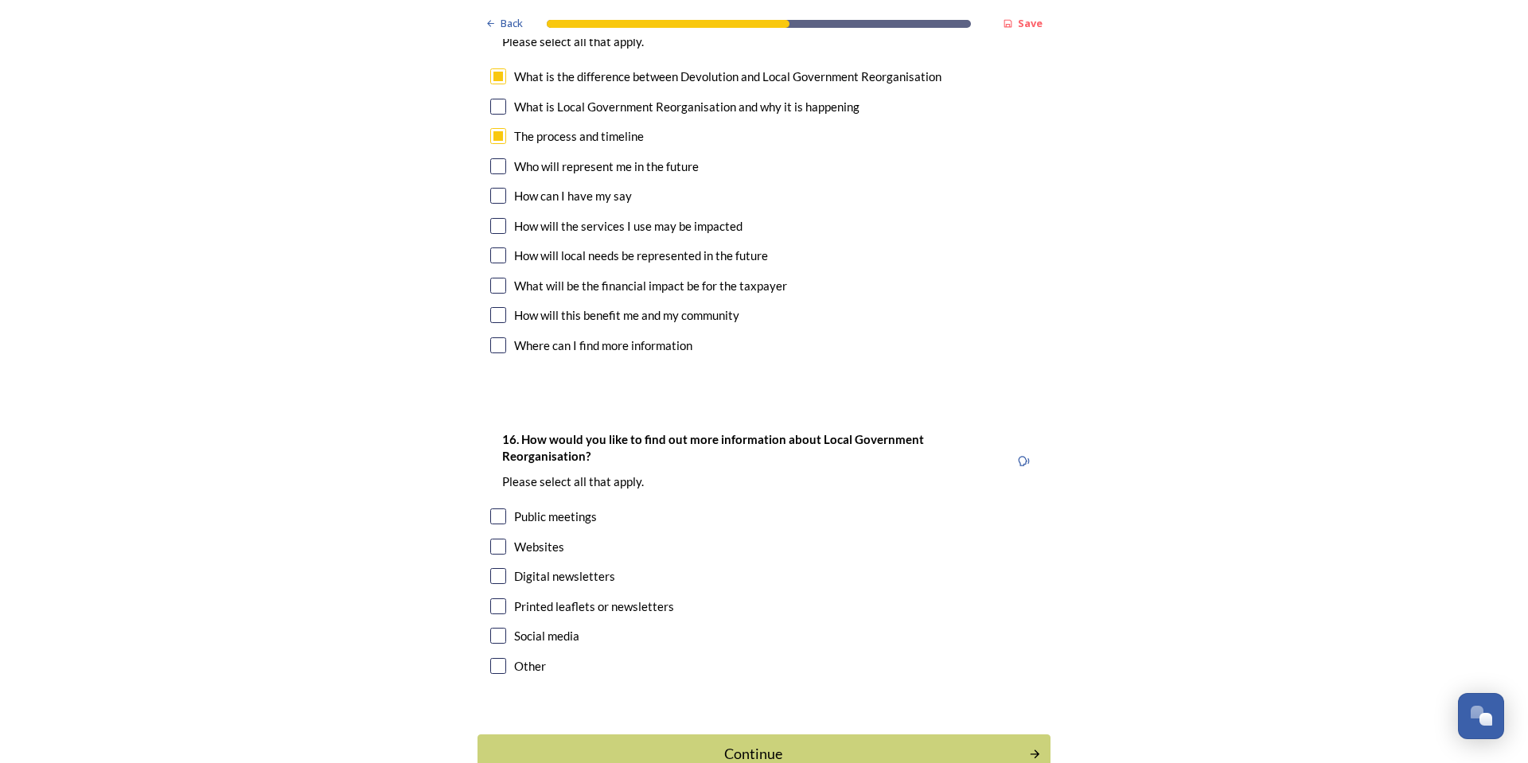
drag, startPoint x: 491, startPoint y: 491, endPoint x: 525, endPoint y: 505, distance: 36.1
click at [493, 568] on input "checkbox" at bounding box center [498, 576] width 16 height 16
checkbox input "true"
click at [1033, 747] on icon "Continue" at bounding box center [1038, 754] width 14 height 14
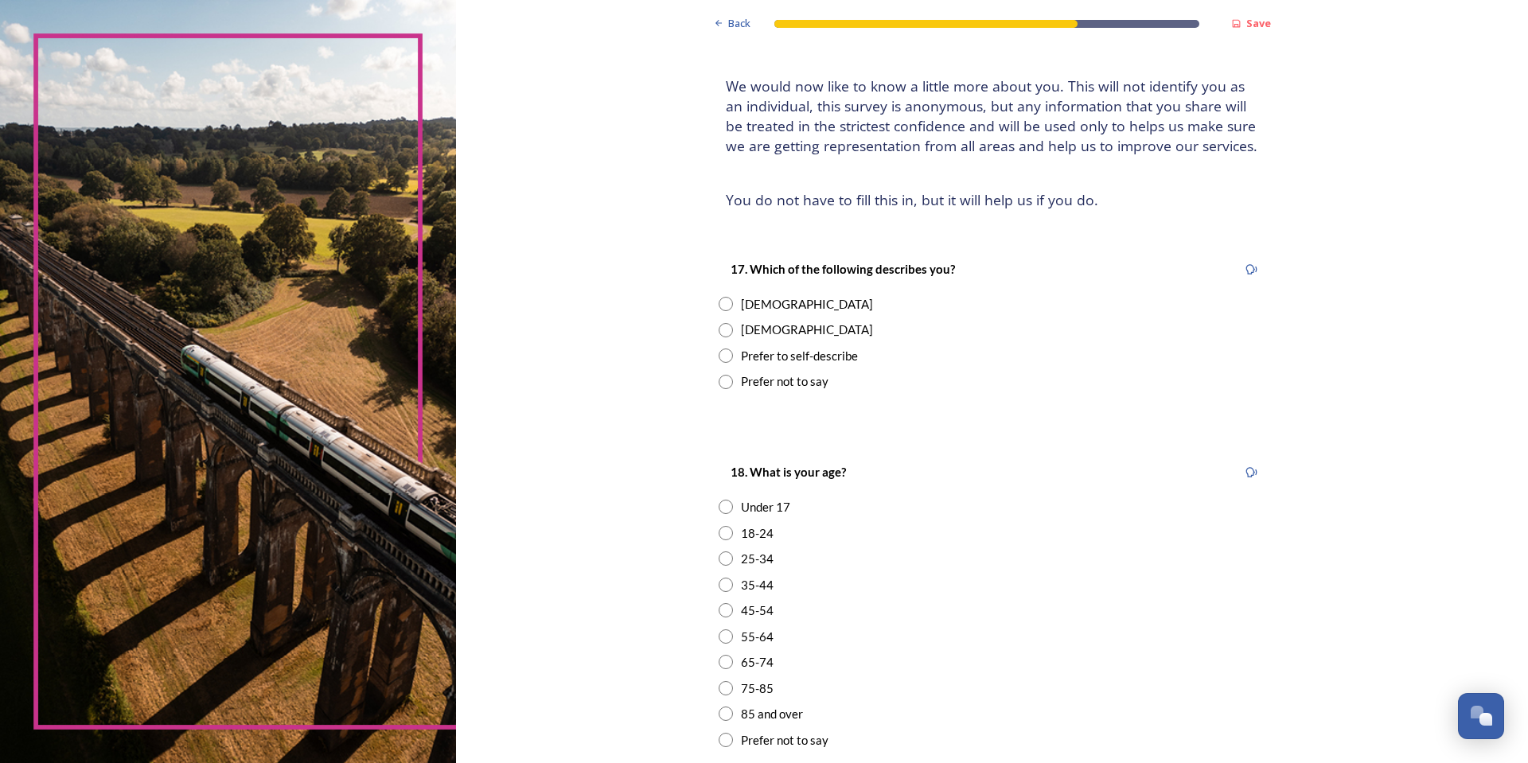
scroll to position [80, 0]
click at [721, 333] on input "radio" at bounding box center [726, 331] width 14 height 14
radio input "true"
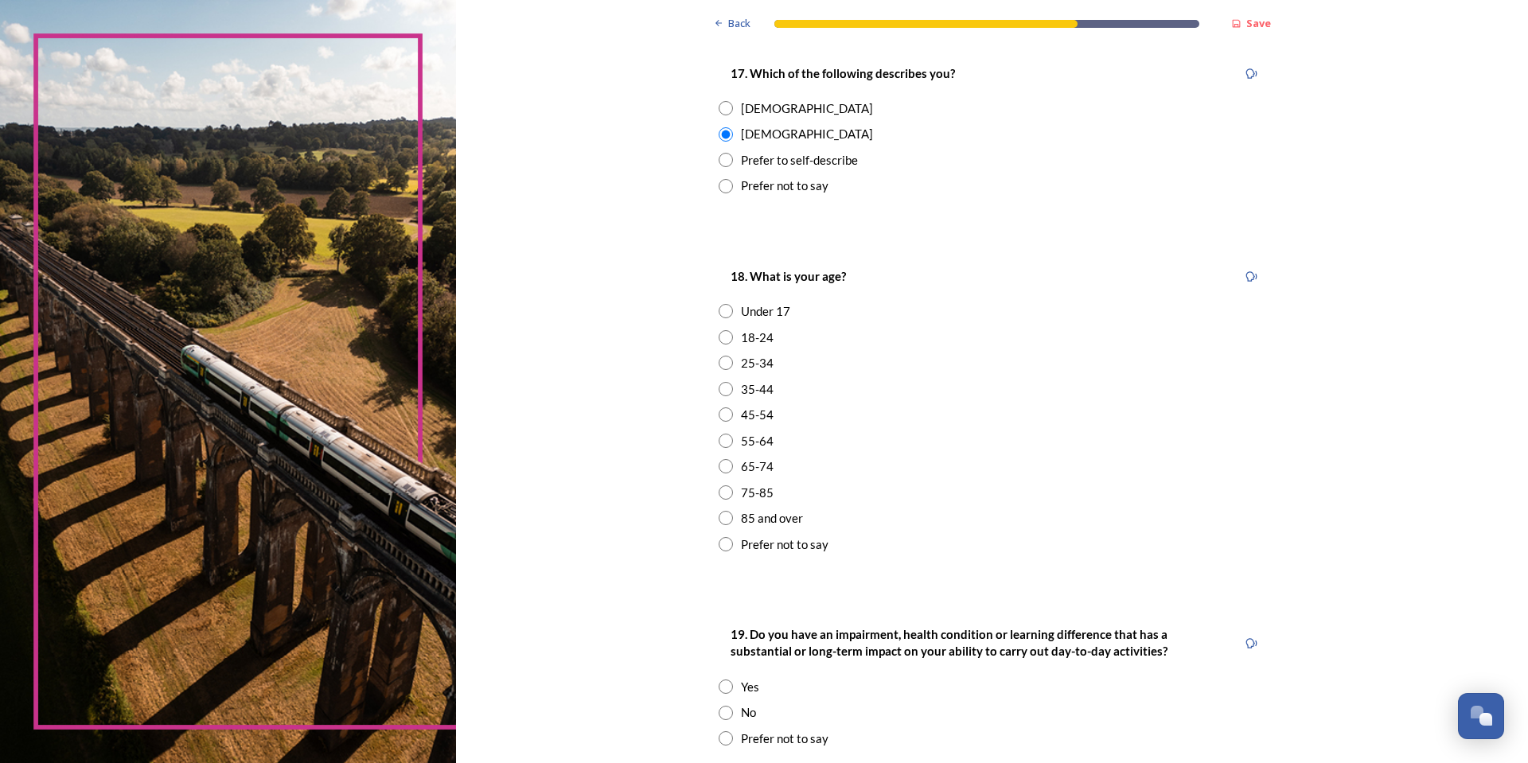
scroll to position [318, 0]
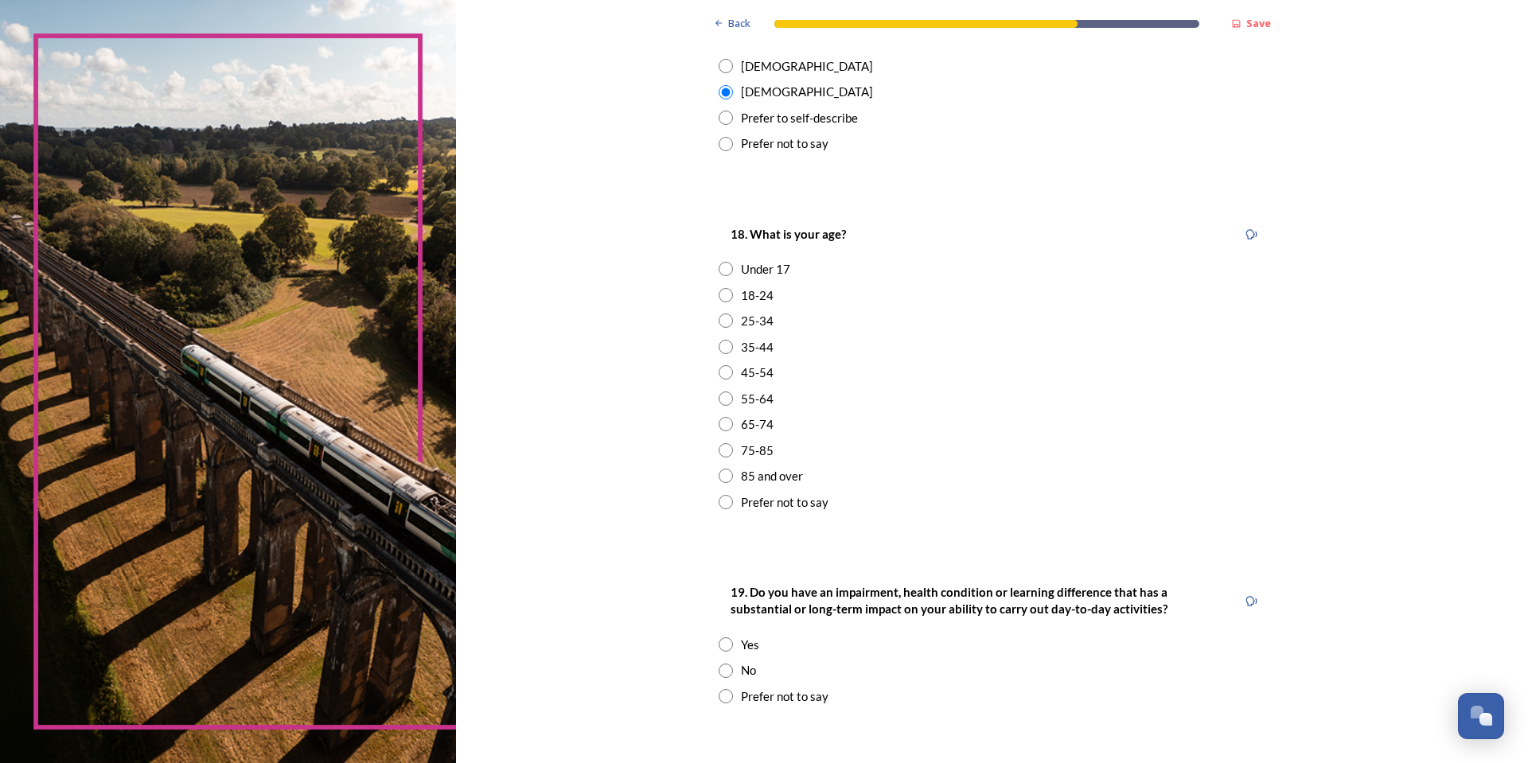
click at [719, 400] on input "radio" at bounding box center [726, 399] width 14 height 14
radio input "true"
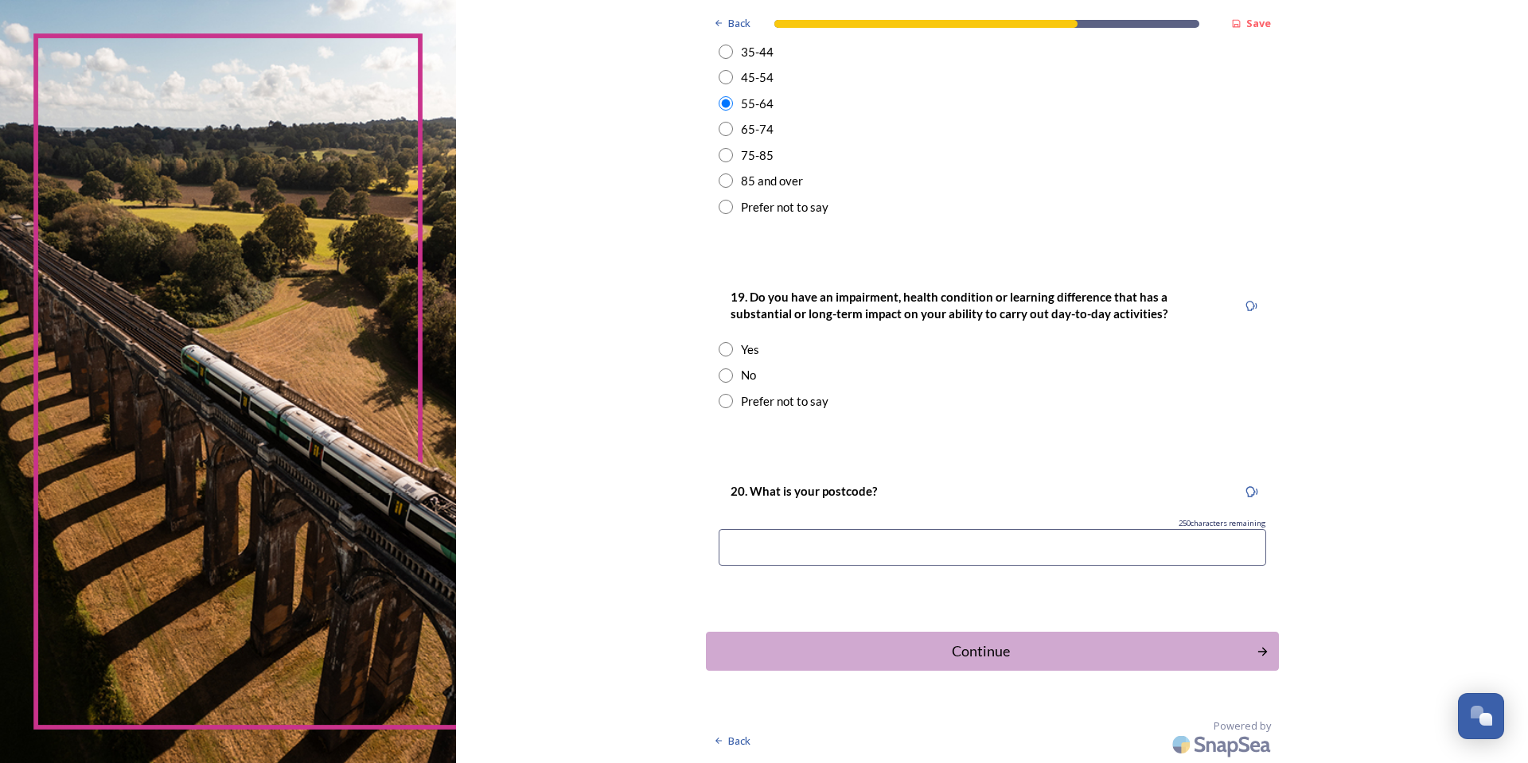
click at [721, 380] on input "radio" at bounding box center [726, 376] width 14 height 14
radio input "true"
click at [824, 540] on input at bounding box center [993, 547] width 548 height 37
type input "BN11 2EB"
click at [1006, 647] on div "Continue" at bounding box center [981, 651] width 539 height 21
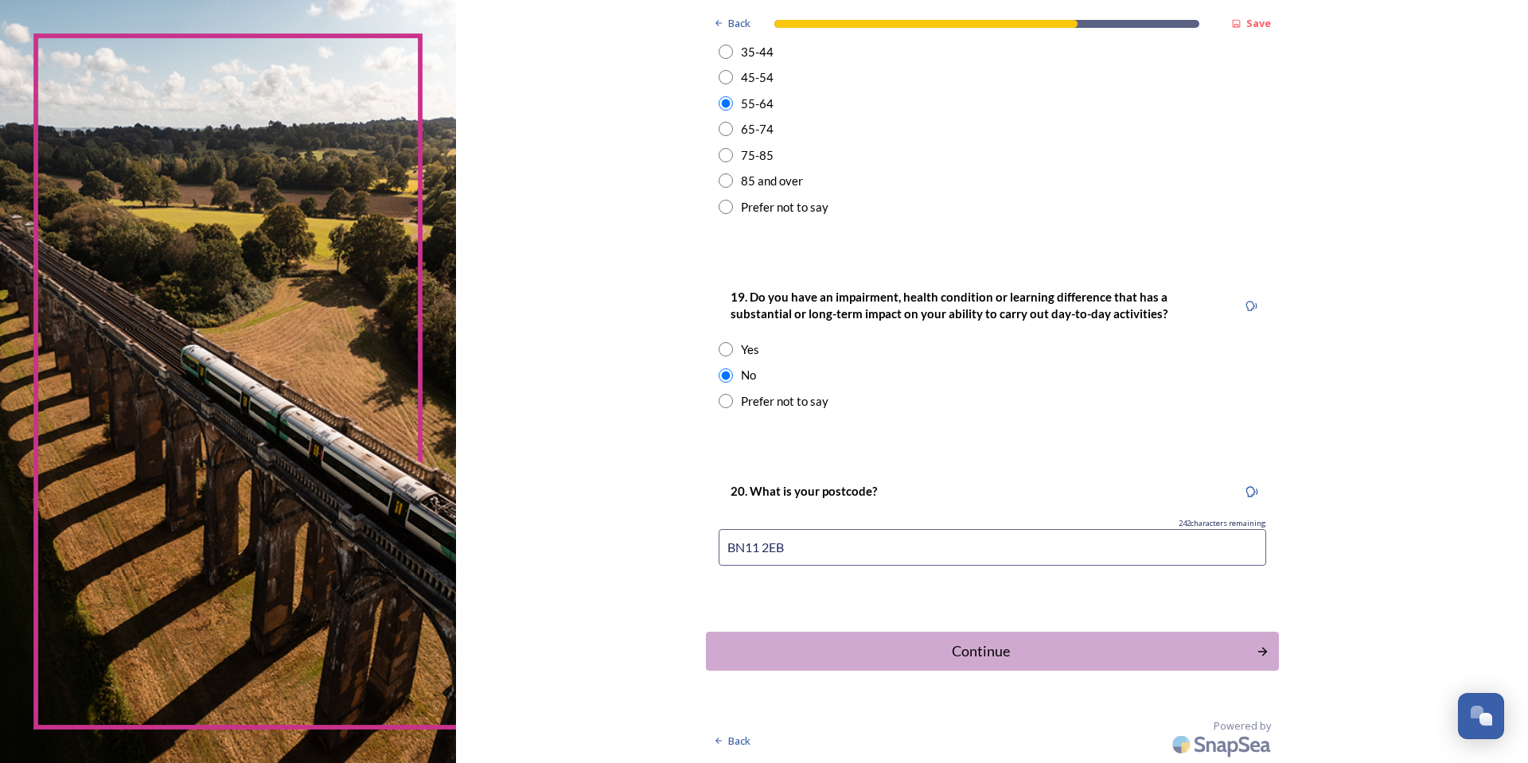
scroll to position [0, 0]
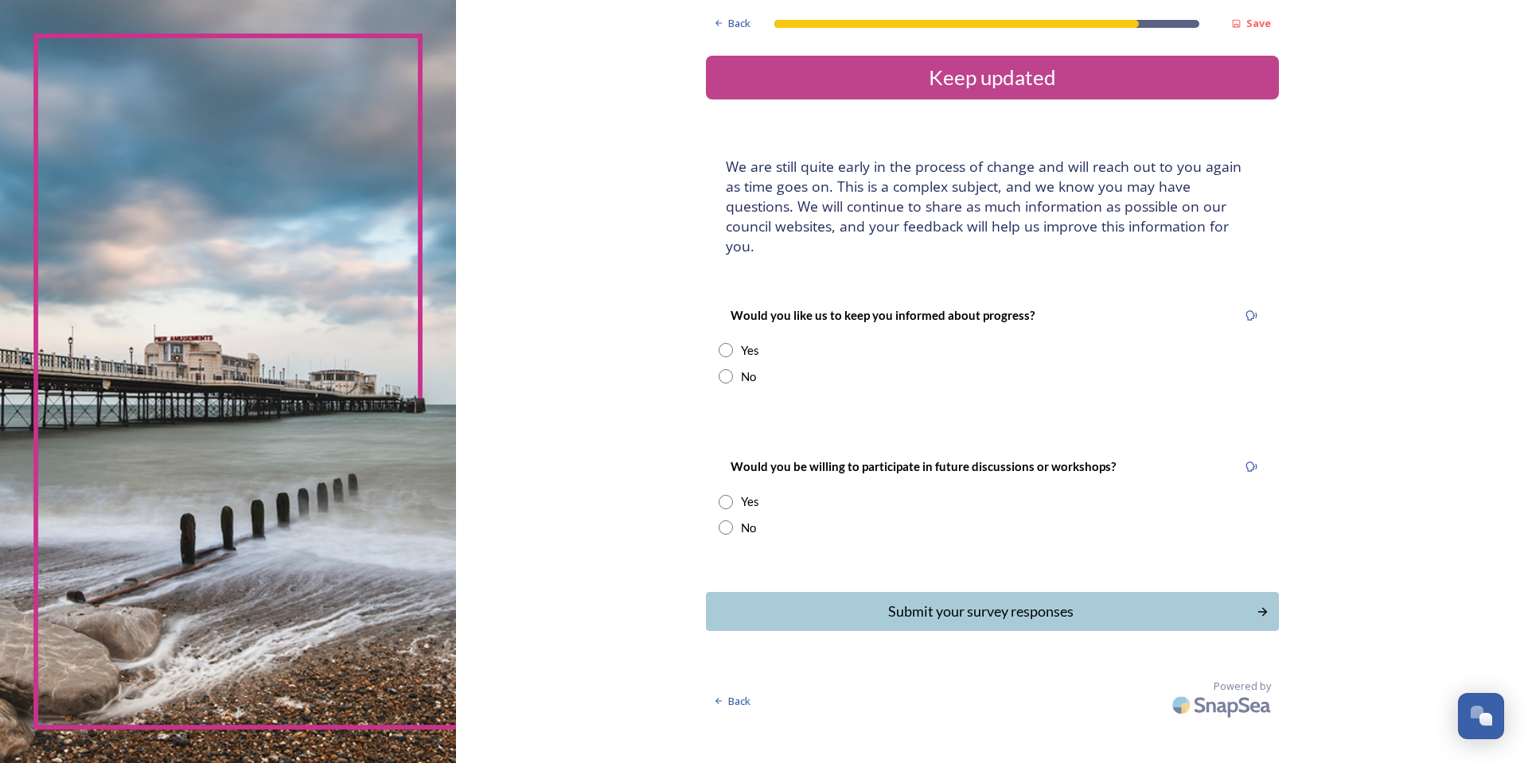
click at [729, 369] on input "radio" at bounding box center [726, 376] width 14 height 14
radio input "true"
drag, startPoint x: 729, startPoint y: 510, endPoint x: 748, endPoint y: 511, distance: 19.1
click at [731, 521] on input "radio" at bounding box center [726, 528] width 14 height 14
radio input "true"
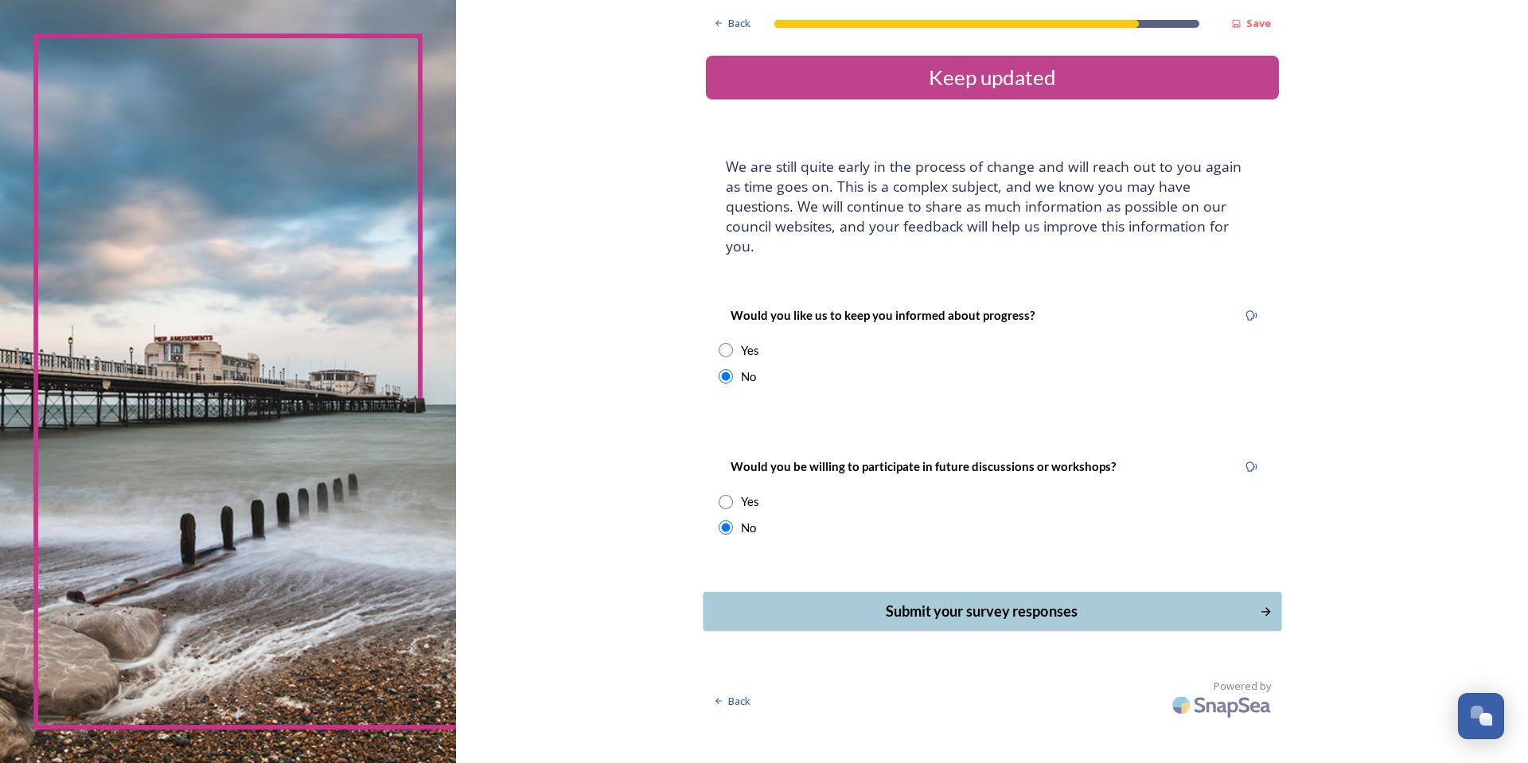
click at [1035, 601] on div "Submit your survey responses" at bounding box center [981, 611] width 539 height 21
